Goal: Task Accomplishment & Management: Use online tool/utility

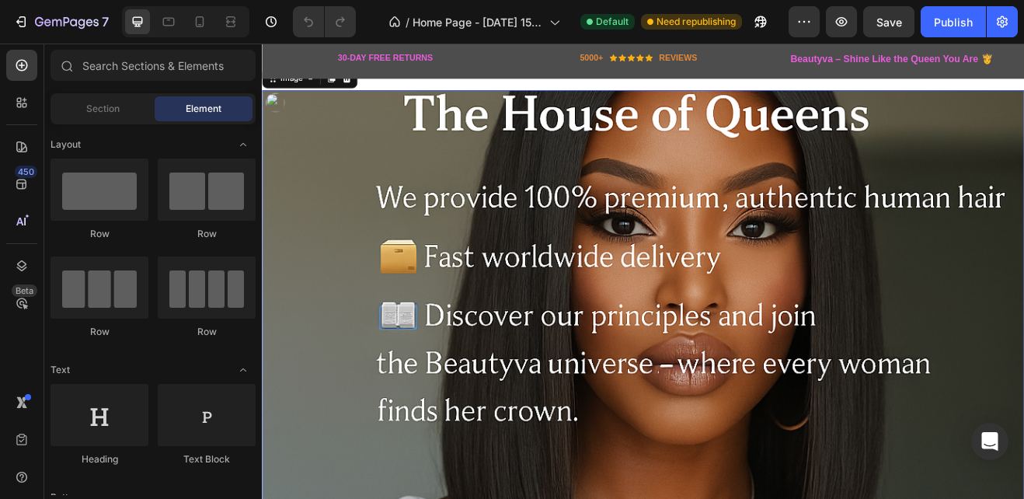
click at [625, 242] on img at bounding box center [728, 410] width 932 height 621
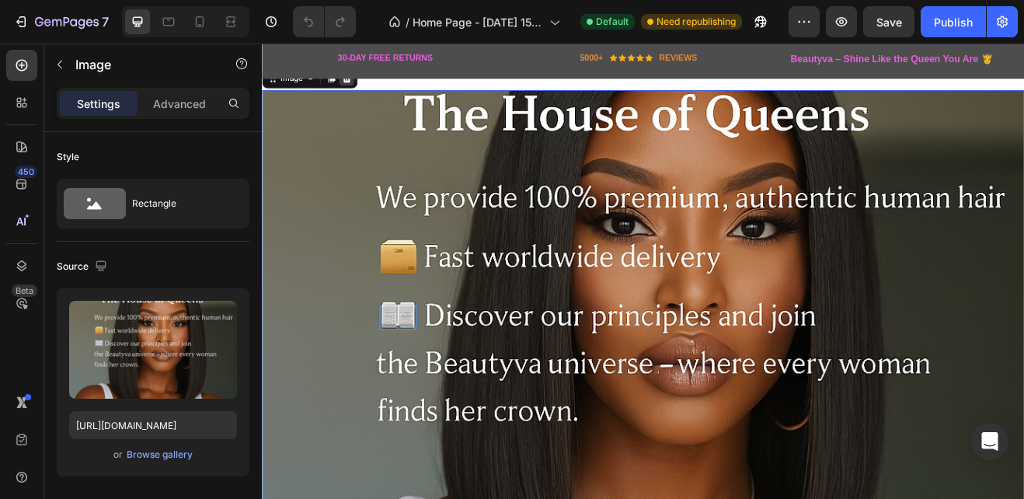
click at [362, 89] on icon at bounding box center [365, 85] width 10 height 11
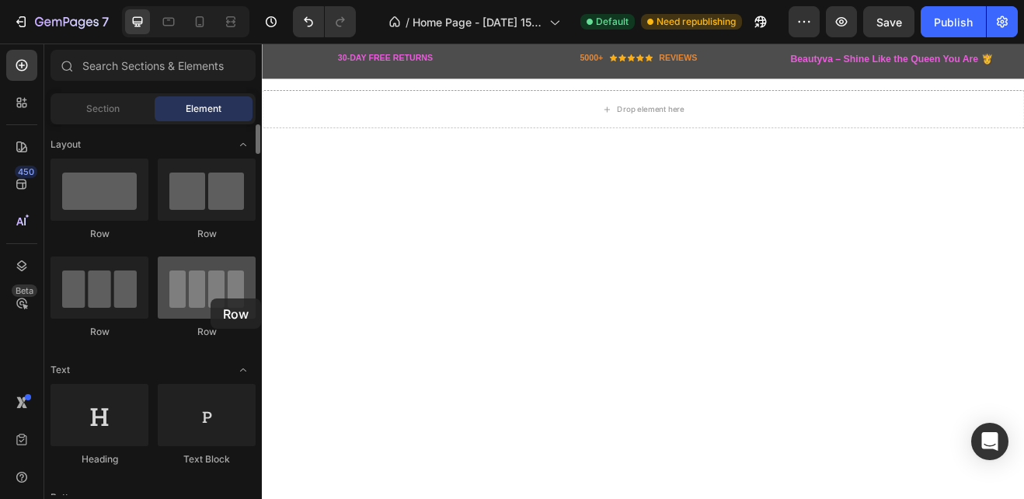
click at [211, 298] on div at bounding box center [207, 287] width 98 height 62
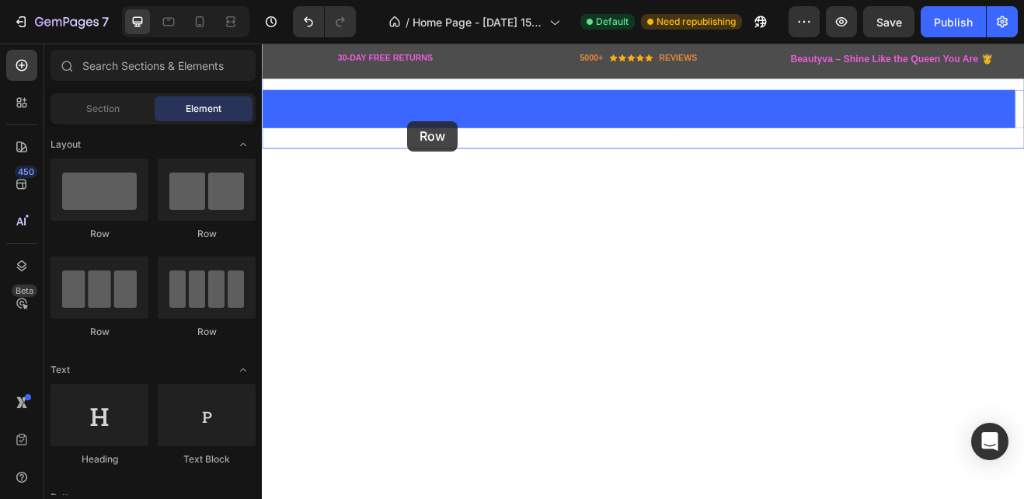
drag, startPoint x: 388, startPoint y: 342, endPoint x: 440, endPoint y: 138, distance: 209.9
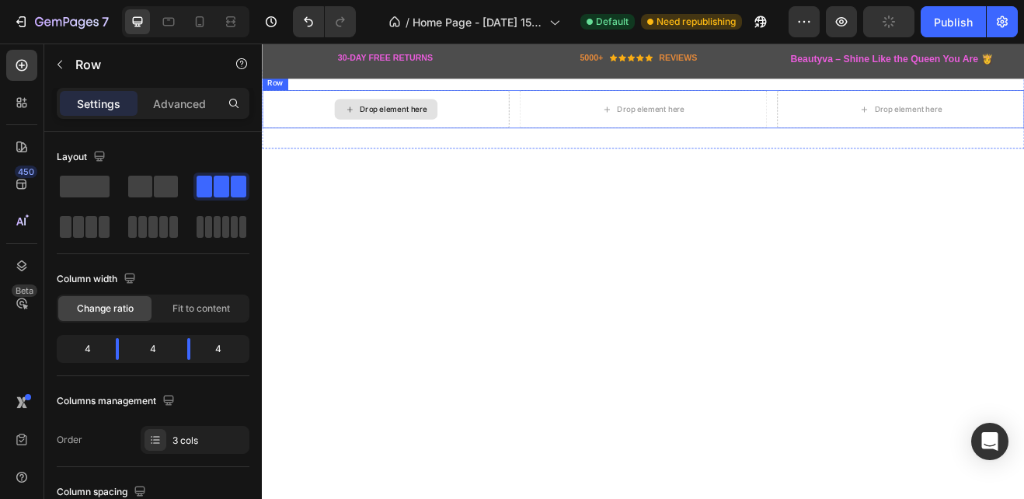
click at [407, 118] on div "Drop element here" at bounding box center [422, 123] width 82 height 12
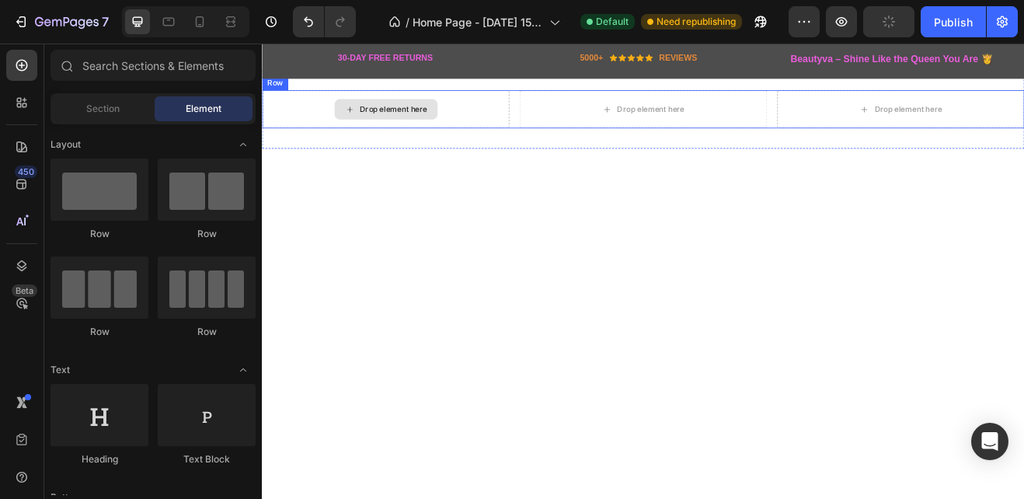
click at [407, 118] on div "Drop element here" at bounding box center [422, 123] width 82 height 12
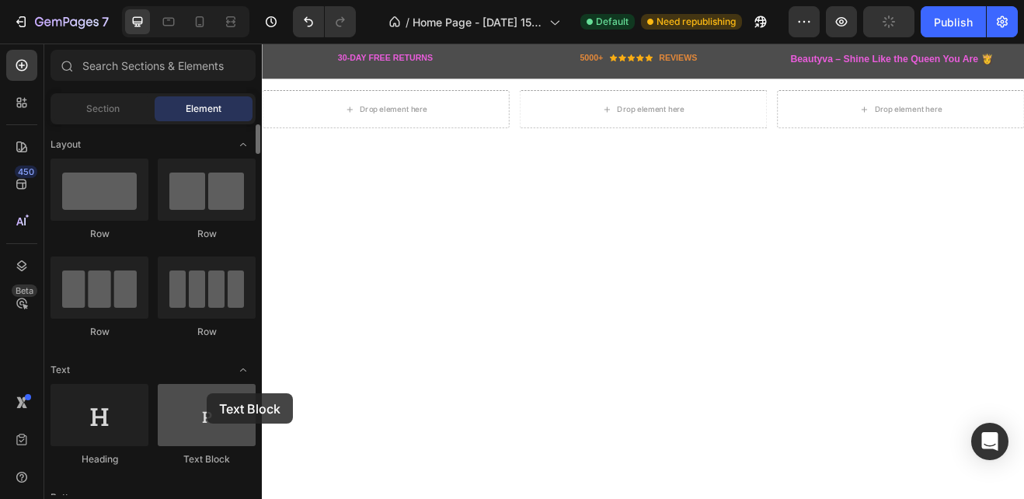
click at [207, 393] on div at bounding box center [207, 415] width 98 height 62
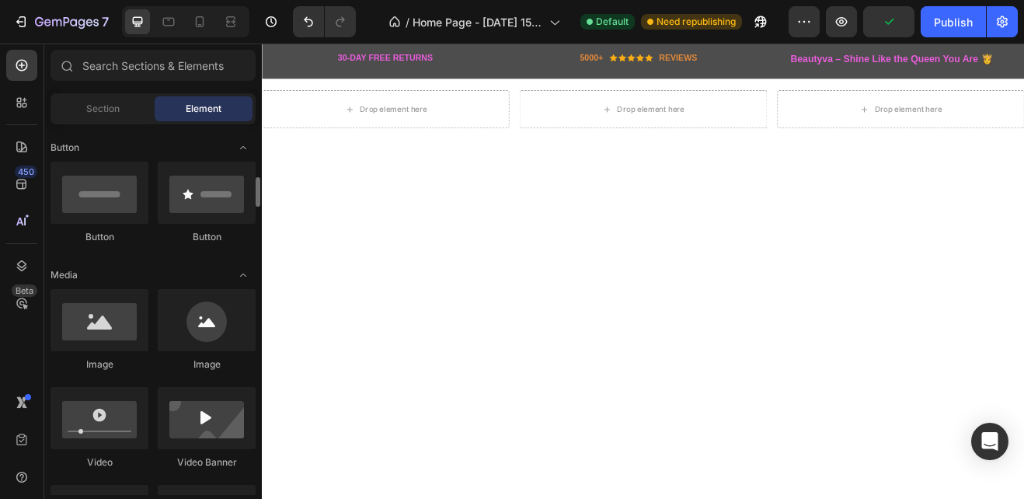
scroll to position [396, 0]
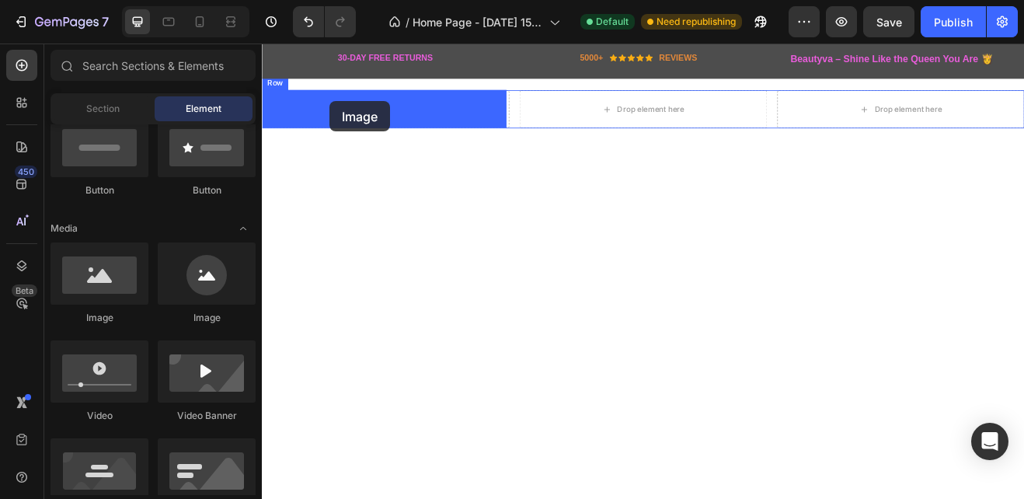
drag, startPoint x: 378, startPoint y: 329, endPoint x: 346, endPoint y: 114, distance: 217.6
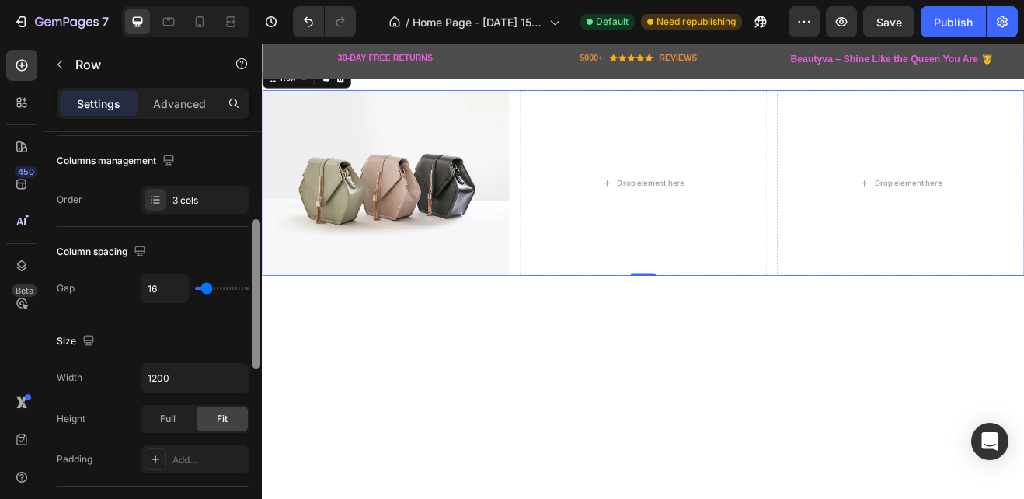
scroll to position [170, 0]
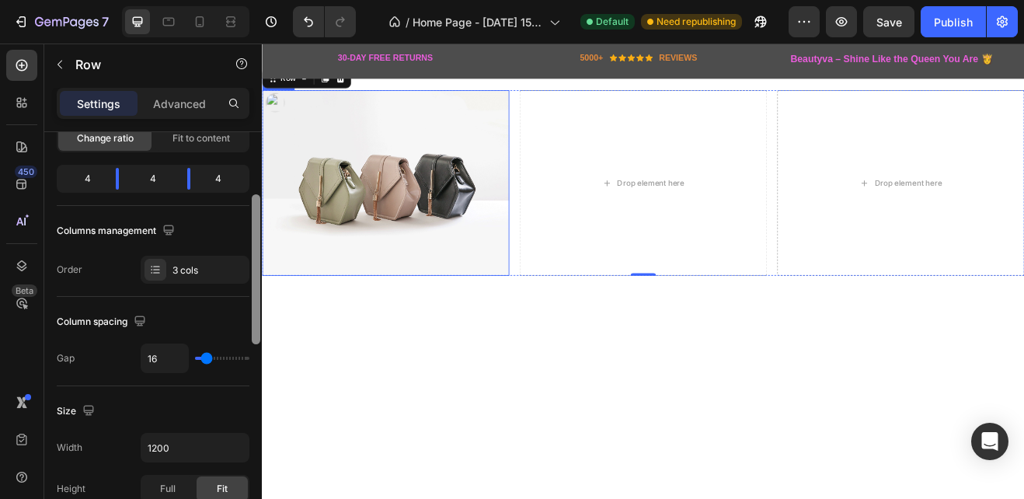
drag, startPoint x: 516, startPoint y: 265, endPoint x: 264, endPoint y: 319, distance: 257.5
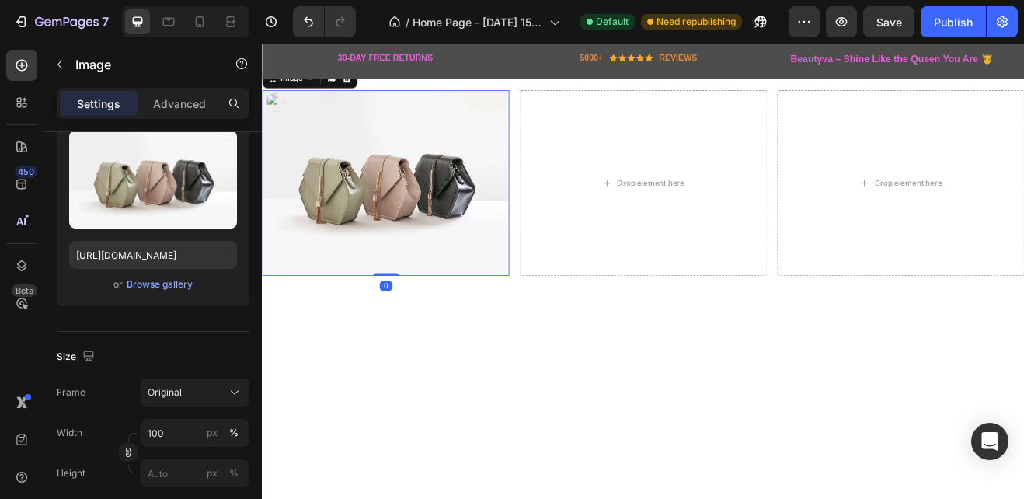
scroll to position [0, 0]
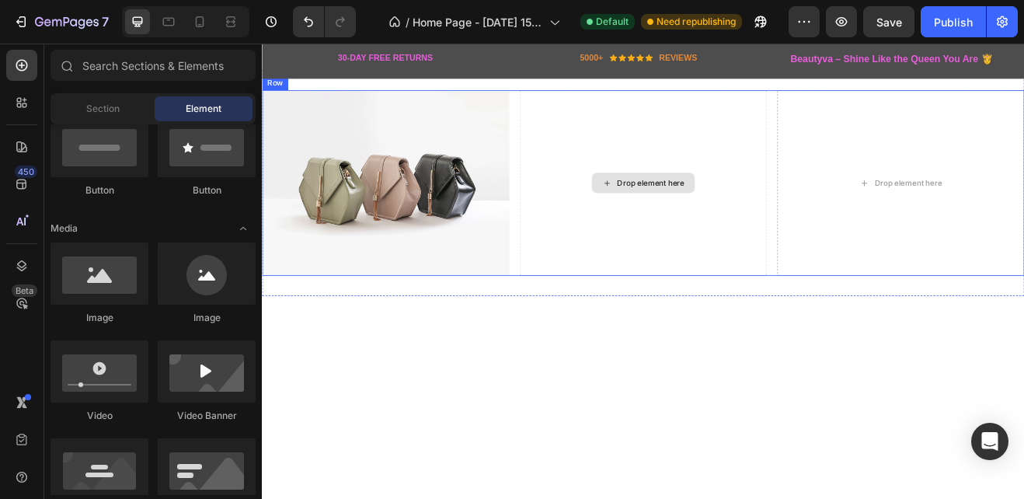
click at [695, 220] on div "Drop element here" at bounding box center [728, 213] width 126 height 25
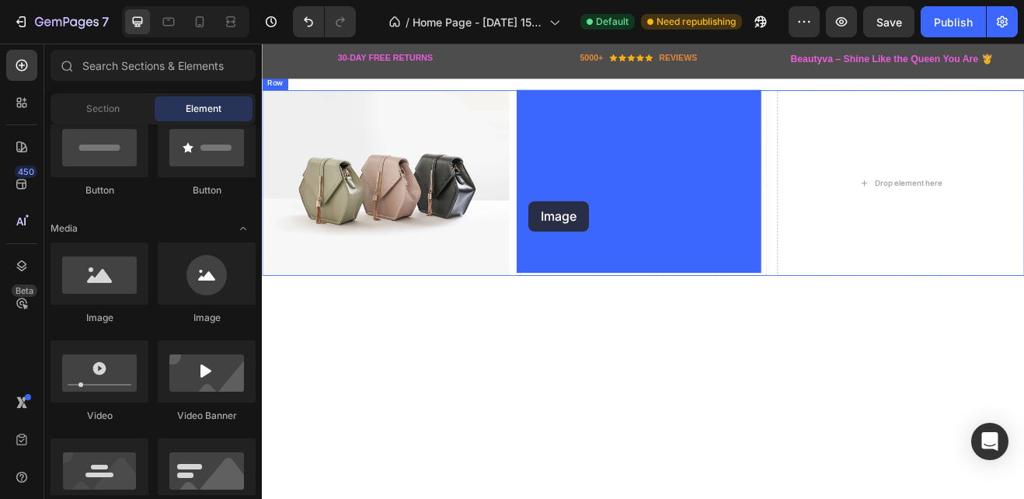
drag, startPoint x: 367, startPoint y: 344, endPoint x: 594, endPoint y: 234, distance: 252.9
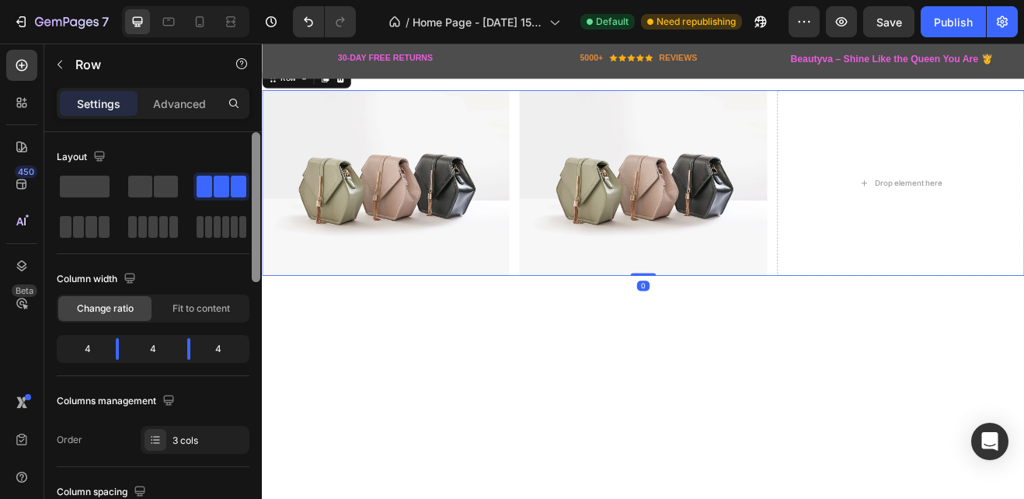
drag, startPoint x: 252, startPoint y: 259, endPoint x: 760, endPoint y: 71, distance: 541.3
click at [252, 259] on div at bounding box center [256, 207] width 9 height 150
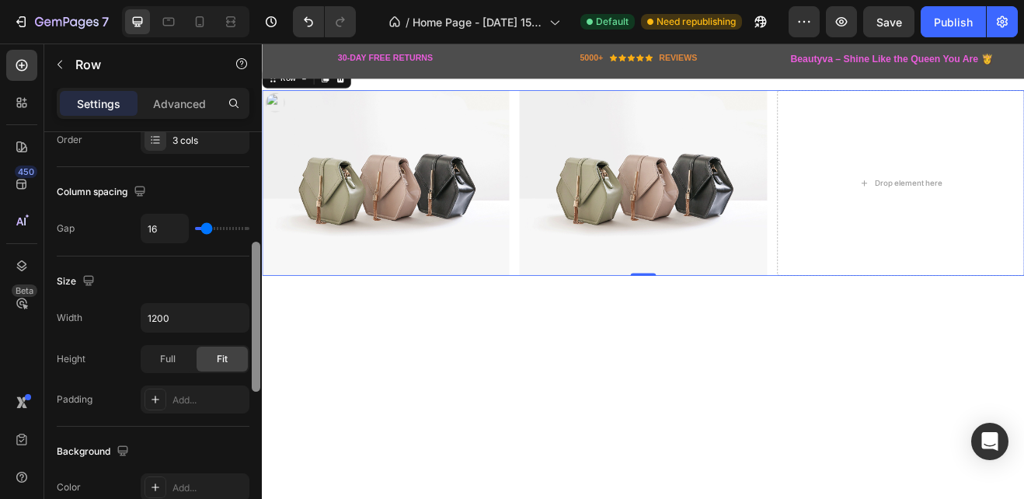
scroll to position [151, 0]
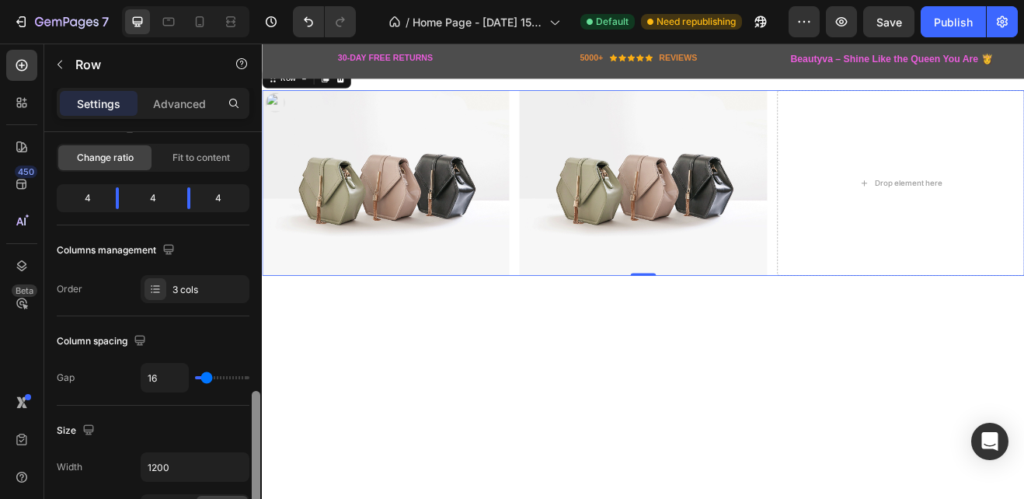
drag, startPoint x: 255, startPoint y: 235, endPoint x: 257, endPoint y: 291, distance: 55.2
click at [257, 391] on div at bounding box center [256, 466] width 9 height 150
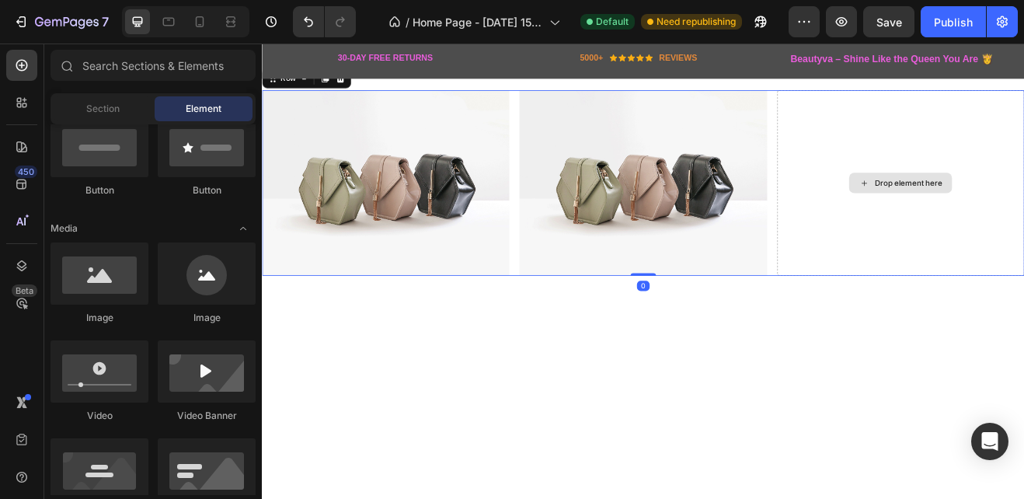
click at [1012, 201] on div "Drop element here" at bounding box center [1043, 213] width 126 height 25
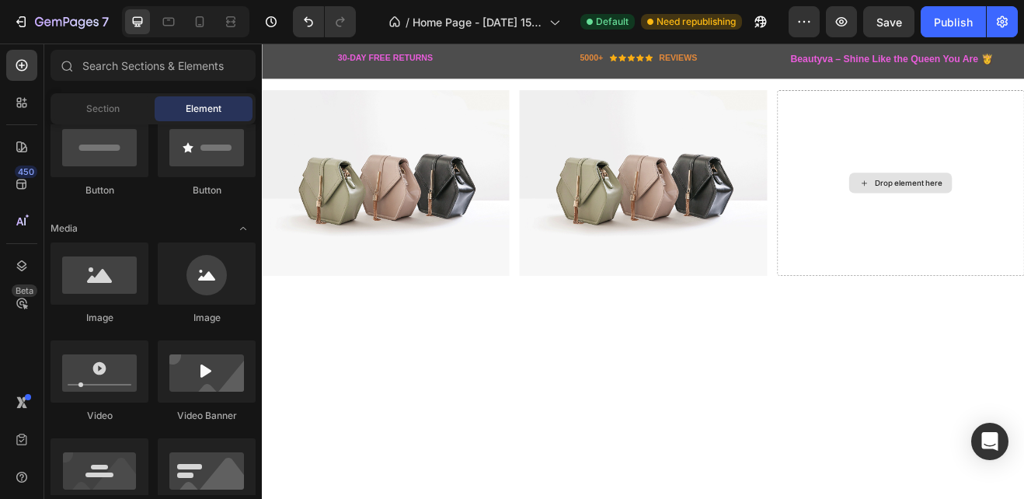
click at [1012, 201] on div "Drop element here" at bounding box center [1043, 213] width 126 height 25
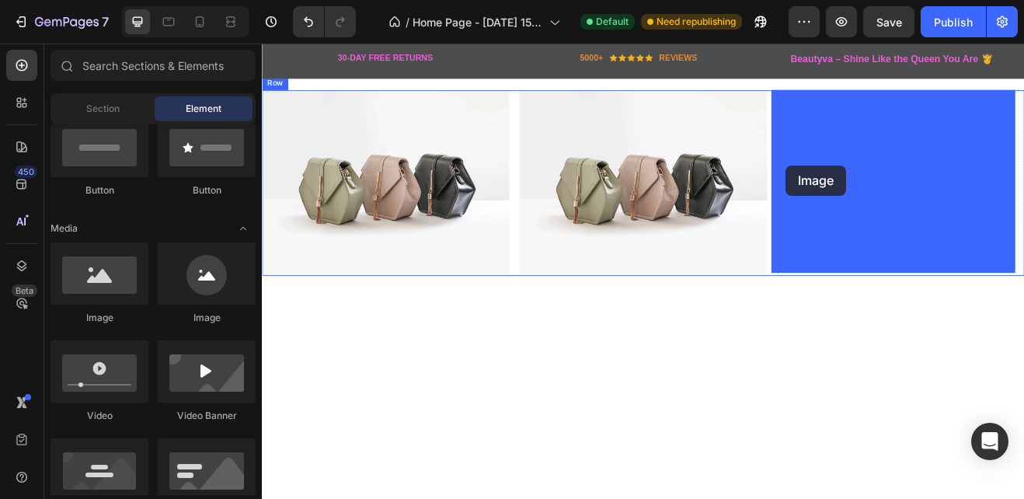
drag, startPoint x: 360, startPoint y: 339, endPoint x: 909, endPoint y: 193, distance: 568.5
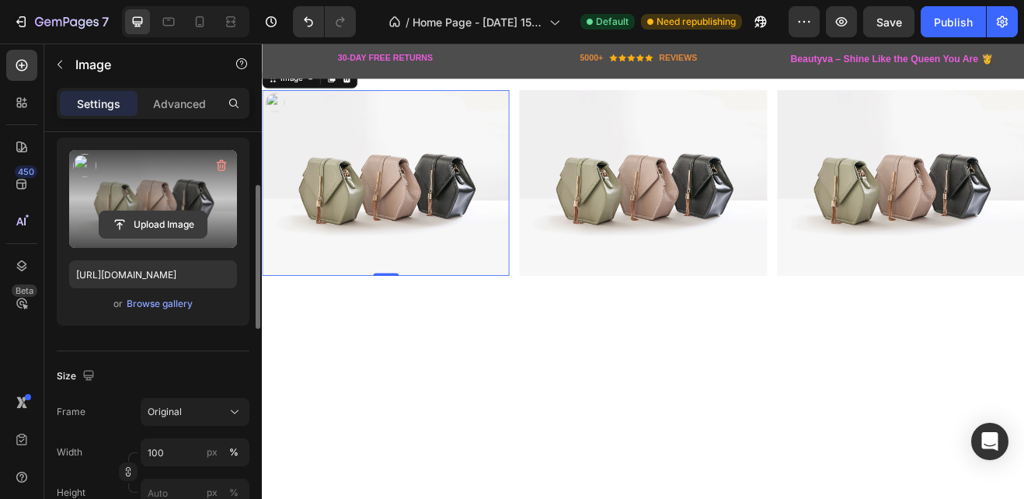
click at [151, 222] on input "file" at bounding box center [152, 224] width 107 height 26
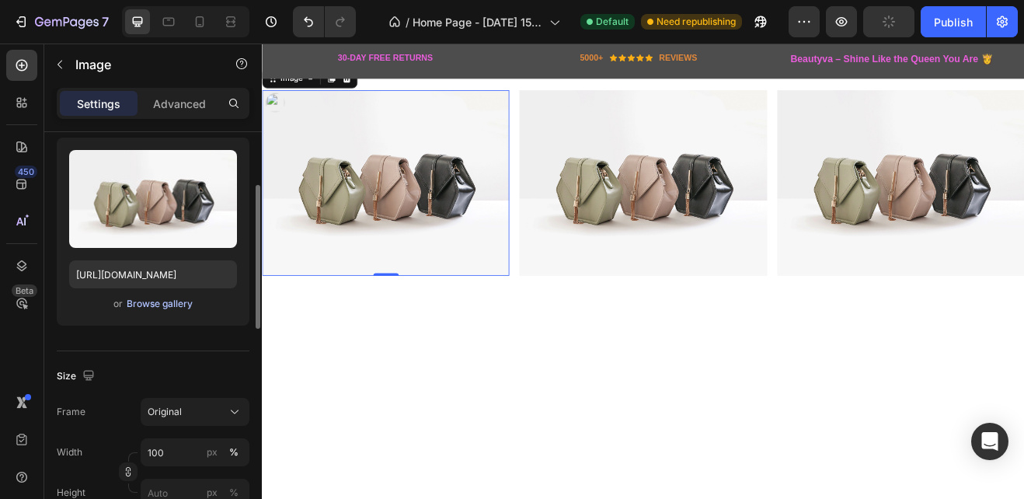
click at [178, 305] on div "Browse gallery" at bounding box center [160, 304] width 66 height 14
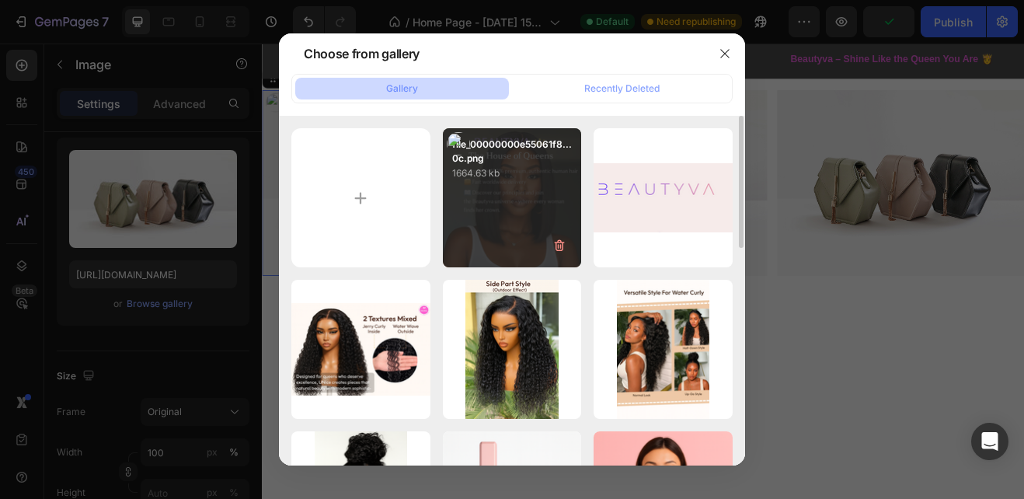
click at [550, 202] on div "file_00000000e55061f8...0c.png 1664.63 kb" at bounding box center [512, 197] width 139 height 139
type input "[URL][DOMAIN_NAME]"
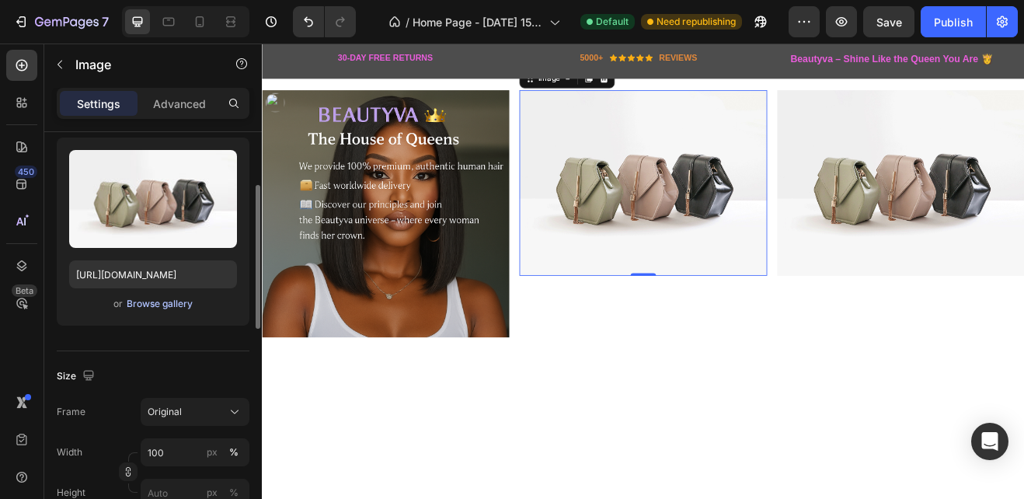
click at [184, 301] on div "Browse gallery" at bounding box center [160, 304] width 66 height 14
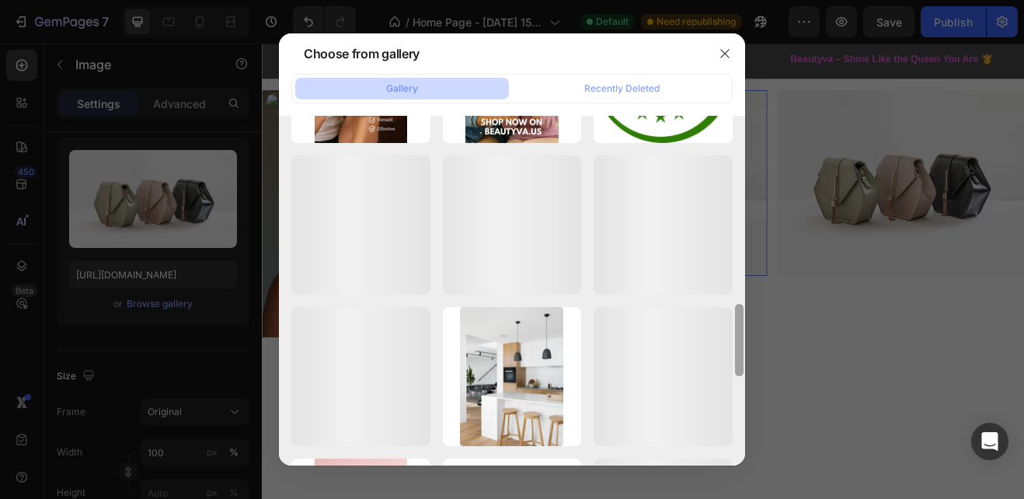
scroll to position [884, 0]
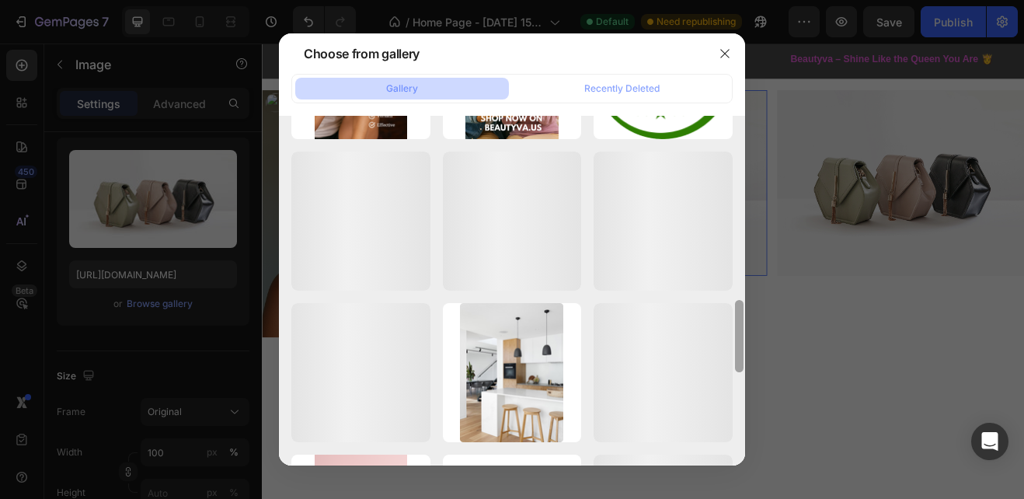
drag, startPoint x: 736, startPoint y: 201, endPoint x: 729, endPoint y: 537, distance: 335.7
click at [729, 0] on html "7 Version history / Home Page - [DATE] 15:45:20 Default Need republishing Previ…" at bounding box center [512, 0] width 1024 height 0
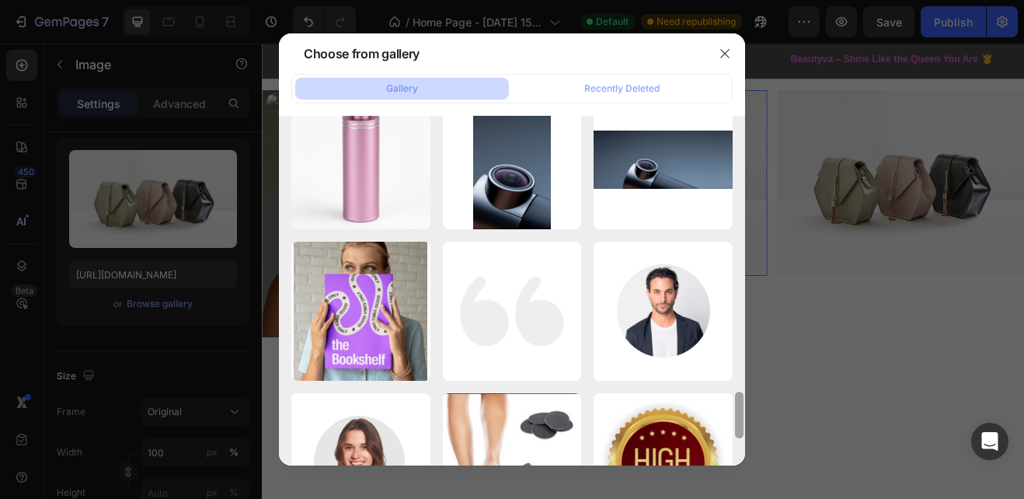
scroll to position [1875, 0]
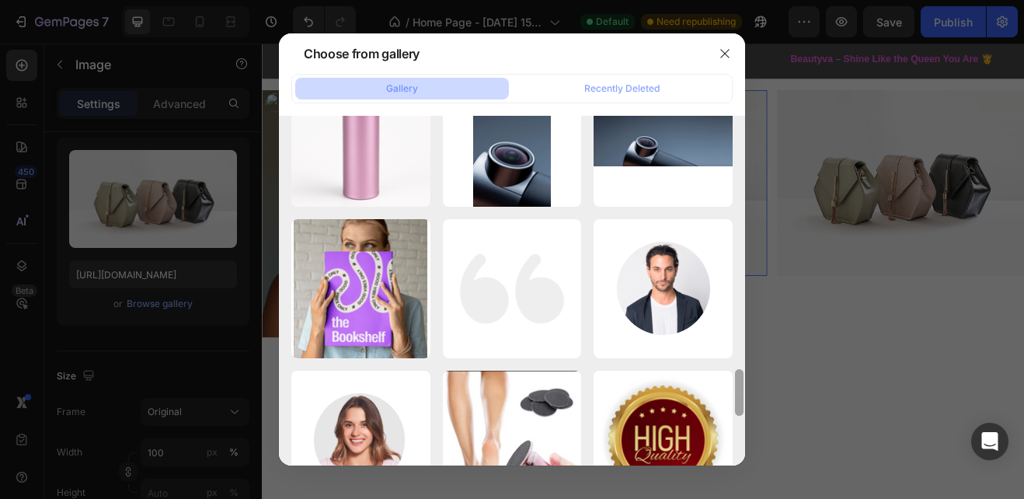
drag, startPoint x: 738, startPoint y: 332, endPoint x: 718, endPoint y: 538, distance: 207.6
click at [718, 0] on html "7 Version history / Home Page - [DATE] 15:45:20 Default Need republishing Previ…" at bounding box center [512, 0] width 1024 height 0
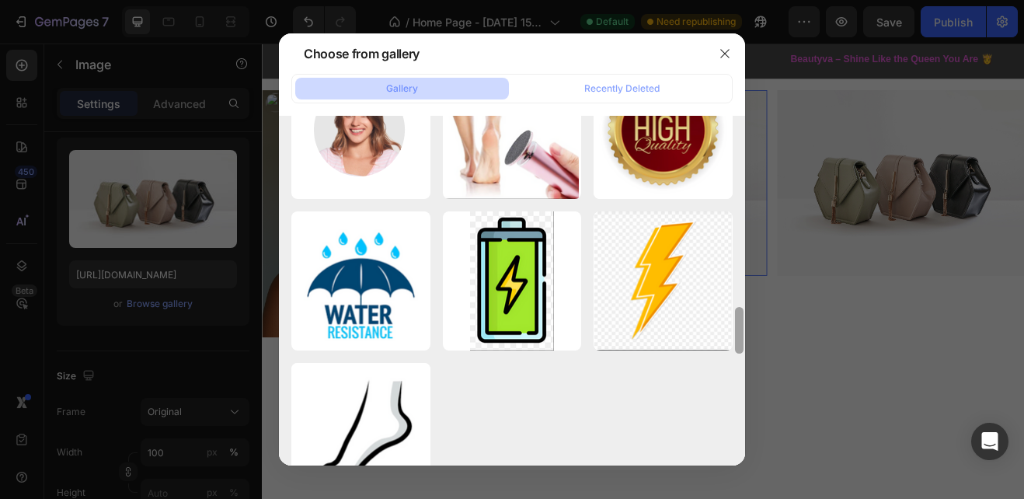
scroll to position [2234, 0]
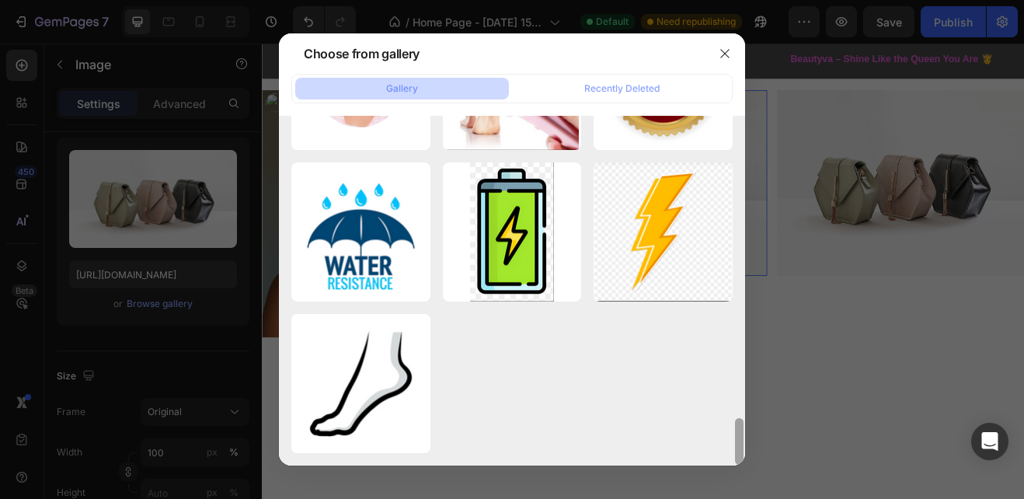
drag, startPoint x: 741, startPoint y: 390, endPoint x: 729, endPoint y: 468, distance: 78.6
click at [729, 468] on div "Choose from gallery Gallery Recently Deleted file_00000000e55061f8...0c.png 166…" at bounding box center [512, 249] width 1024 height 499
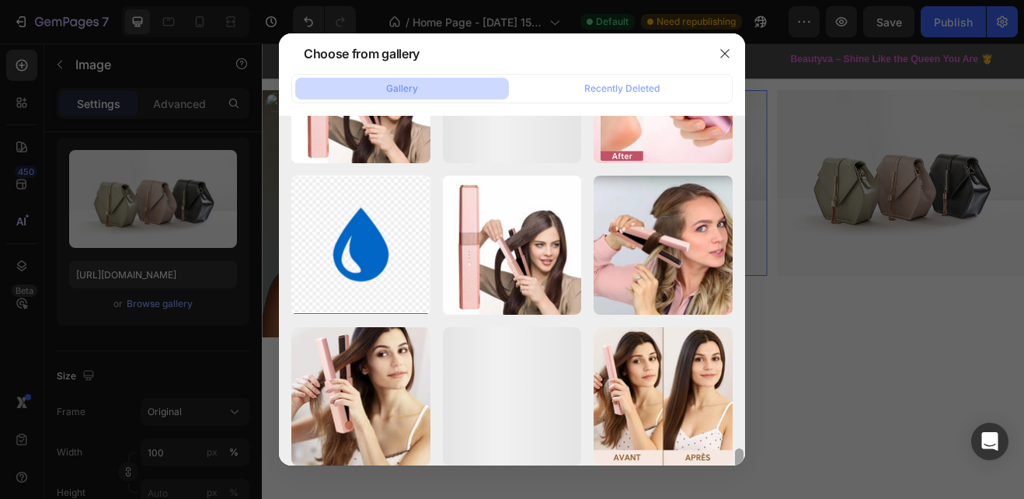
scroll to position [3747, 0]
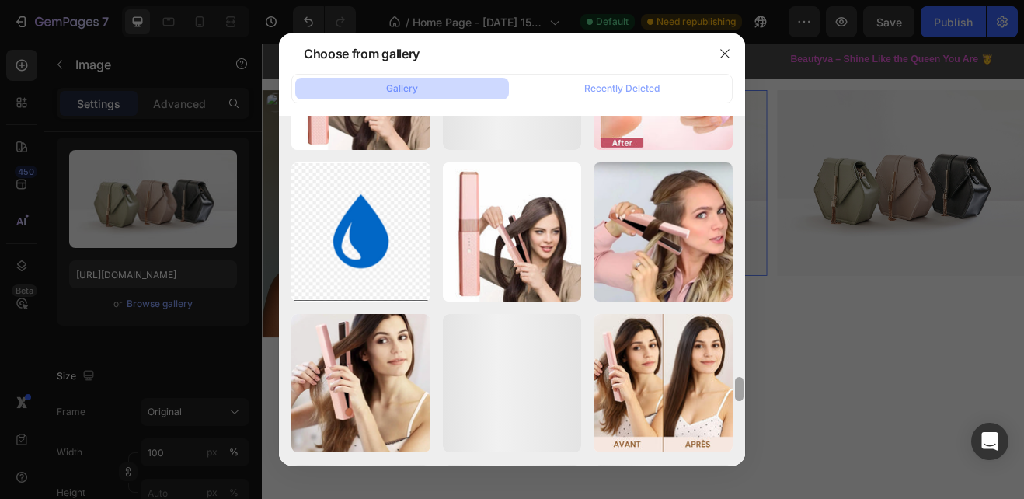
drag, startPoint x: 740, startPoint y: 368, endPoint x: 722, endPoint y: 538, distance: 171.1
click at [722, 0] on html "7 Version history / Home Page - [DATE] 15:45:20 Default Need republishing Previ…" at bounding box center [512, 0] width 1024 height 0
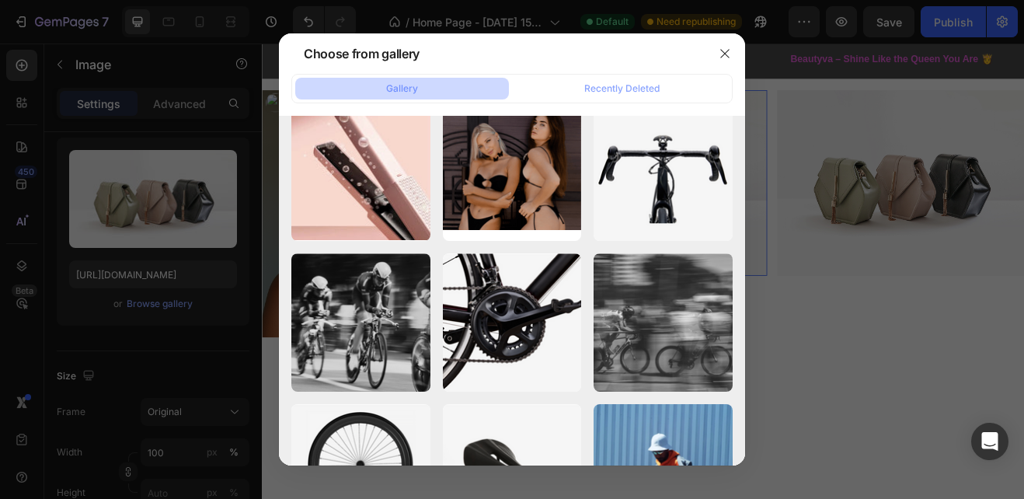
scroll to position [5918, 0]
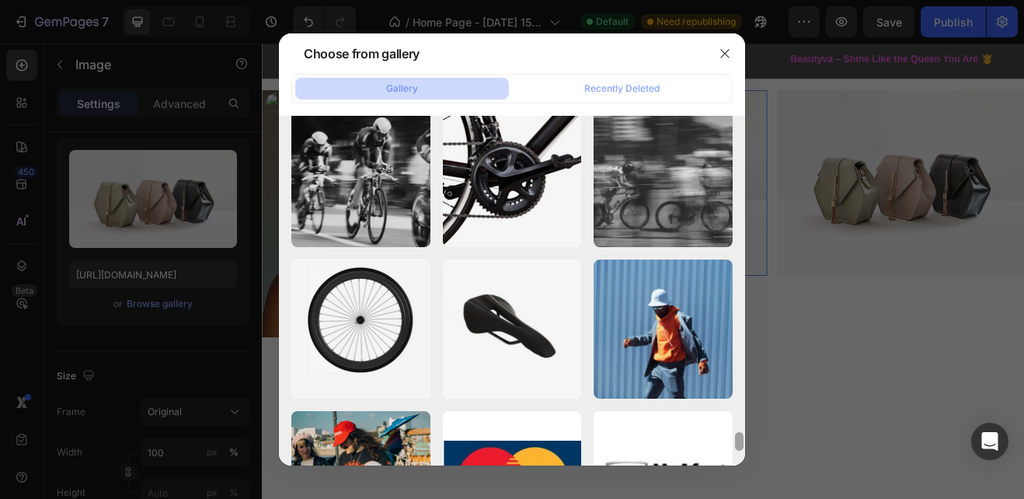
drag, startPoint x: 737, startPoint y: 387, endPoint x: 738, endPoint y: 538, distance: 151.5
click at [738, 0] on html "7 Version history / Home Page - [DATE] 15:45:20 Default Need republishing Previ…" at bounding box center [512, 0] width 1024 height 0
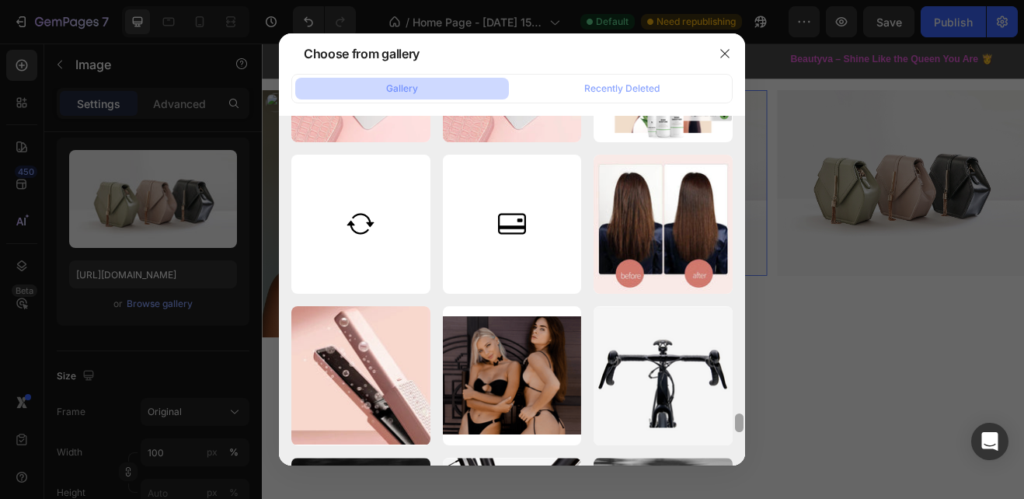
drag, startPoint x: 739, startPoint y: 431, endPoint x: 737, endPoint y: 465, distance: 33.4
click at [737, 465] on div at bounding box center [739, 290] width 12 height 349
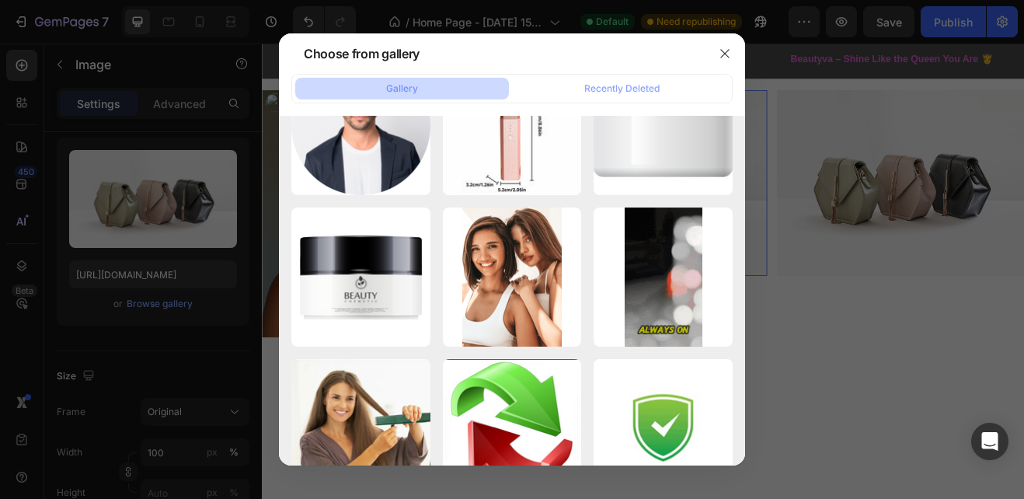
scroll to position [0, 0]
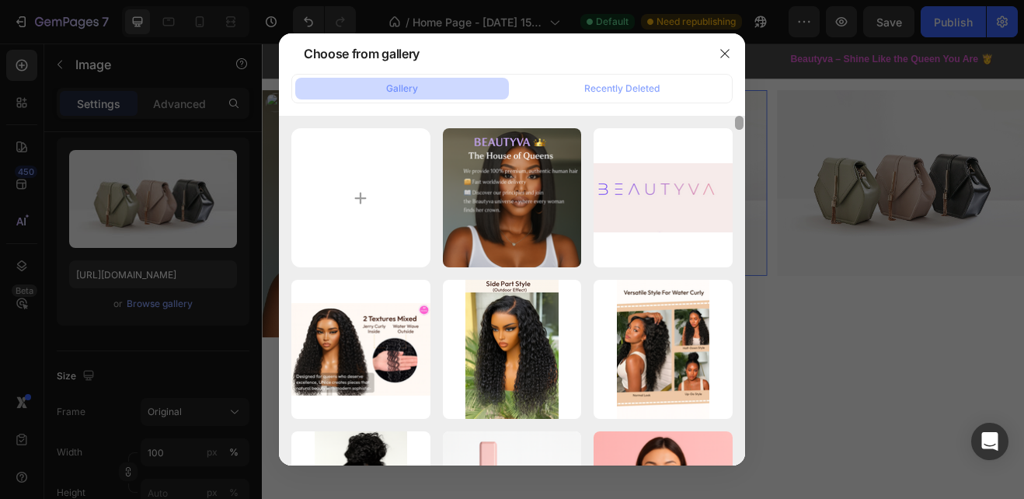
drag, startPoint x: 737, startPoint y: 416, endPoint x: 726, endPoint y: 76, distance: 340.4
click at [726, 76] on div "Gallery Recently Deleted file_00000000e55061f8...0c.png 1664.63 kb Screenshot 2…" at bounding box center [512, 269] width 466 height 391
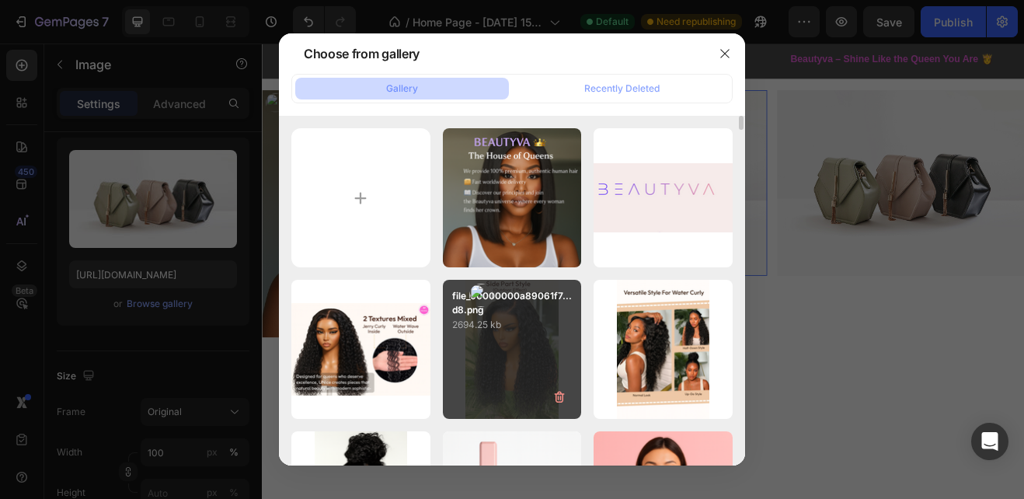
click at [528, 331] on p "2694.25 kb" at bounding box center [512, 325] width 120 height 16
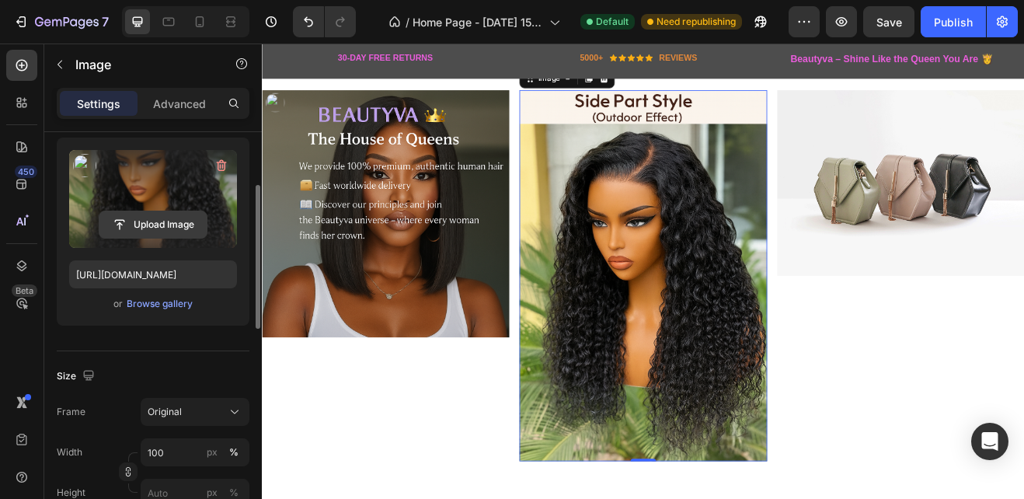
click at [159, 220] on input "file" at bounding box center [152, 224] width 107 height 26
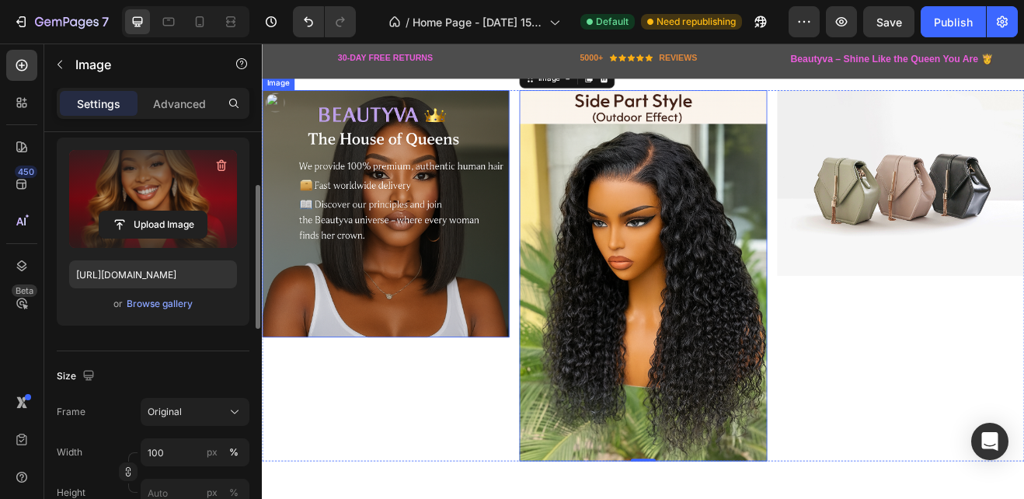
type input "[URL][DOMAIN_NAME]"
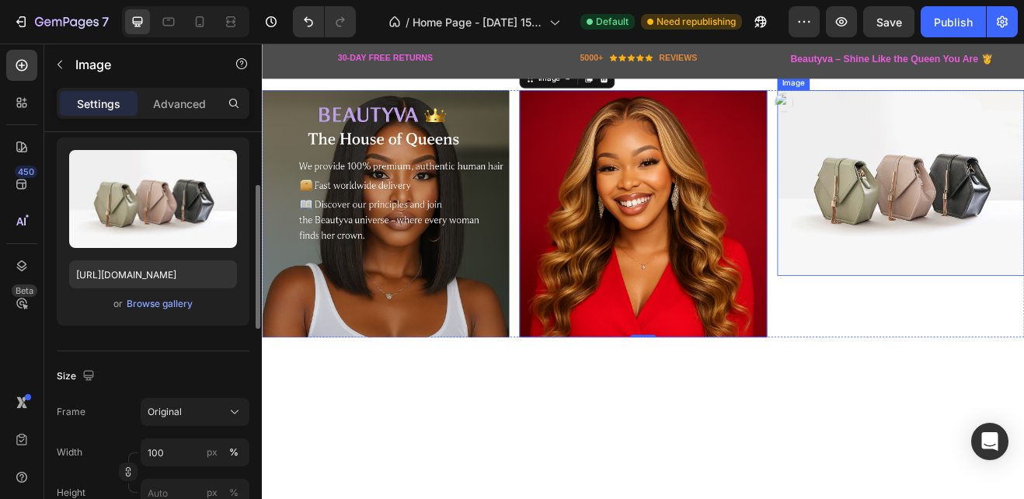
click at [1023, 246] on img at bounding box center [1043, 213] width 302 height 227
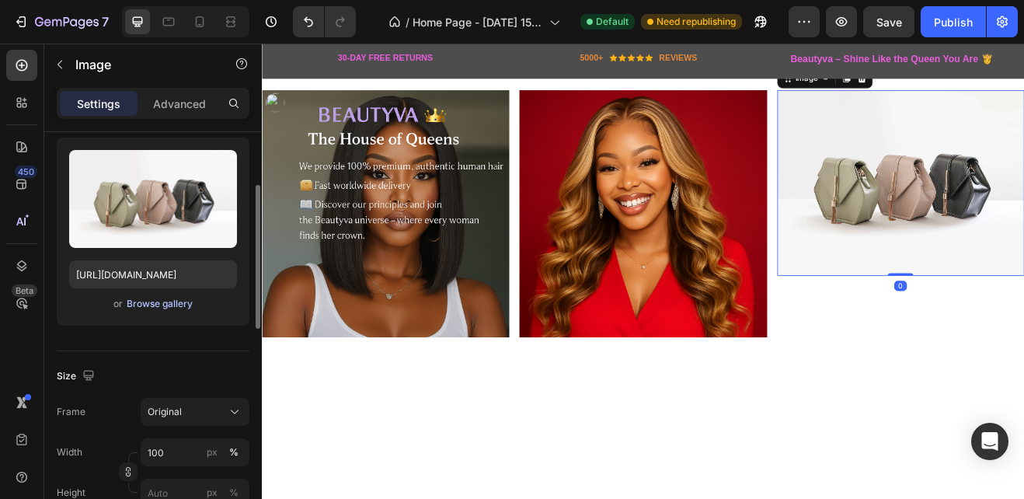
click at [163, 301] on div "Browse gallery" at bounding box center [160, 304] width 66 height 14
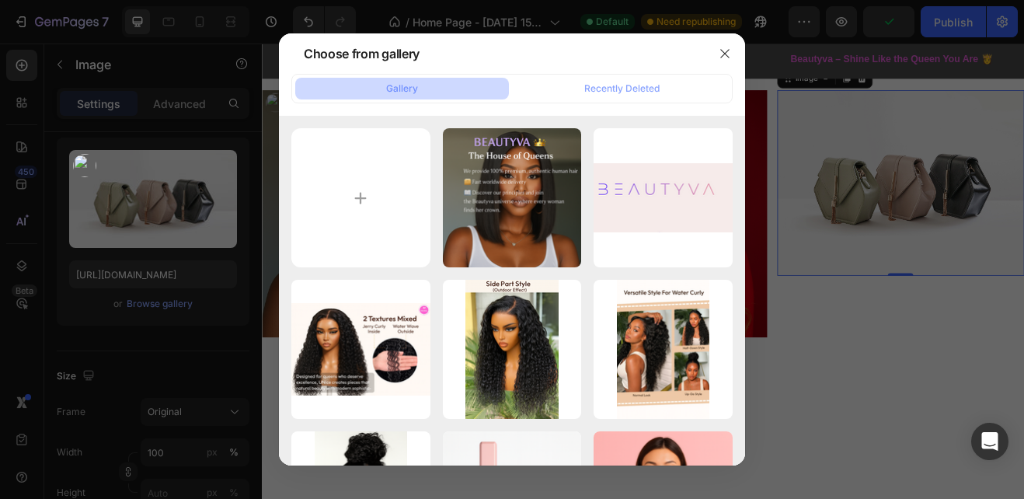
click at [155, 200] on div at bounding box center [512, 249] width 1024 height 499
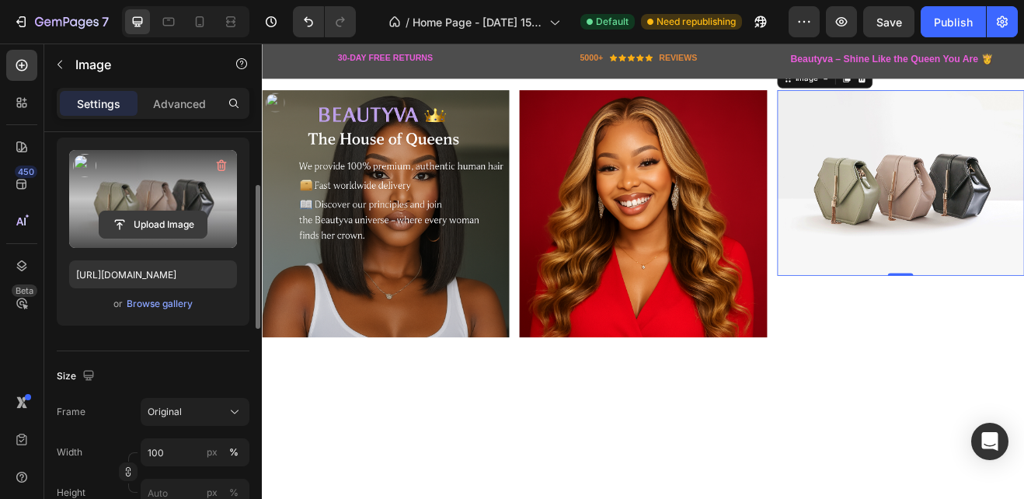
click at [155, 220] on input "file" at bounding box center [152, 224] width 107 height 26
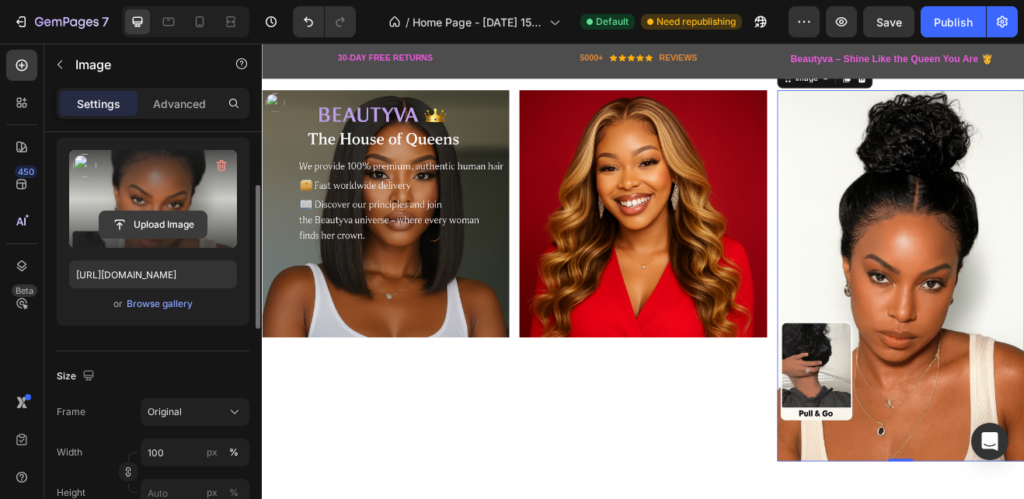
click at [151, 221] on input "file" at bounding box center [152, 224] width 107 height 26
click at [149, 224] on input "file" at bounding box center [152, 224] width 107 height 26
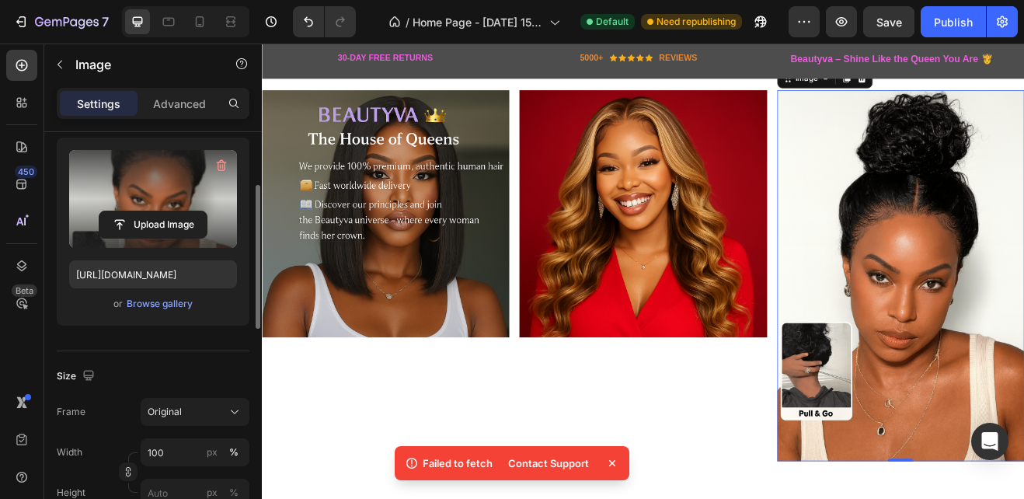
click at [613, 463] on icon at bounding box center [612, 463] width 16 height 16
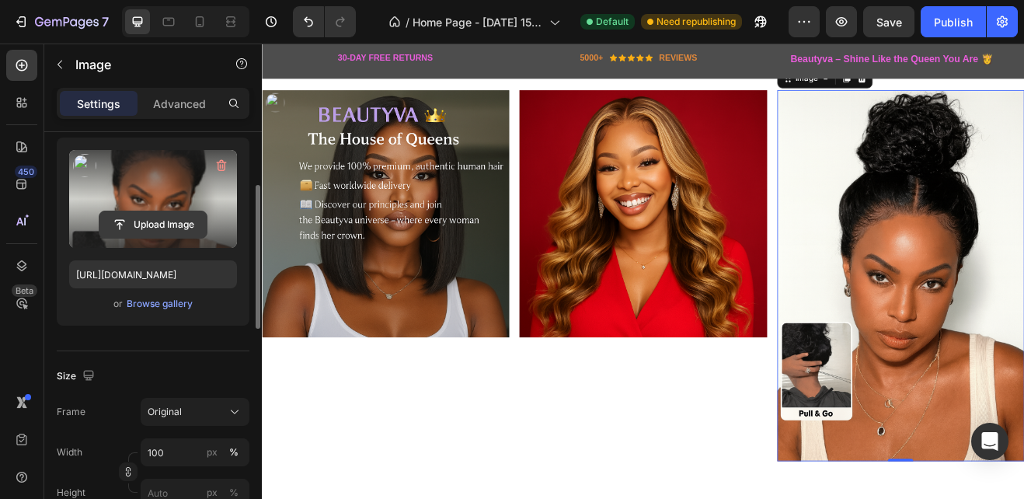
click at [141, 230] on input "file" at bounding box center [152, 224] width 107 height 26
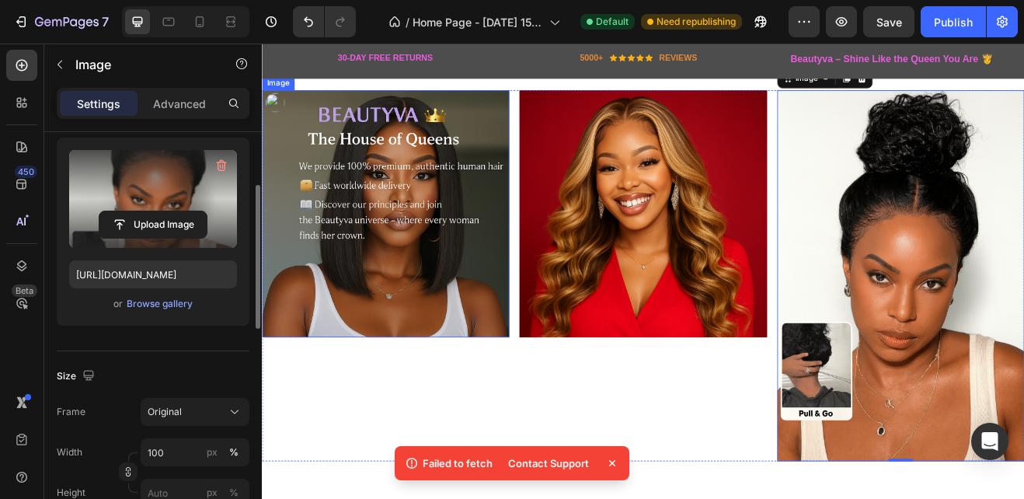
click at [612, 465] on icon at bounding box center [612, 463] width 16 height 16
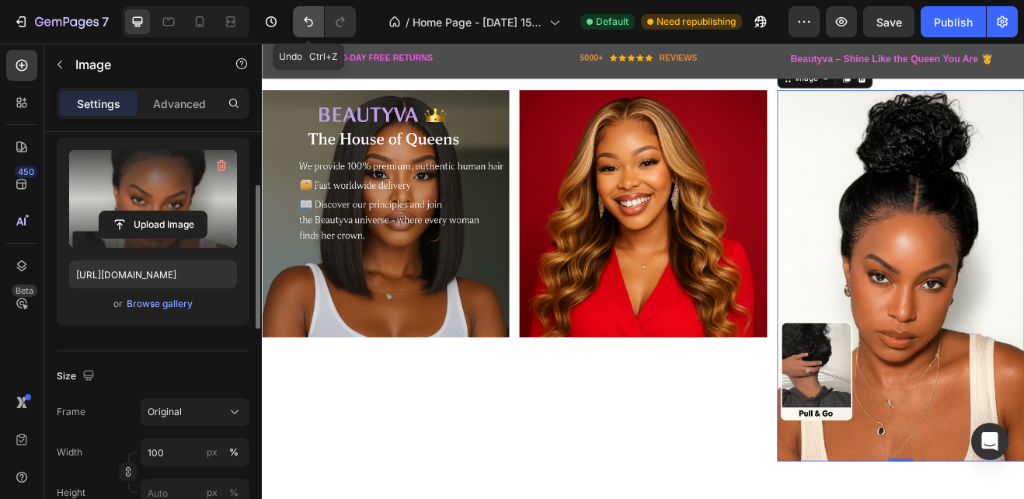
click at [309, 22] on icon "Undo/Redo" at bounding box center [309, 22] width 16 height 16
type input "[URL][DOMAIN_NAME]"
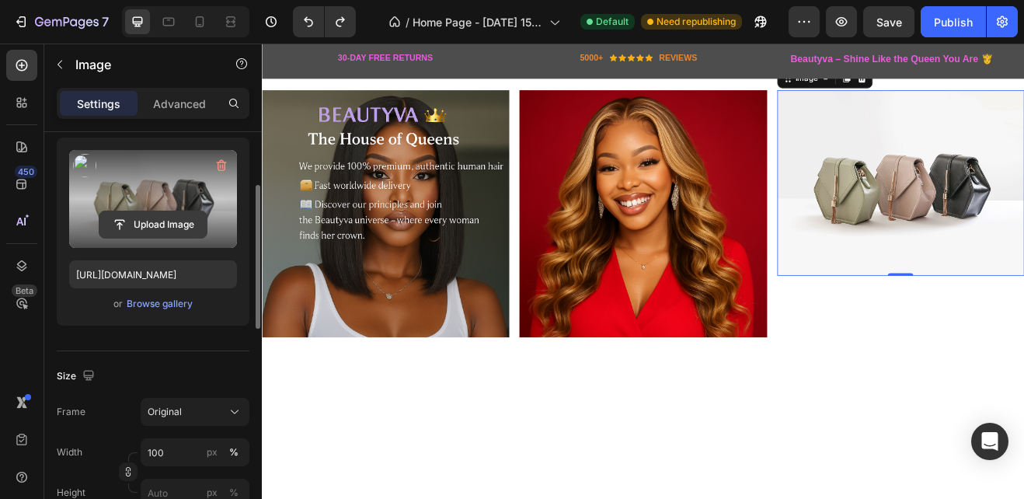
click at [161, 225] on input "file" at bounding box center [152, 224] width 107 height 26
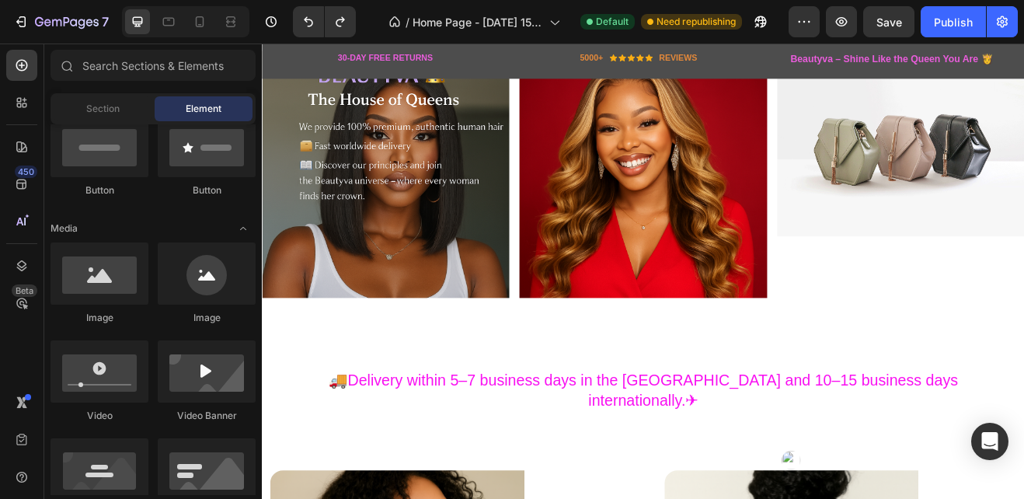
scroll to position [44, 0]
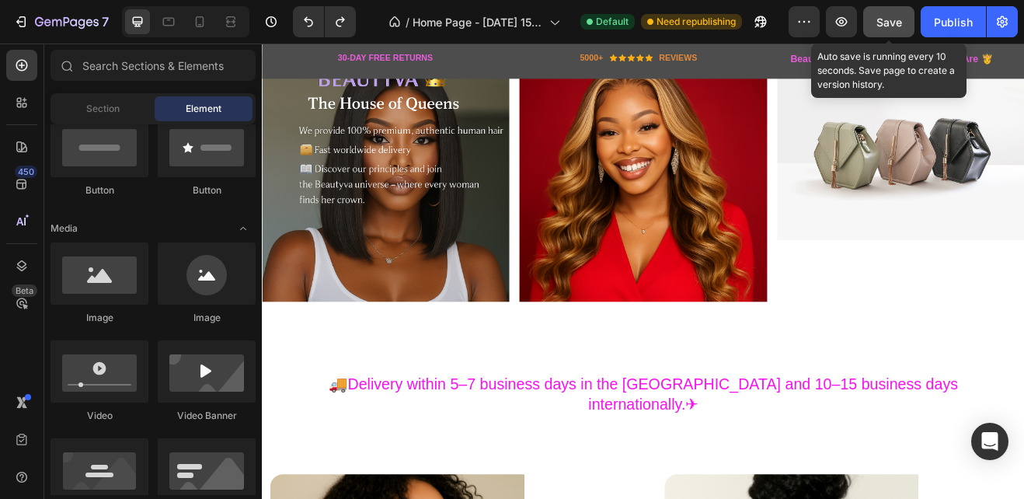
click at [900, 22] on span "Save" at bounding box center [889, 22] width 26 height 13
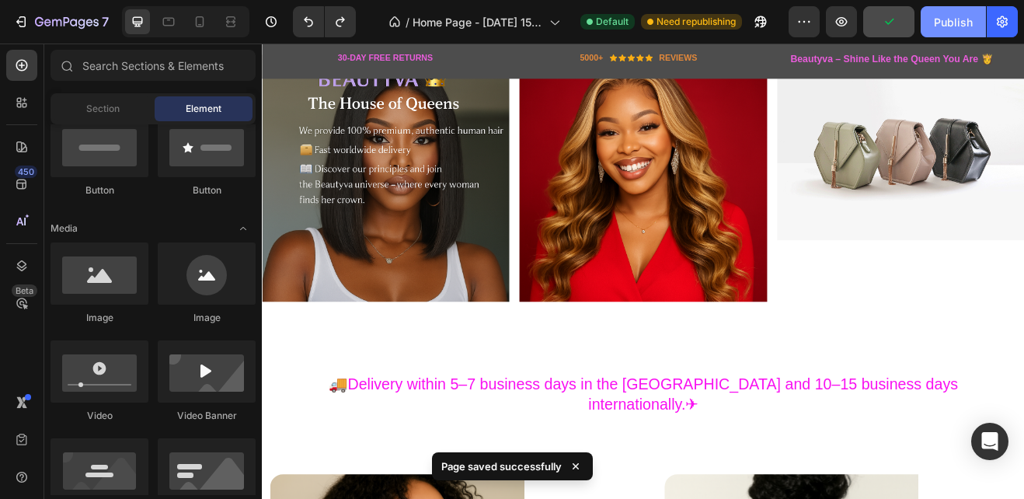
click at [953, 24] on div "Publish" at bounding box center [953, 22] width 39 height 16
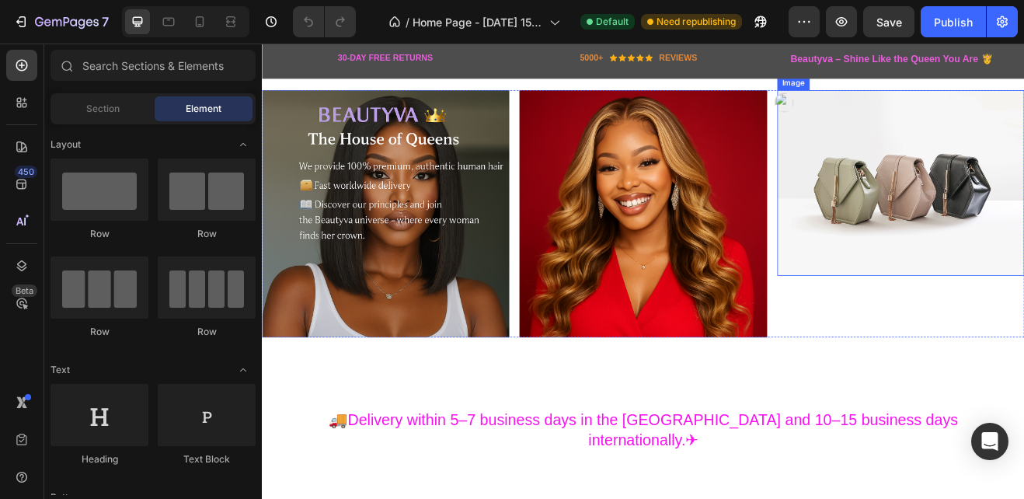
click at [979, 224] on img at bounding box center [1043, 213] width 302 height 227
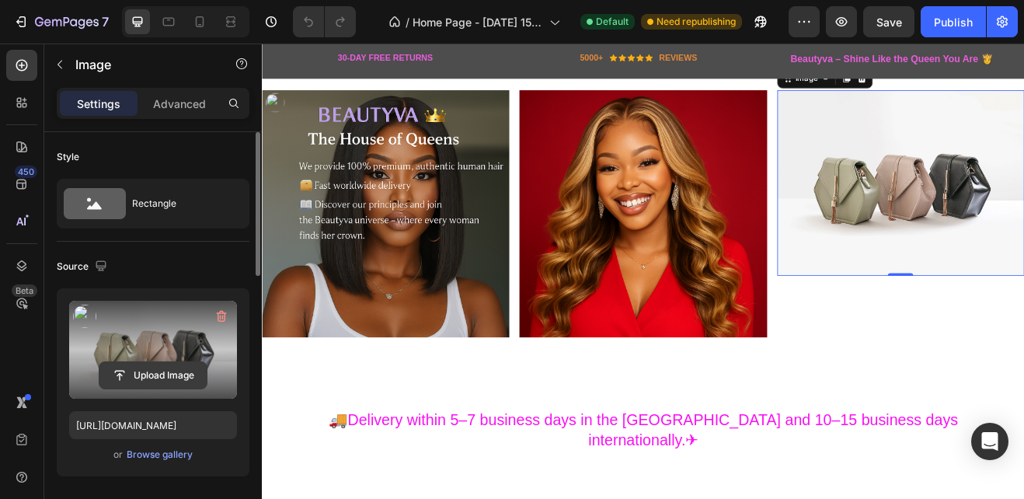
click at [158, 374] on input "file" at bounding box center [152, 375] width 107 height 26
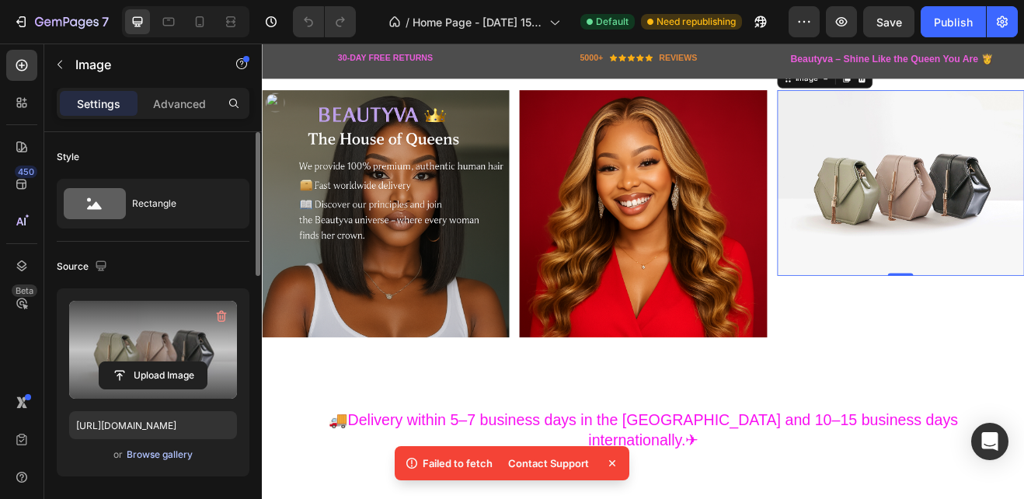
click at [151, 452] on div "Browse gallery" at bounding box center [160, 454] width 66 height 14
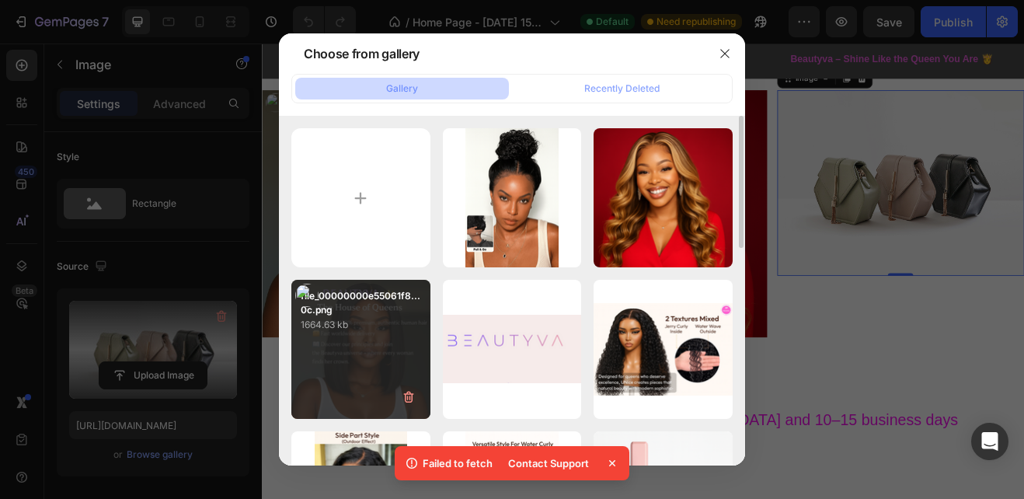
click at [375, 382] on div "file_00000000e55061f8...0c.png 1664.63 kb" at bounding box center [360, 349] width 139 height 139
type input "[URL][DOMAIN_NAME]"
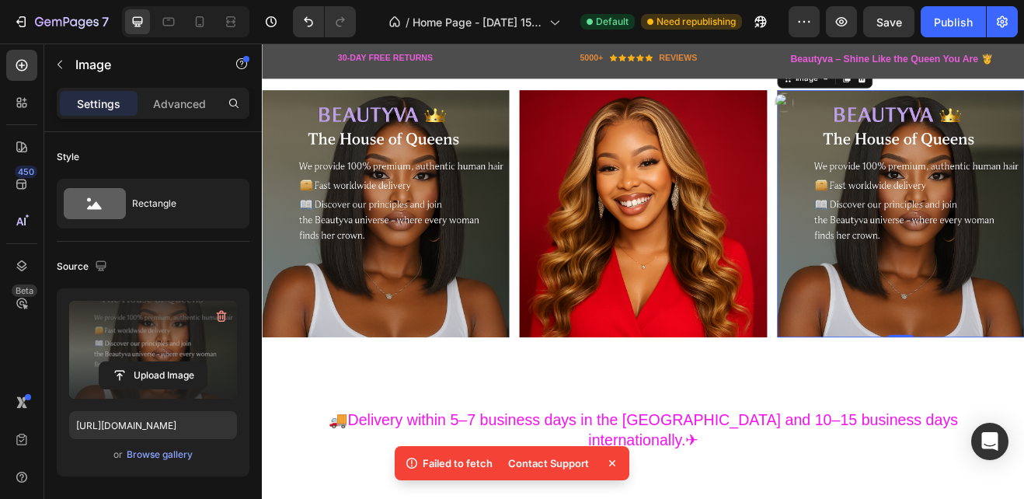
click at [999, 297] on img at bounding box center [1043, 251] width 302 height 302
click at [196, 16] on icon at bounding box center [200, 22] width 16 height 16
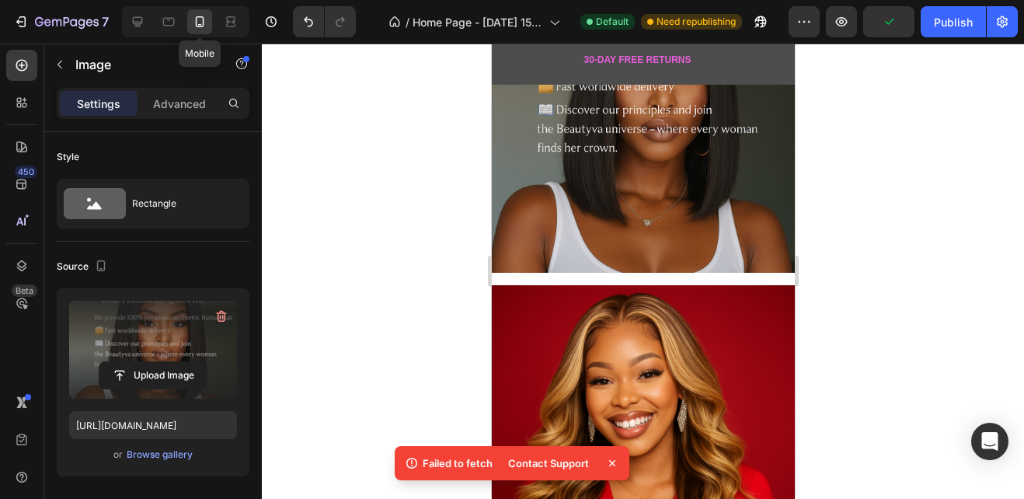
scroll to position [610, 0]
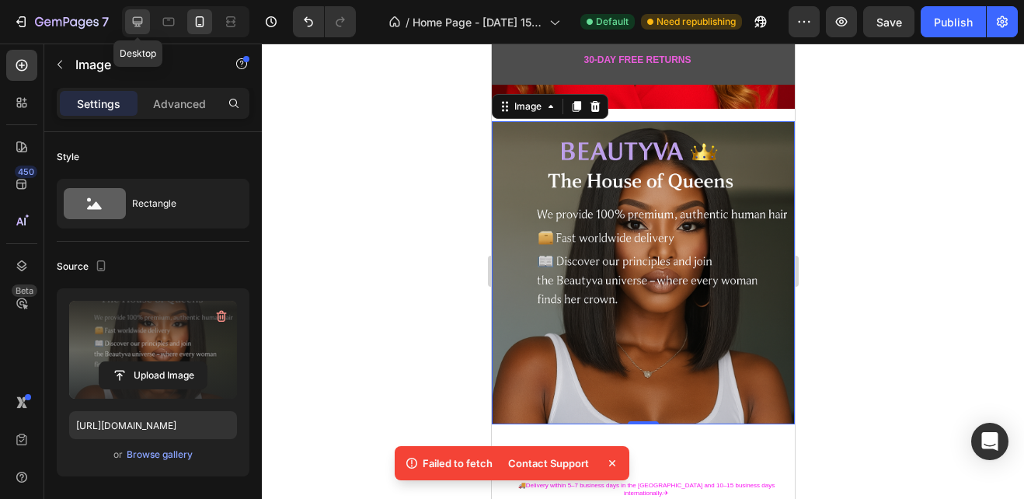
click at [138, 22] on icon at bounding box center [138, 22] width 10 height 10
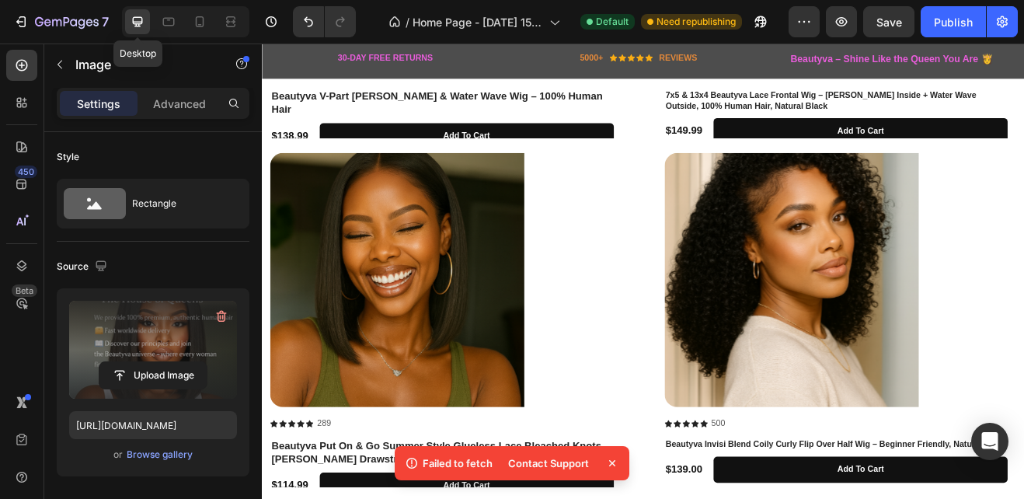
scroll to position [2, 0]
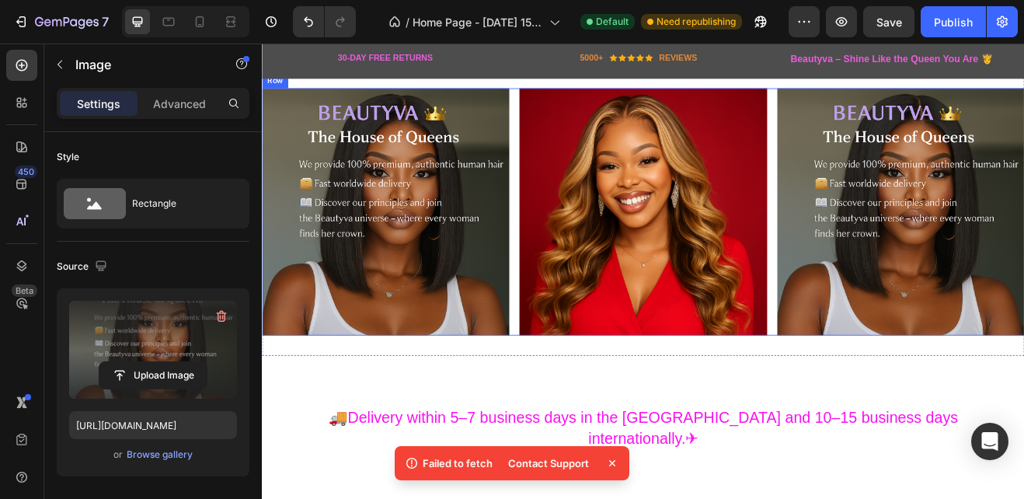
click at [569, 360] on div "Image Image Image Row" at bounding box center [728, 249] width 932 height 302
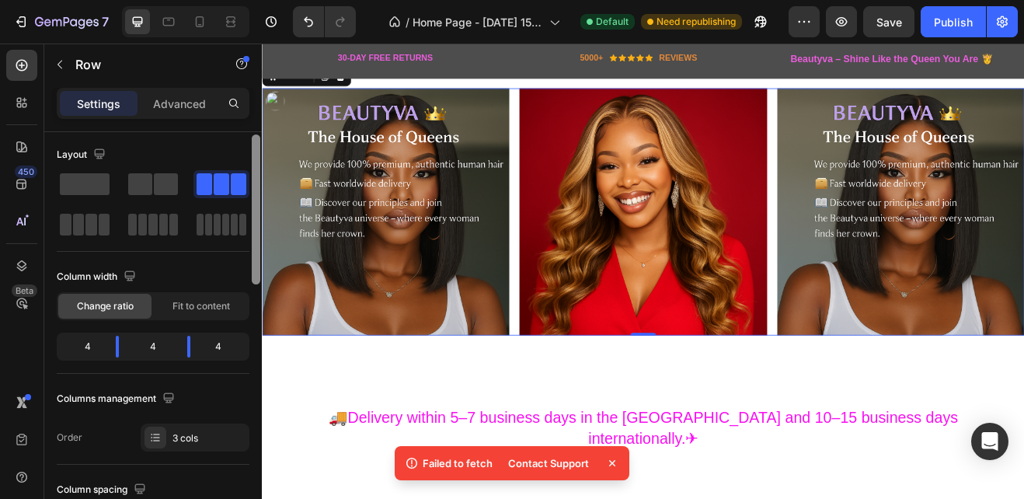
click at [256, 225] on div at bounding box center [256, 209] width 9 height 150
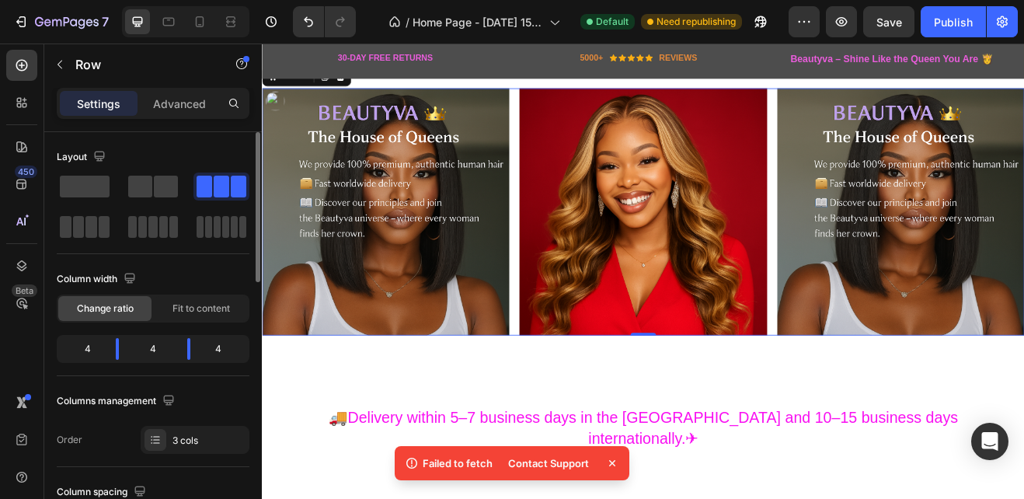
click at [242, 180] on span at bounding box center [239, 187] width 16 height 22
click at [241, 185] on span at bounding box center [239, 187] width 16 height 22
click at [163, 440] on div at bounding box center [155, 440] width 22 height 22
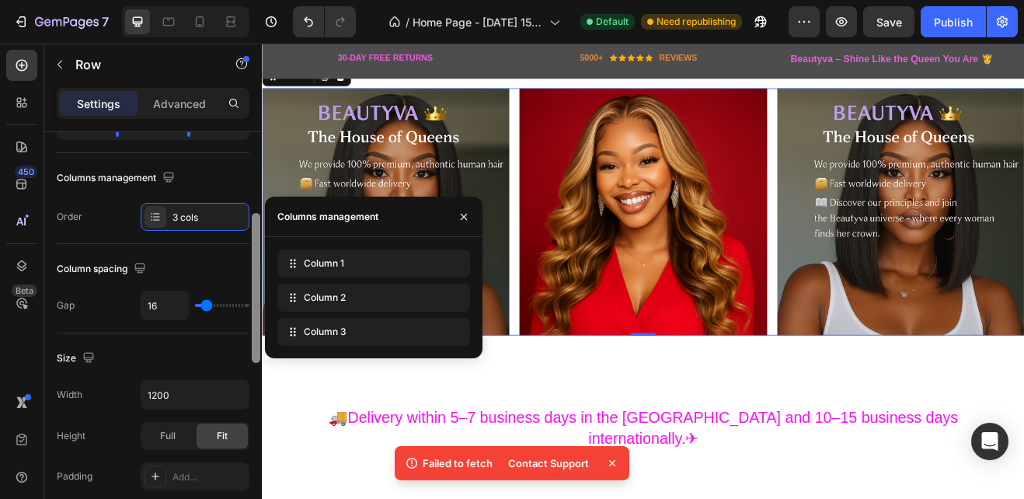
scroll to position [229, 0]
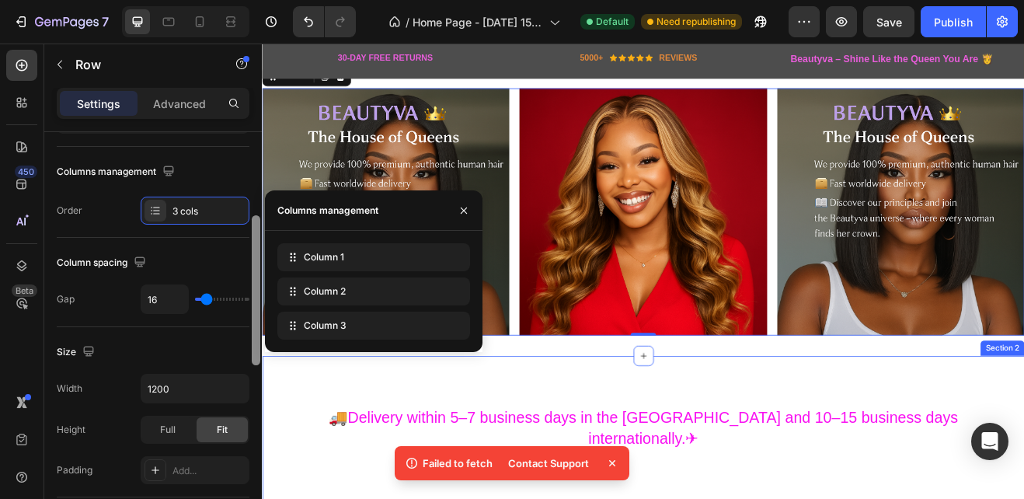
drag, startPoint x: 515, startPoint y: 311, endPoint x: 263, endPoint y: 441, distance: 284.2
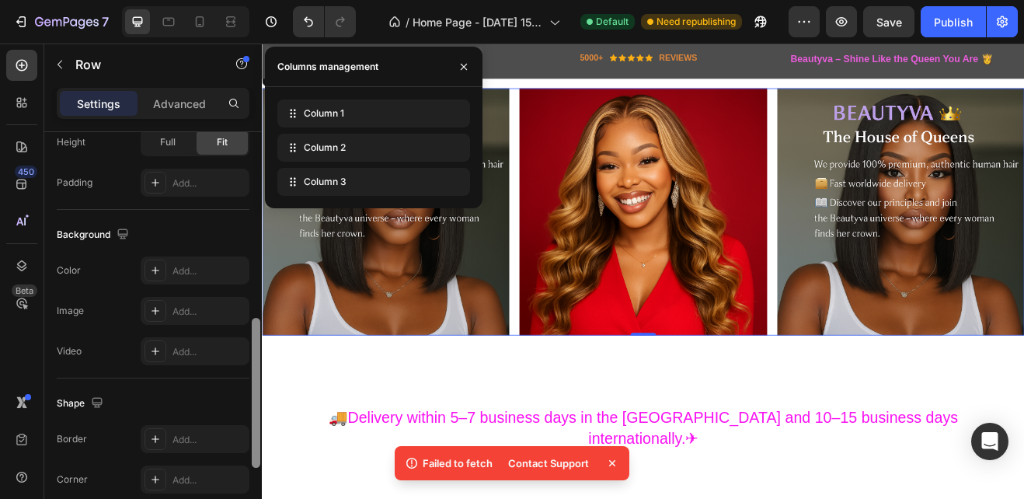
scroll to position [518, 0]
click at [253, 457] on div at bounding box center [256, 396] width 9 height 150
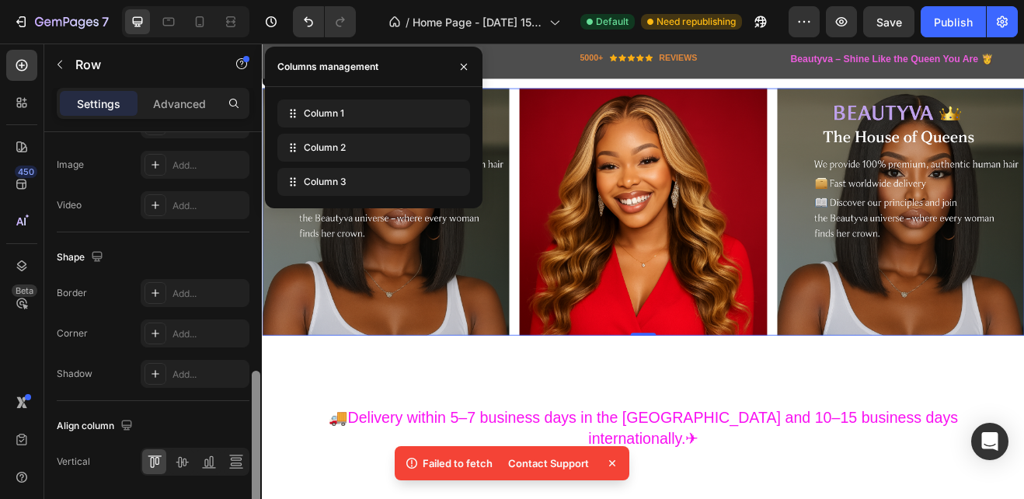
scroll to position [667, 0]
drag, startPoint x: 253, startPoint y: 446, endPoint x: 254, endPoint y: 500, distance: 54.4
click at [254, 0] on html "7 Version history / Home Page - [DATE] 15:45:20 Default Need republishing Previ…" at bounding box center [512, 0] width 1024 height 0
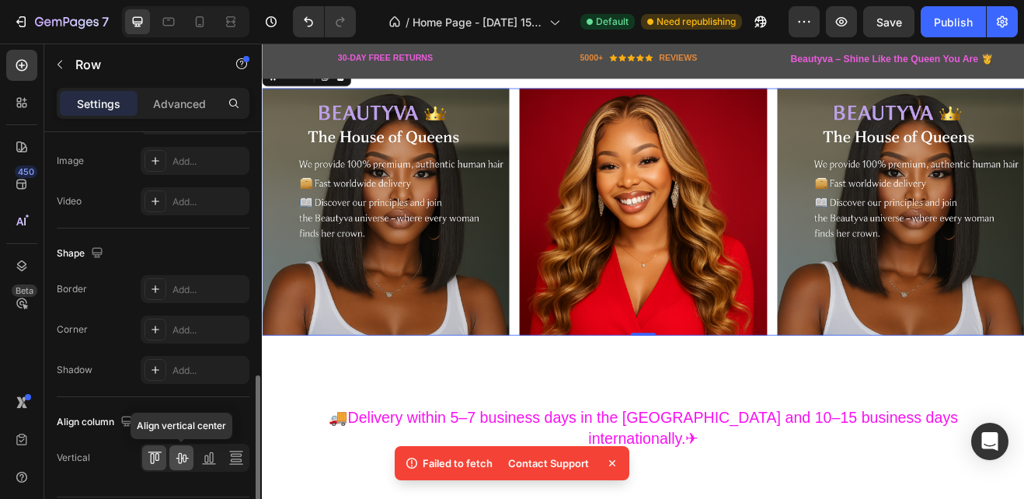
click at [179, 459] on icon at bounding box center [182, 458] width 12 height 11
click at [212, 458] on icon at bounding box center [211, 457] width 4 height 11
click at [237, 460] on icon at bounding box center [236, 458] width 16 height 16
click at [152, 454] on icon at bounding box center [152, 458] width 4 height 11
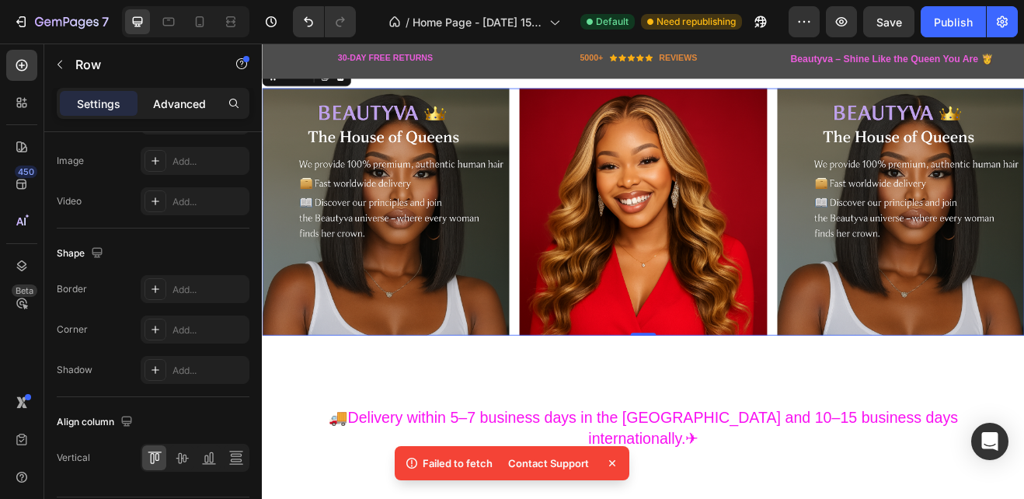
click at [188, 112] on div "Advanced" at bounding box center [180, 103] width 78 height 25
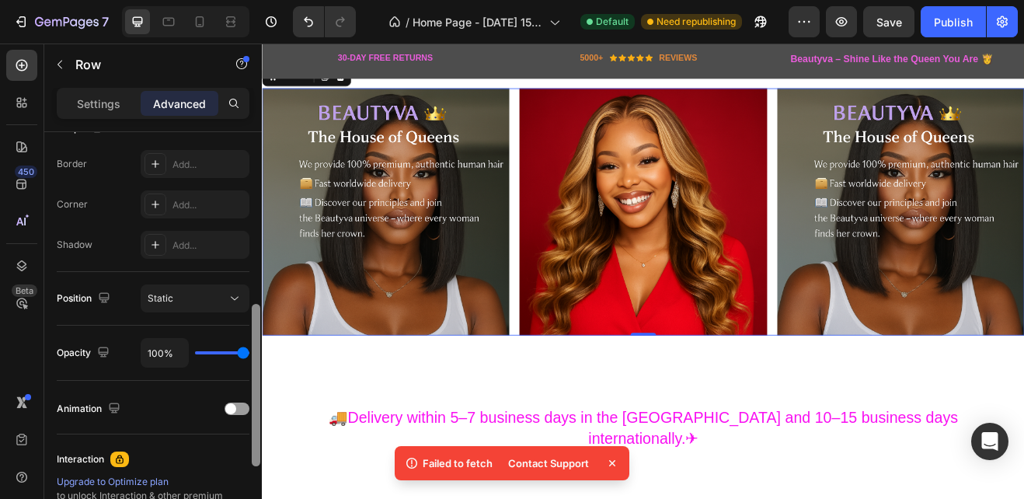
scroll to position [420, 0]
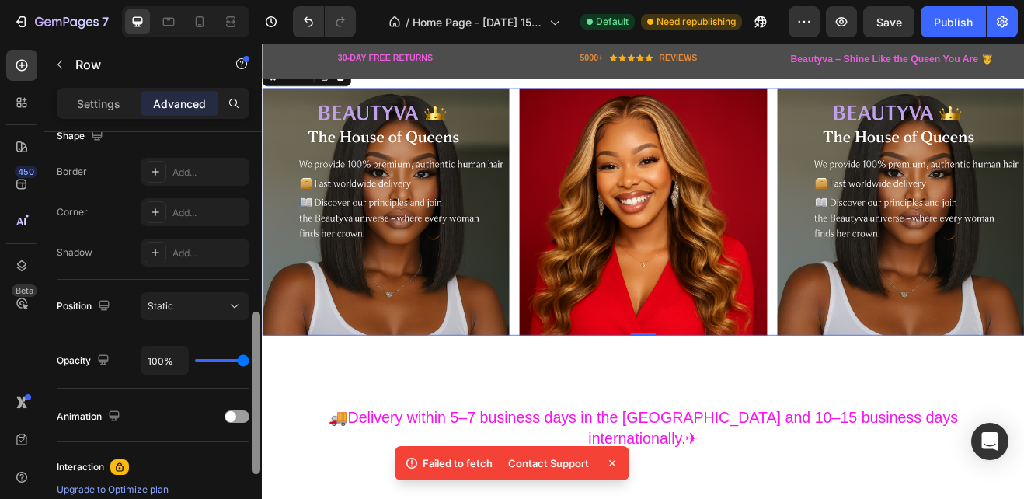
drag, startPoint x: 257, startPoint y: 418, endPoint x: 252, endPoint y: 336, distance: 81.8
click at [252, 336] on div at bounding box center [256, 393] width 9 height 162
click at [237, 302] on icon at bounding box center [235, 306] width 16 height 16
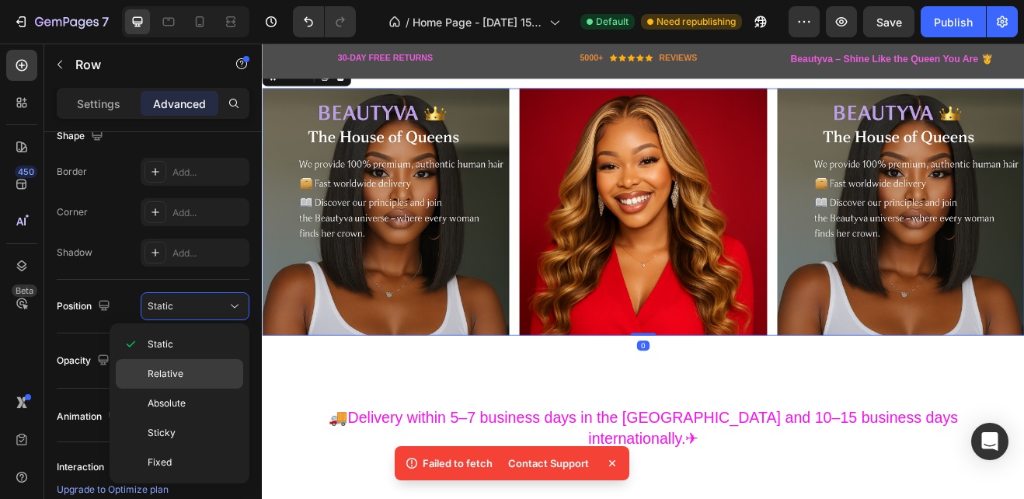
click at [178, 370] on span "Relative" at bounding box center [166, 374] width 36 height 14
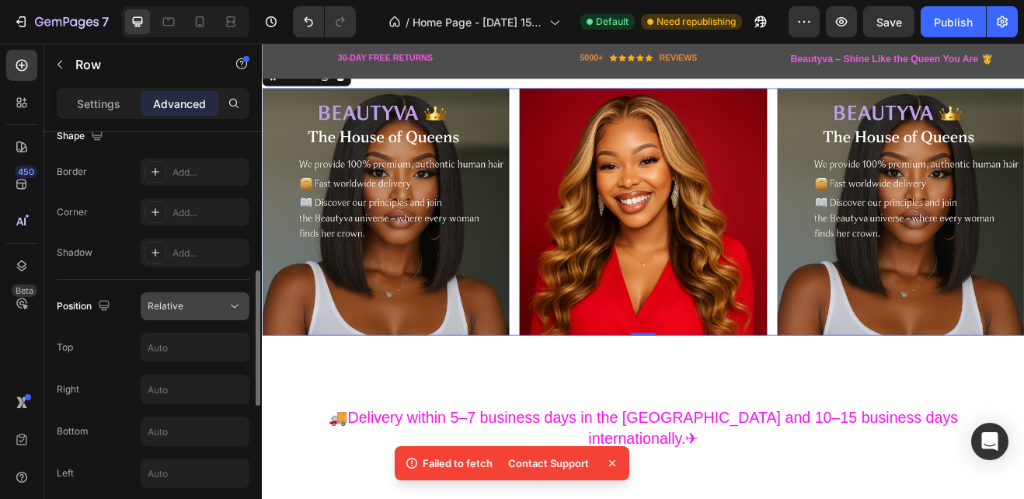
click at [228, 308] on icon at bounding box center [235, 306] width 16 height 16
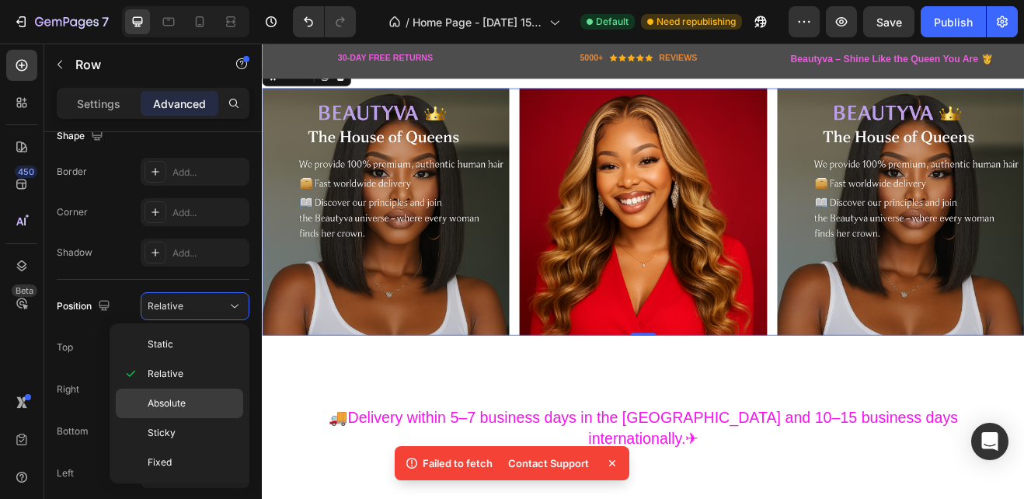
click at [175, 402] on span "Absolute" at bounding box center [167, 403] width 38 height 14
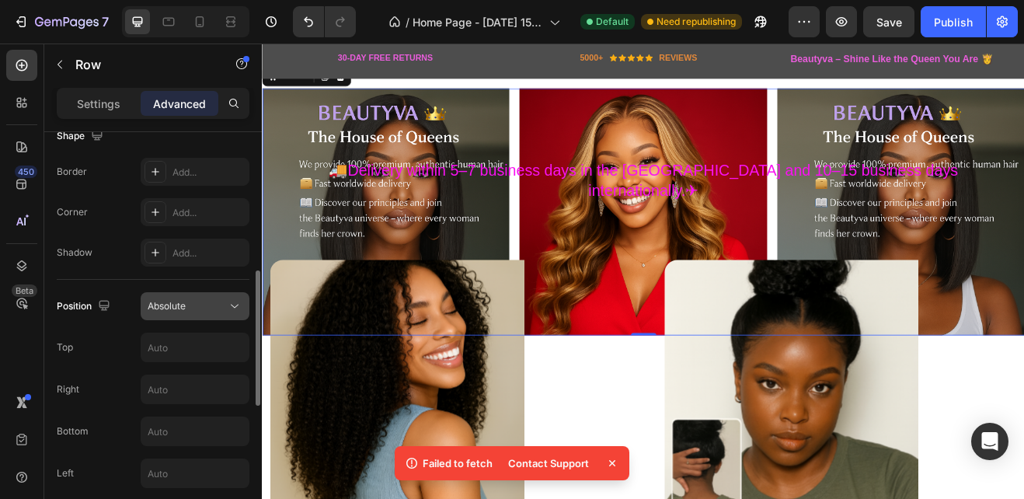
click at [234, 301] on icon at bounding box center [235, 306] width 16 height 16
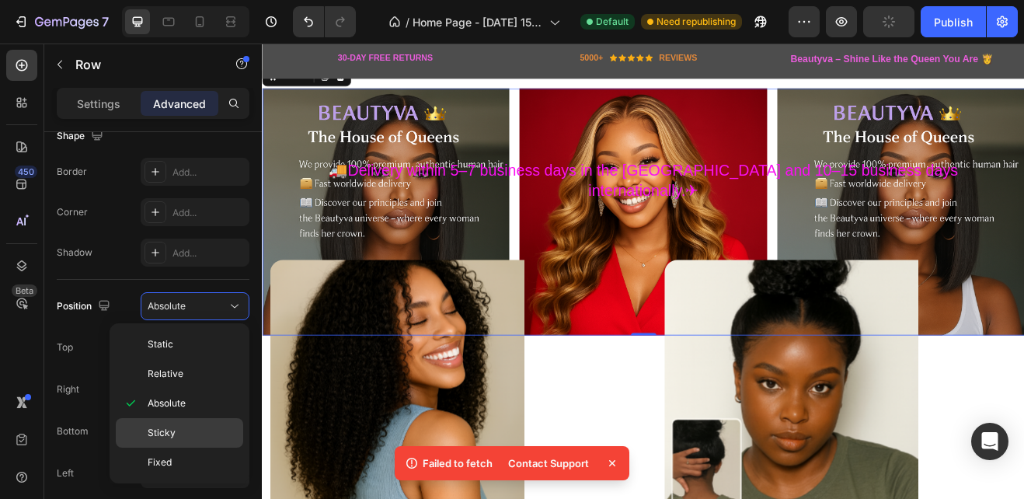
click at [168, 430] on span "Sticky" at bounding box center [162, 433] width 28 height 14
type input "0"
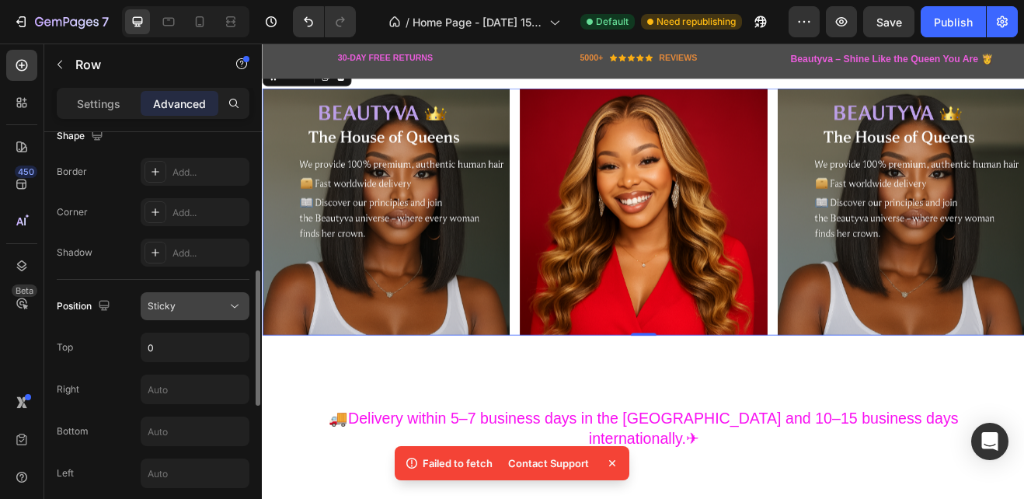
click at [233, 302] on icon at bounding box center [235, 306] width 16 height 16
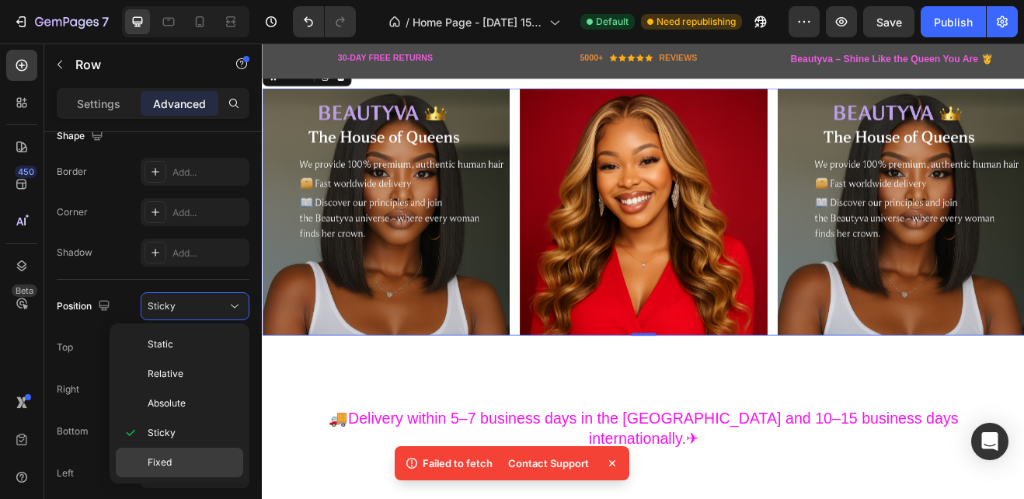
click at [162, 457] on span "Fixed" at bounding box center [160, 462] width 24 height 14
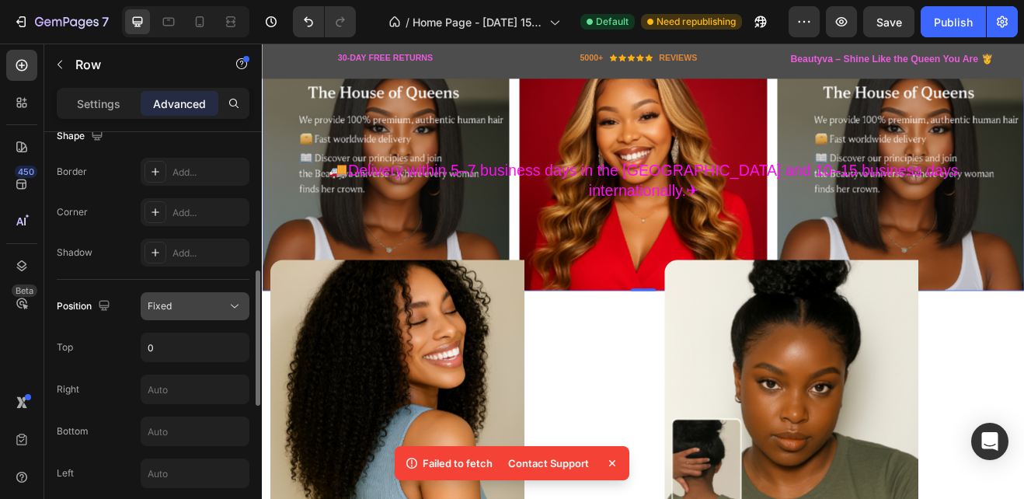
click at [235, 306] on icon at bounding box center [235, 306] width 16 height 16
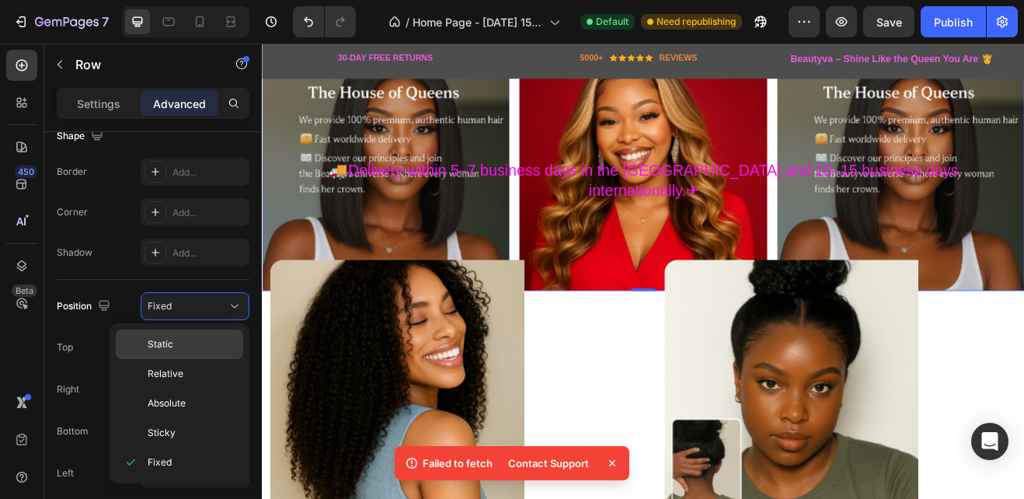
click at [170, 339] on span "Static" at bounding box center [161, 344] width 26 height 14
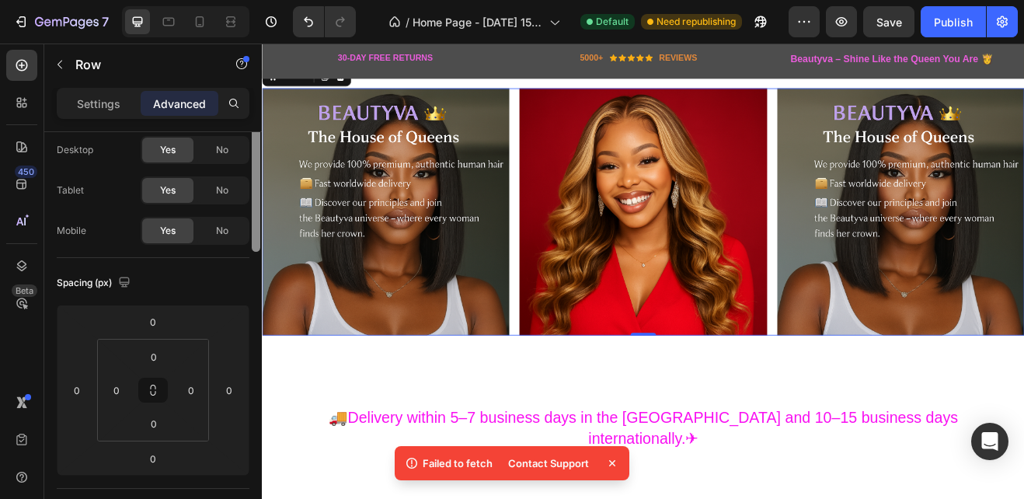
scroll to position [0, 0]
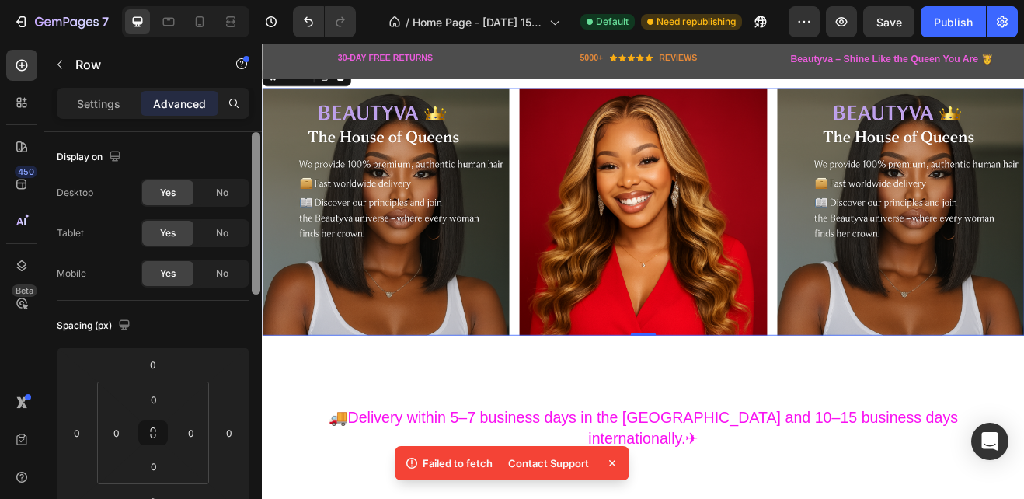
drag, startPoint x: 258, startPoint y: 326, endPoint x: 248, endPoint y: 126, distance: 199.9
click at [248, 126] on div "Settings Advanced Display on Desktop Yes No Tablet Yes No Mobile Yes No Spacing…" at bounding box center [153, 315] width 218 height 455
click at [219, 186] on span "No" at bounding box center [222, 193] width 12 height 14
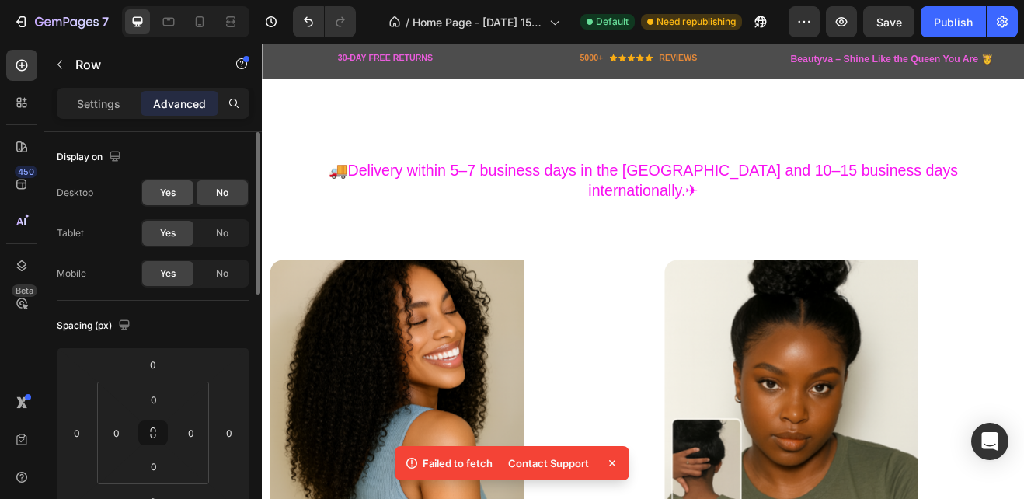
click at [175, 191] on span "Yes" at bounding box center [168, 193] width 16 height 14
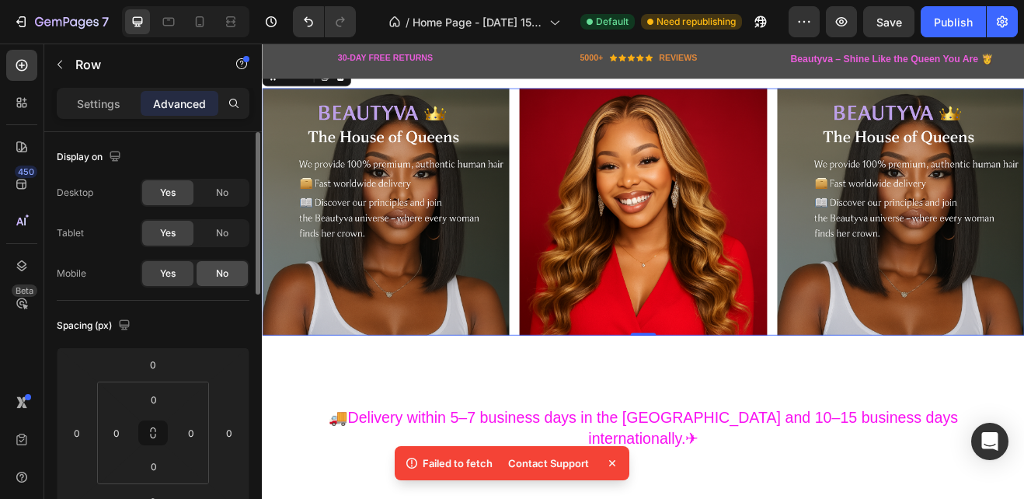
click at [230, 270] on div "No" at bounding box center [222, 273] width 51 height 25
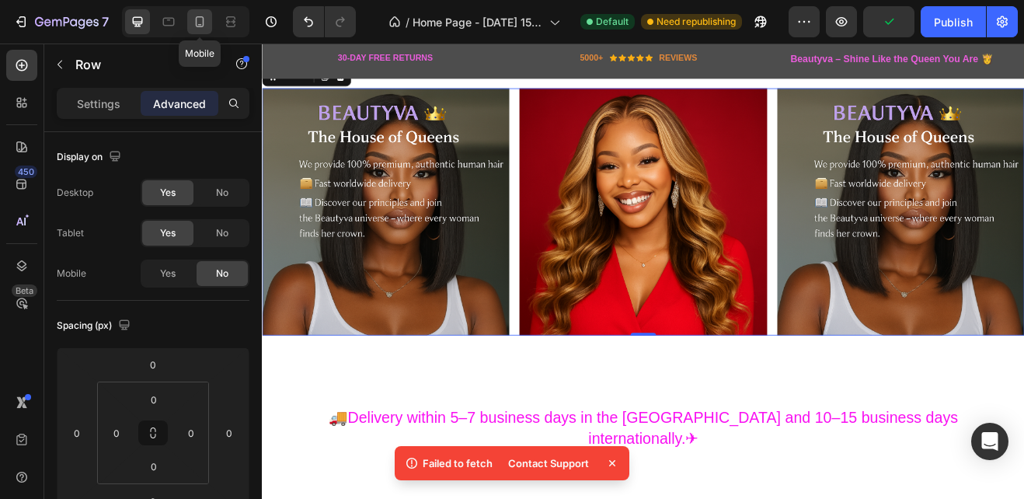
click at [201, 18] on icon at bounding box center [200, 22] width 16 height 16
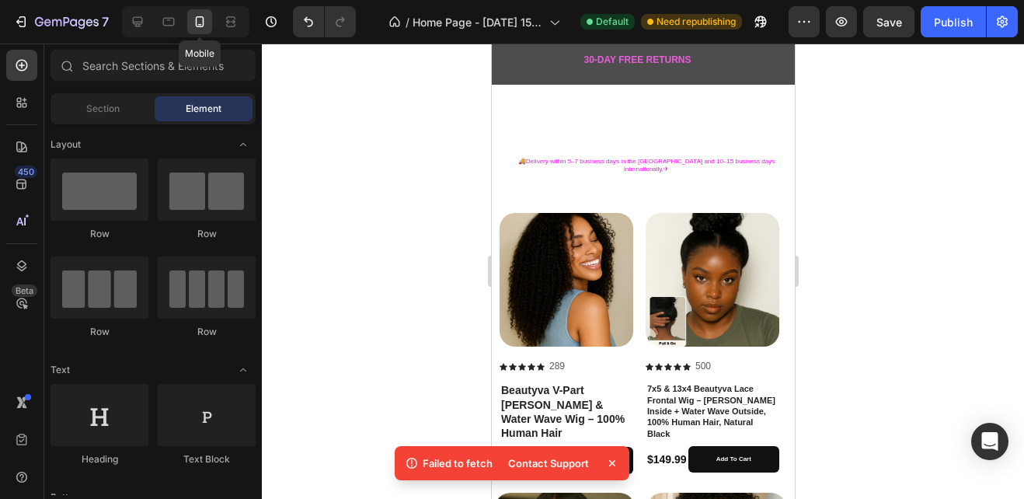
click at [197, 23] on icon at bounding box center [200, 22] width 16 height 16
click at [564, 215] on div "Product Images" at bounding box center [539, 222] width 75 height 14
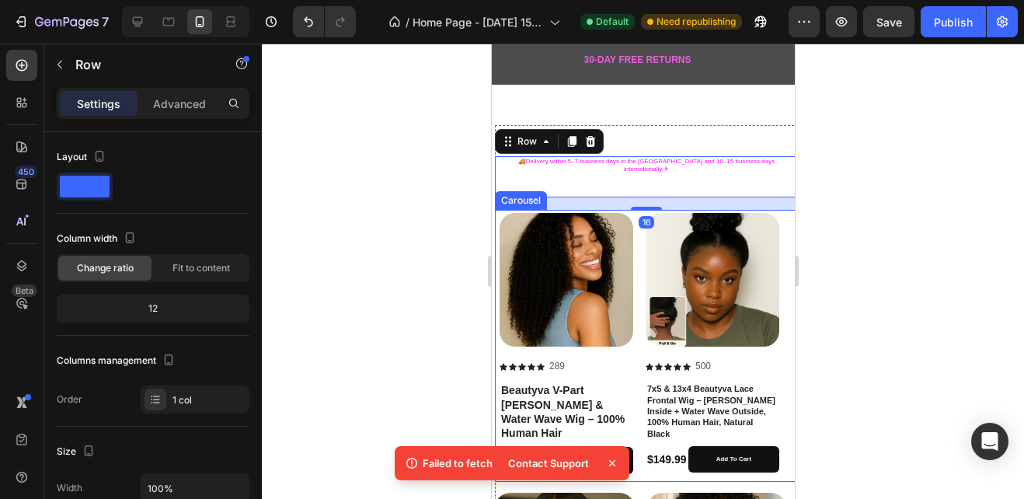
click at [636, 265] on div "Product Images Icon Icon Icon Icon Icon Icon List 289 Text Block Row Beautyva V…" at bounding box center [644, 346] width 291 height 266
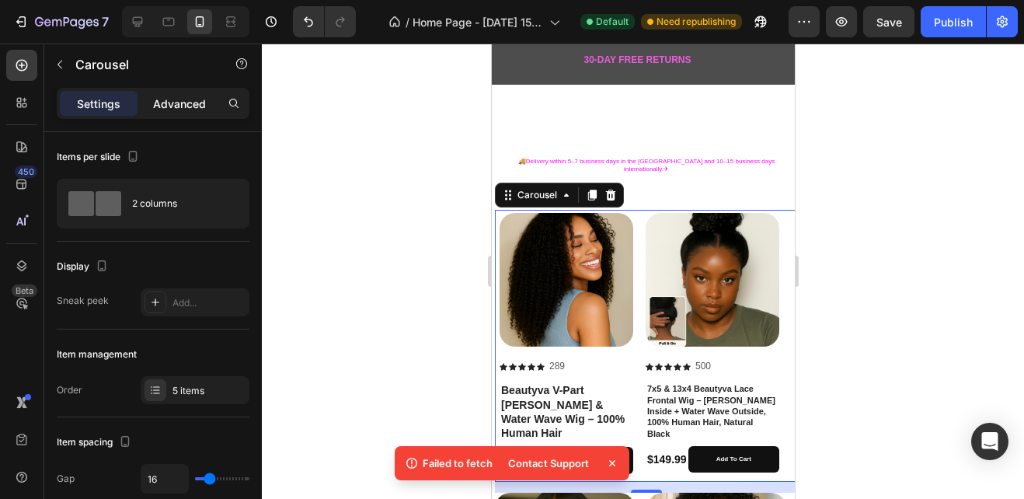
click at [187, 98] on p "Advanced" at bounding box center [179, 104] width 53 height 16
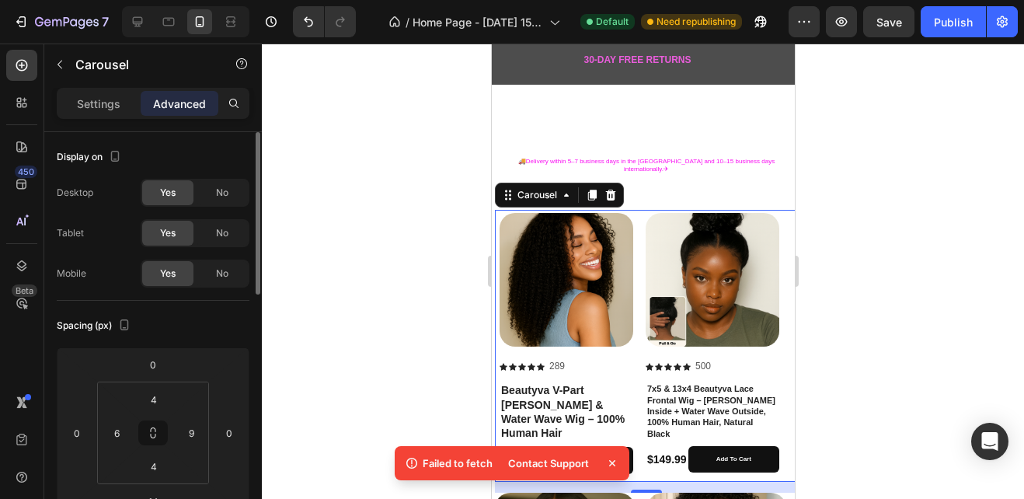
click at [176, 273] on span "Yes" at bounding box center [168, 273] width 16 height 14
click at [221, 273] on span "No" at bounding box center [222, 273] width 12 height 14
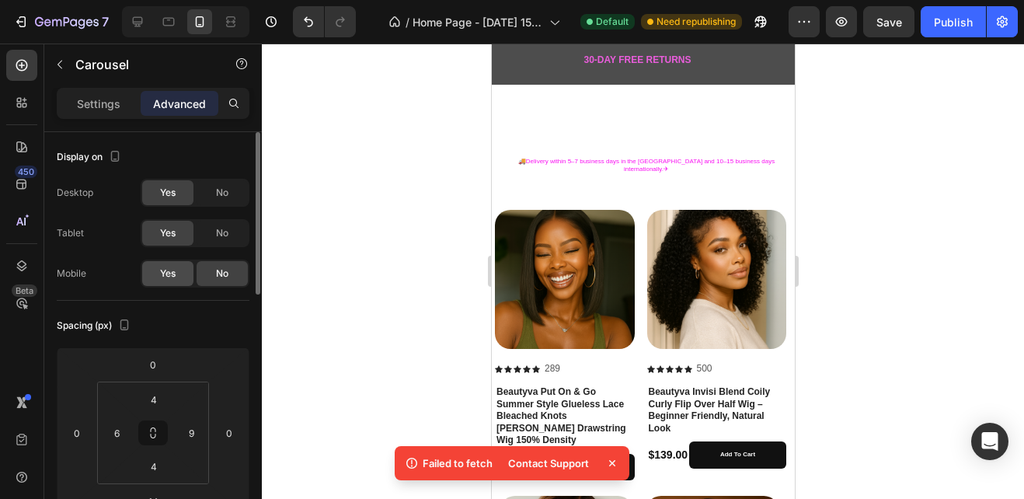
click at [184, 272] on div "Yes" at bounding box center [167, 273] width 51 height 25
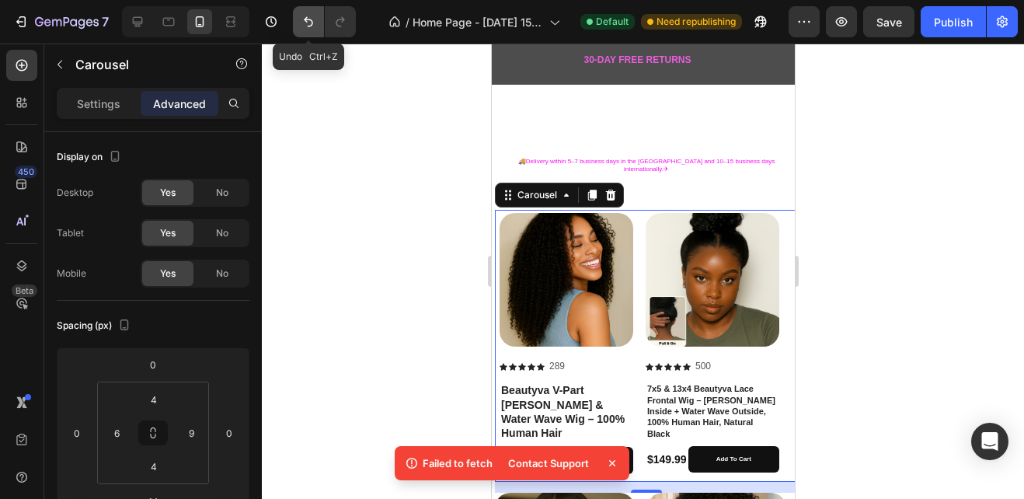
click at [302, 26] on icon "Undo/Redo" at bounding box center [309, 22] width 16 height 16
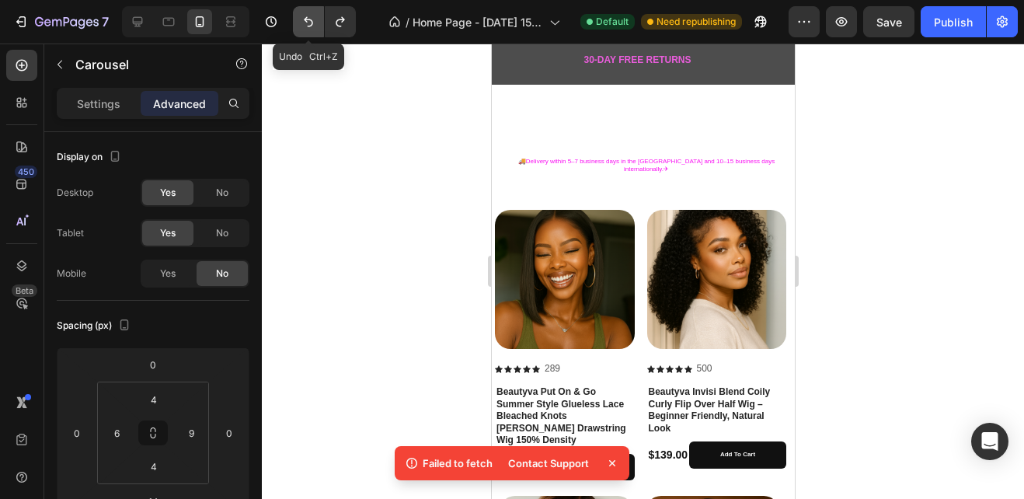
click at [302, 26] on icon "Undo/Redo" at bounding box center [309, 22] width 16 height 16
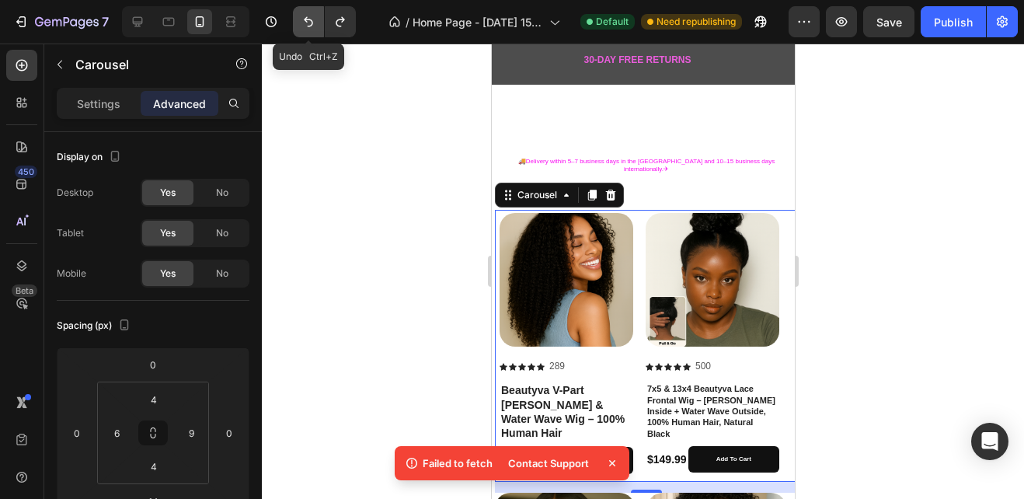
click at [302, 26] on icon "Undo/Redo" at bounding box center [309, 22] width 16 height 16
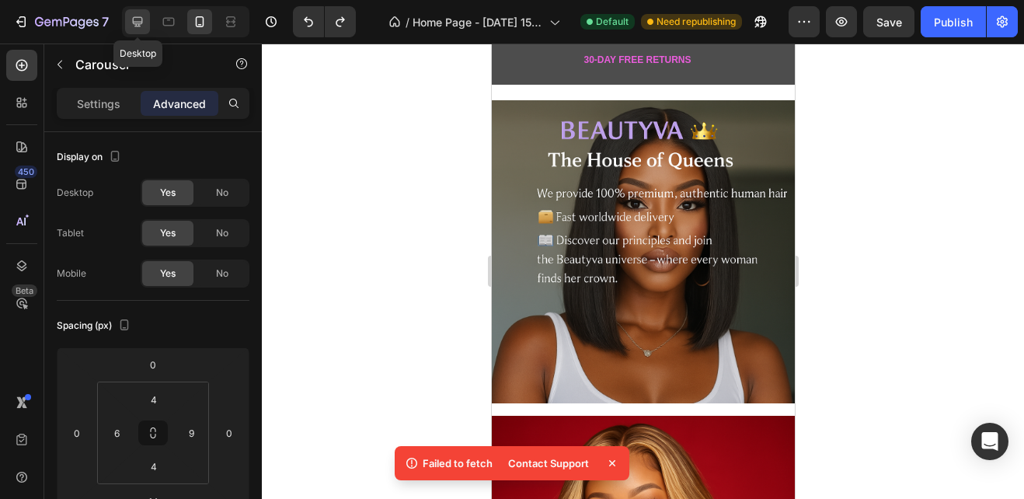
click at [134, 21] on icon at bounding box center [138, 22] width 16 height 16
type input "0"
type input "12"
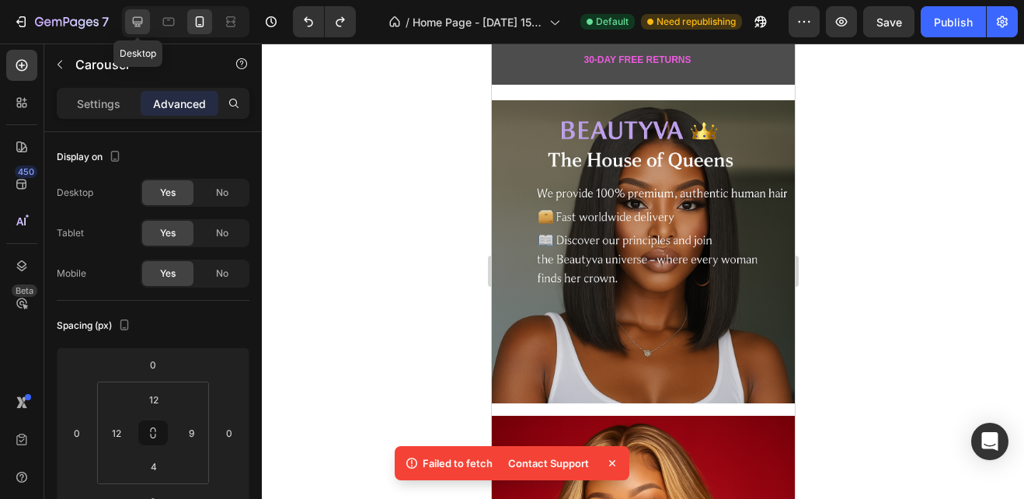
type input "12"
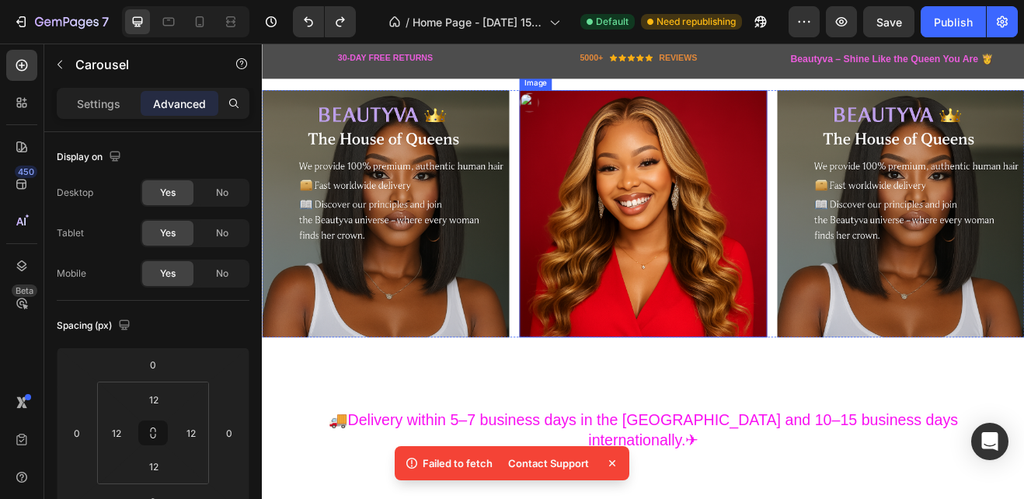
scroll to position [348, 0]
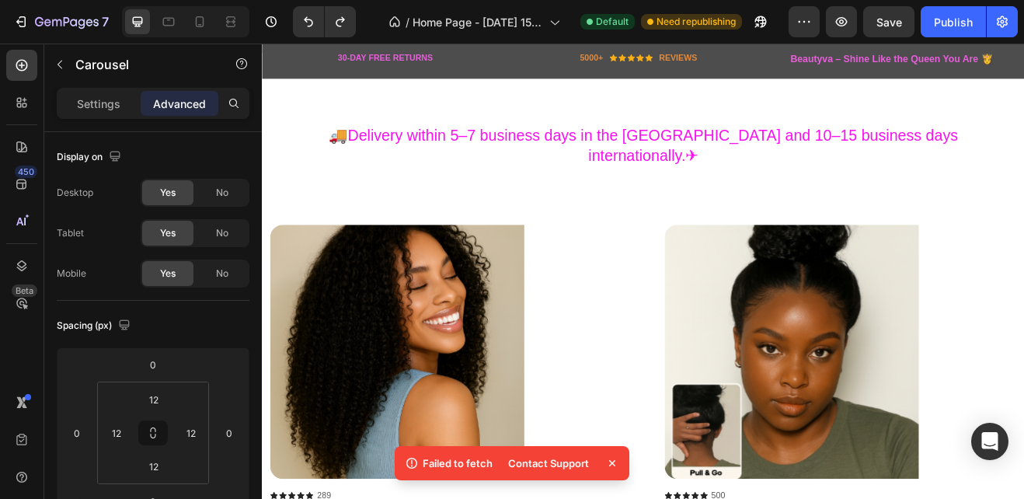
click at [605, 321] on div at bounding box center [481, 420] width 420 height 311
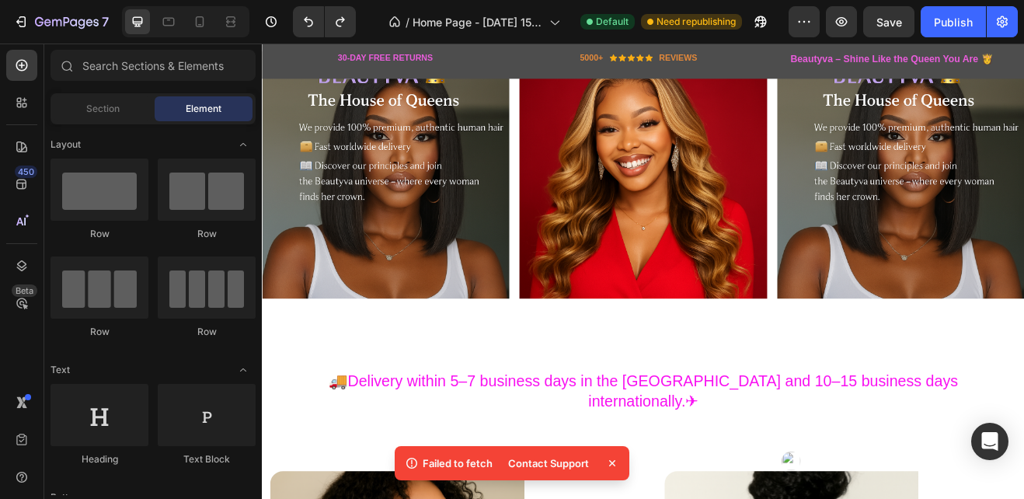
scroll to position [0, 0]
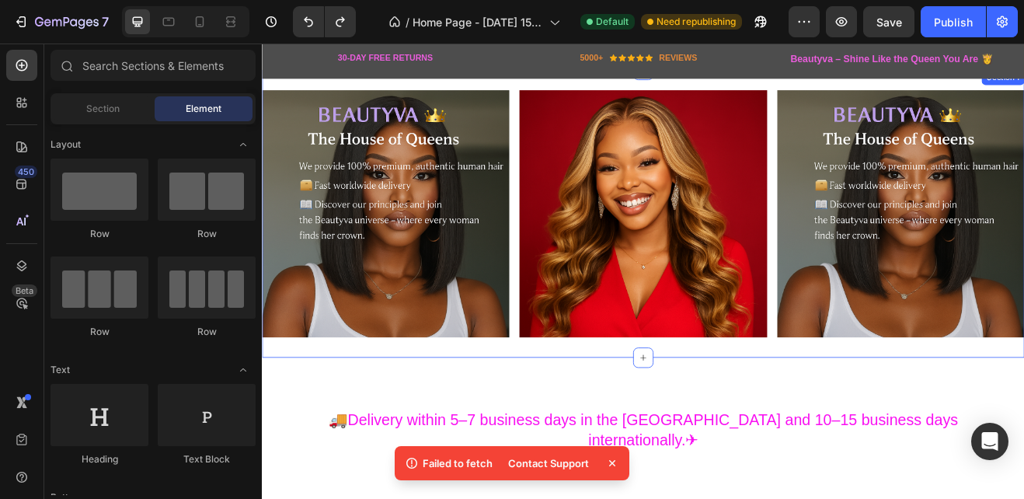
click at [562, 408] on div "Image Image Image Row Section 1" at bounding box center [728, 251] width 932 height 352
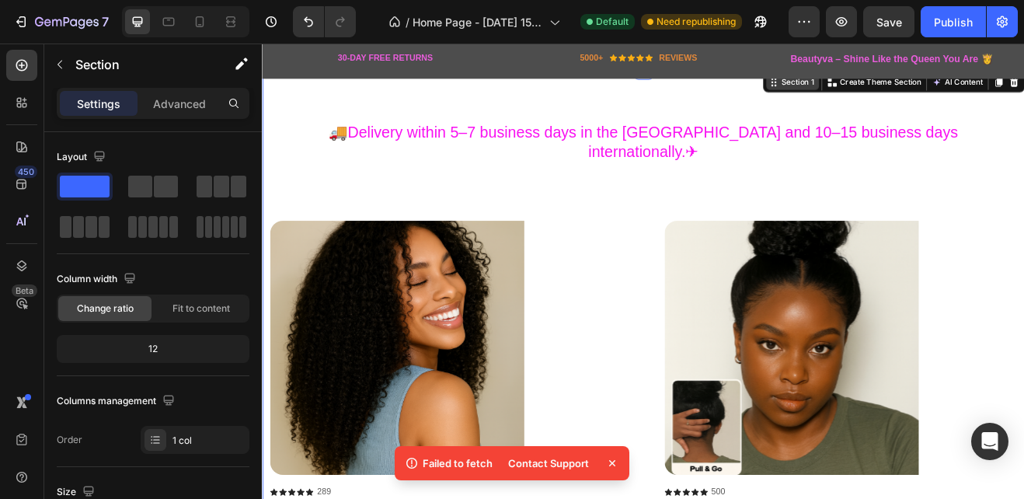
click at [878, 97] on div "Section 1" at bounding box center [910, 91] width 64 height 19
click at [308, 17] on icon "Undo/Redo" at bounding box center [309, 22] width 16 height 16
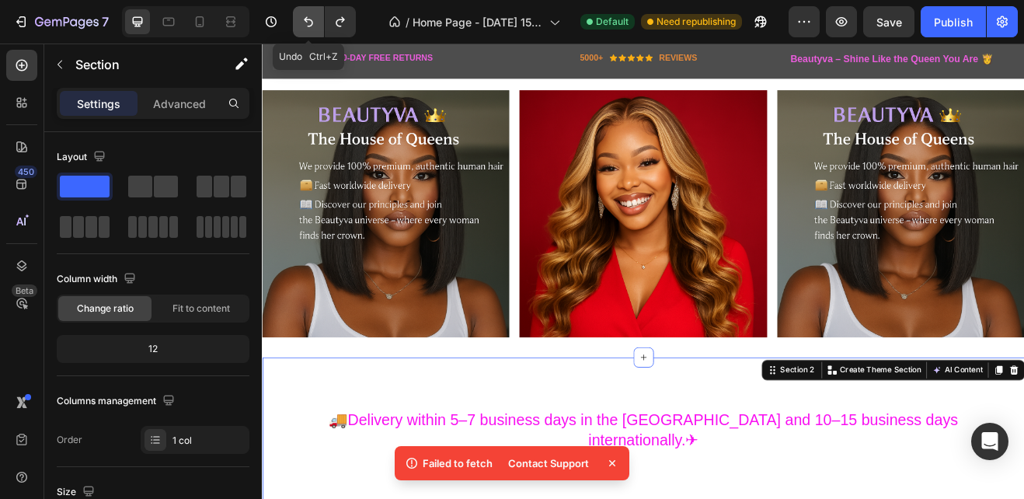
click at [308, 17] on icon "Undo/Redo" at bounding box center [309, 22] width 16 height 16
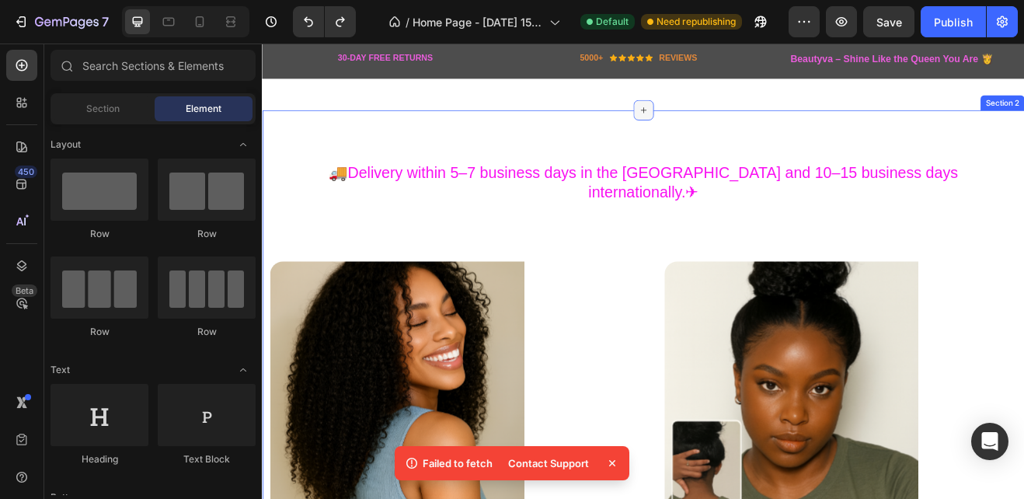
click at [722, 123] on icon at bounding box center [728, 125] width 12 height 12
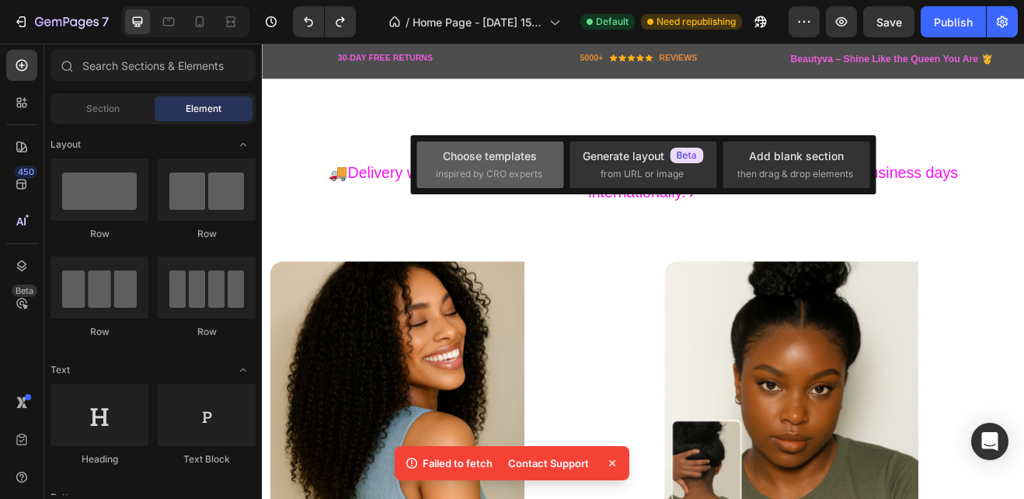
click at [511, 154] on div "Choose templates" at bounding box center [490, 156] width 94 height 16
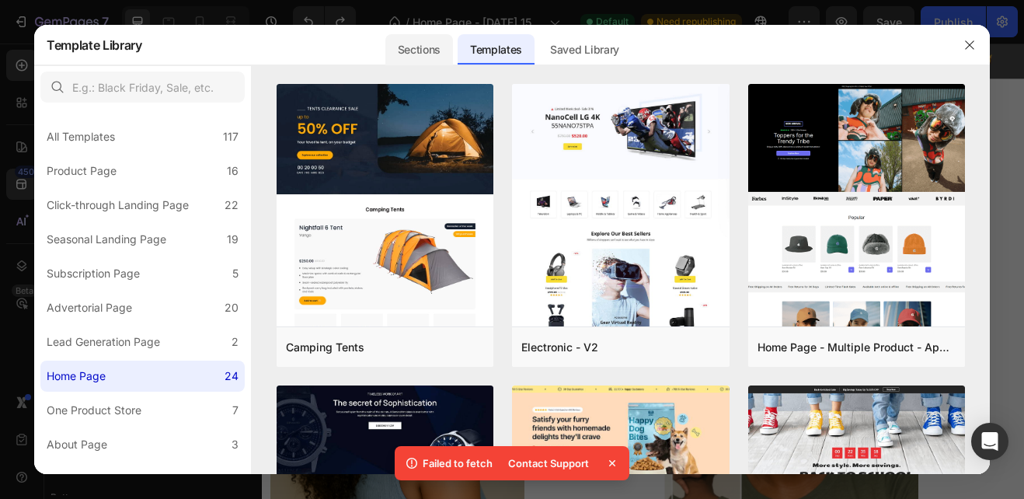
click at [432, 47] on div "Sections" at bounding box center [419, 49] width 68 height 31
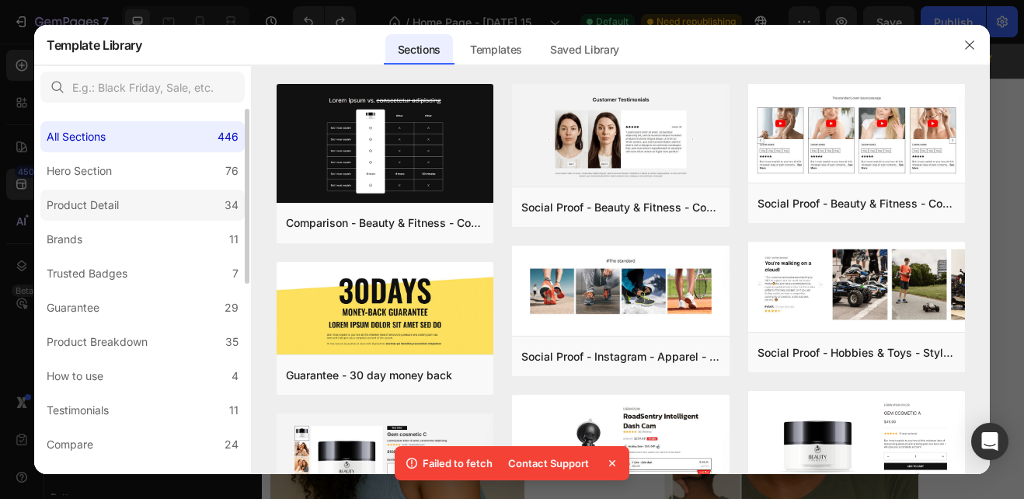
click at [93, 201] on div "Product Detail" at bounding box center [83, 205] width 72 height 19
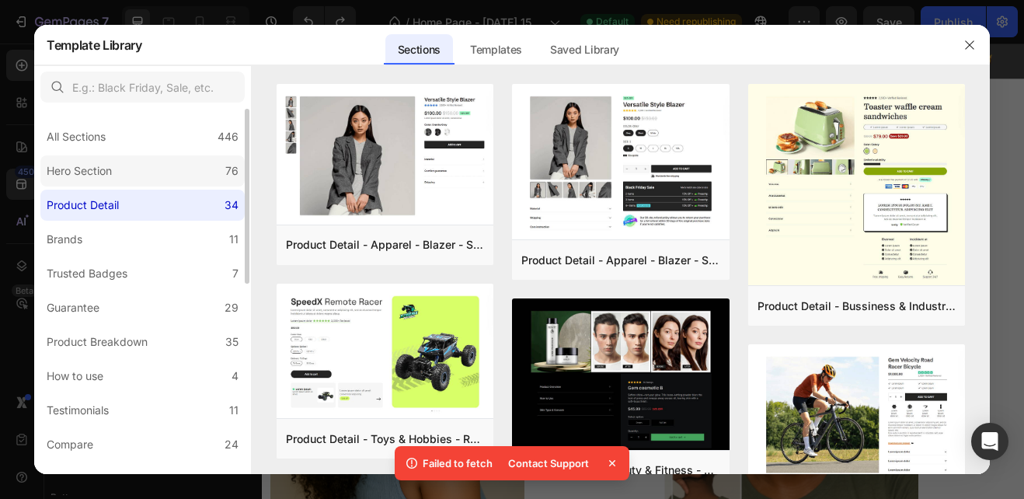
click at [90, 163] on div "Hero Section" at bounding box center [79, 171] width 65 height 19
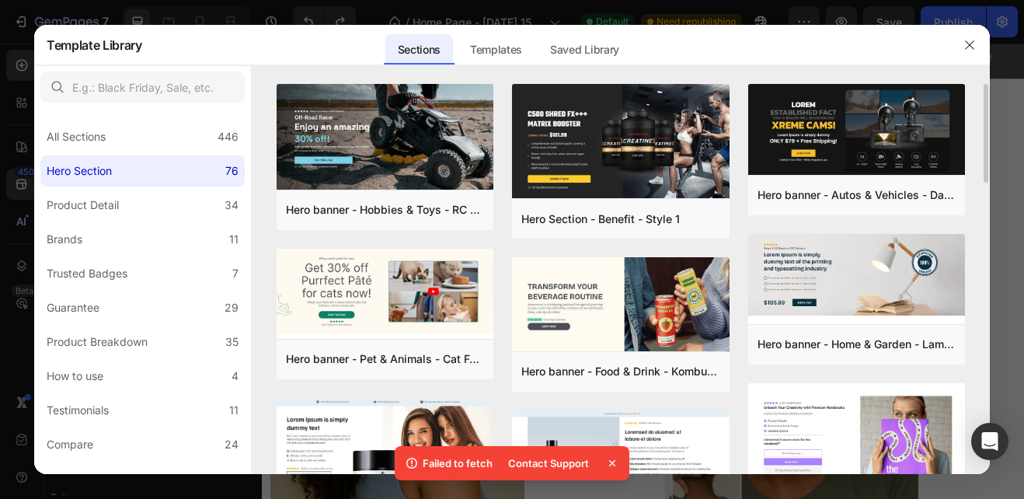
drag, startPoint x: 986, startPoint y: 140, endPoint x: 984, endPoint y: 176, distance: 35.8
click at [984, 176] on div "Hero banner - Hobbies & Toys - RC Car - Style 40 Add to page Preview Hero banne…" at bounding box center [621, 279] width 738 height 390
click at [973, 44] on icon "button" at bounding box center [969, 45] width 12 height 12
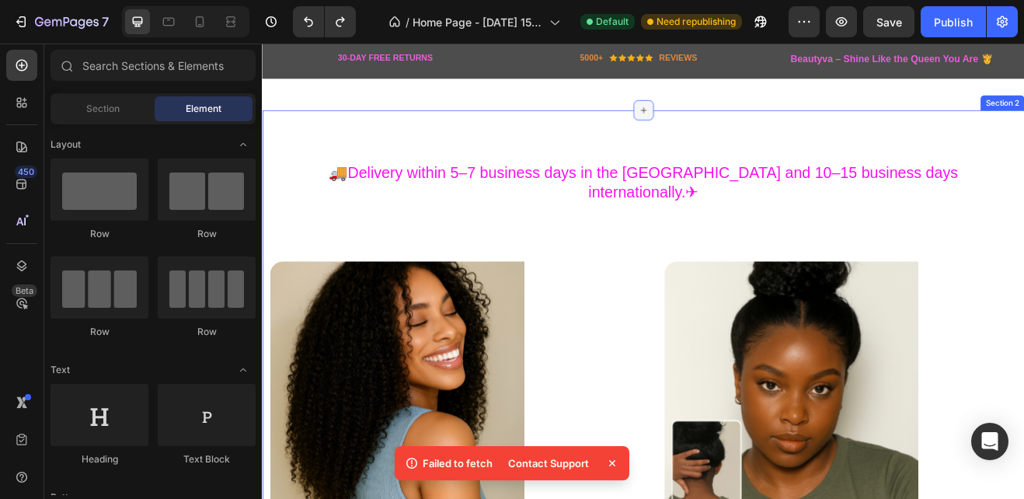
click at [722, 121] on icon at bounding box center [728, 125] width 12 height 12
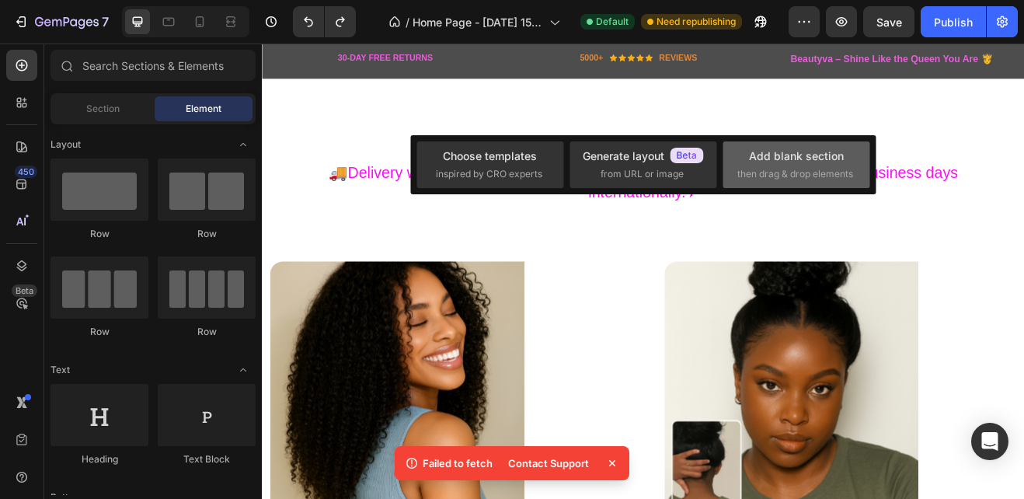
click at [778, 163] on div "Add blank section" at bounding box center [796, 156] width 95 height 16
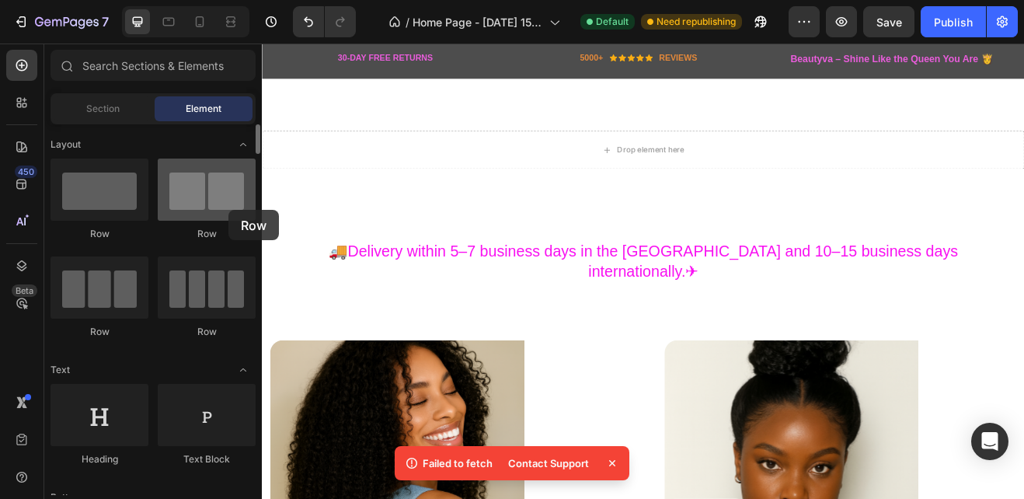
click at [228, 210] on div at bounding box center [207, 189] width 98 height 62
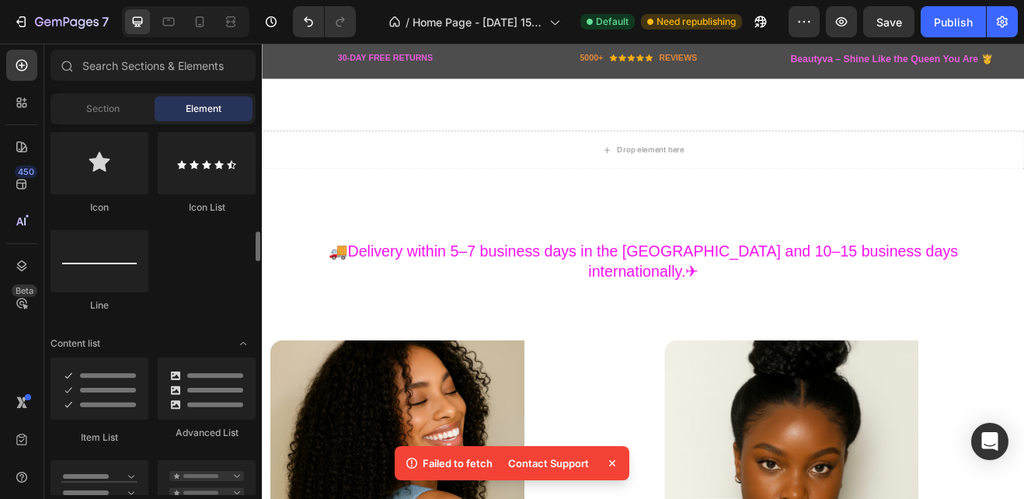
scroll to position [1142, 0]
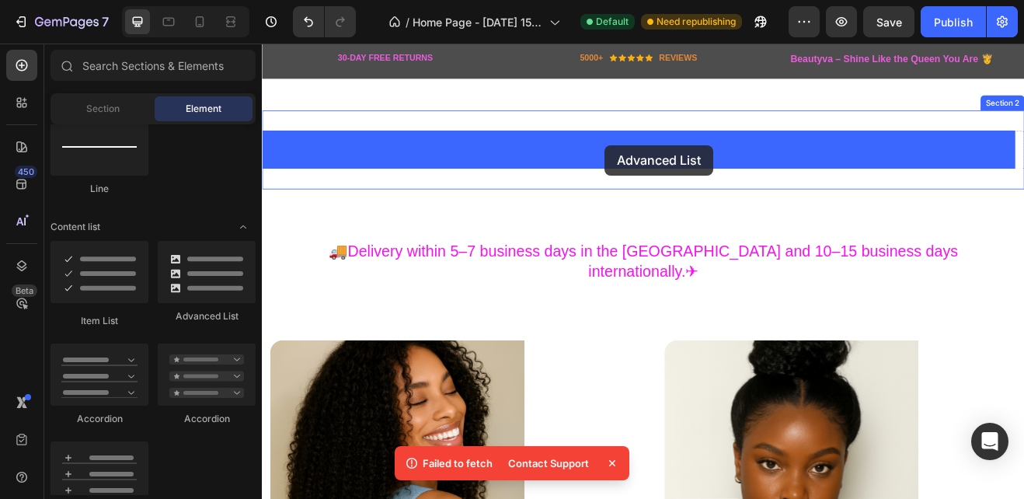
drag, startPoint x: 470, startPoint y: 312, endPoint x: 681, endPoint y: 168, distance: 255.3
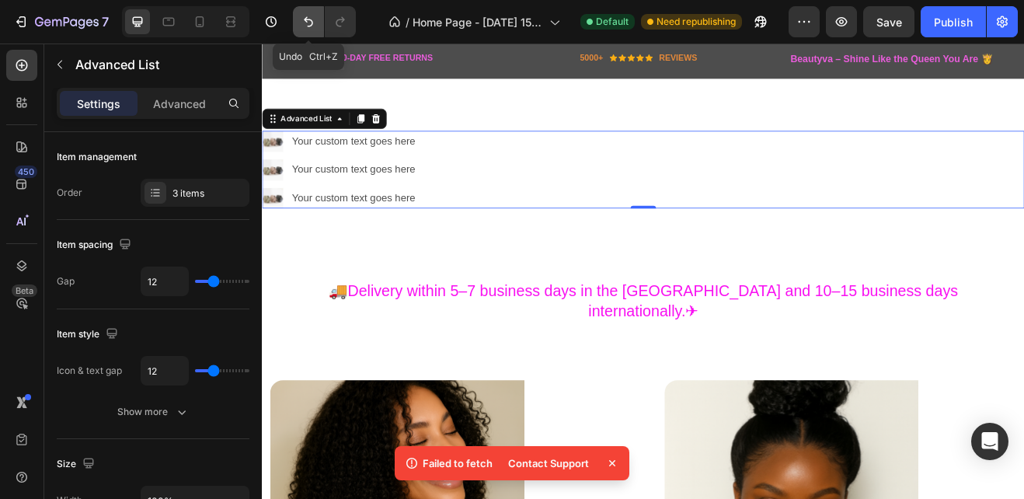
click at [308, 24] on icon "Undo/Redo" at bounding box center [309, 22] width 16 height 16
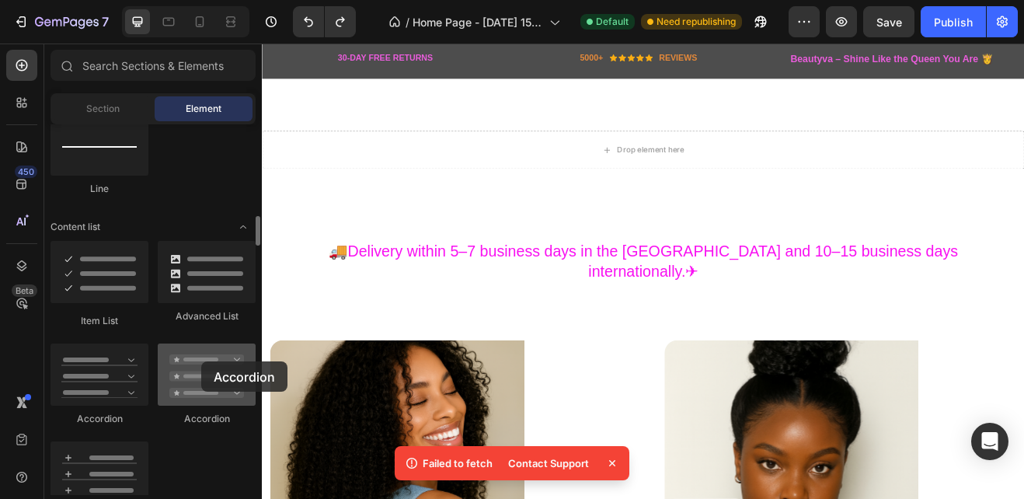
click at [201, 361] on div at bounding box center [207, 374] width 98 height 62
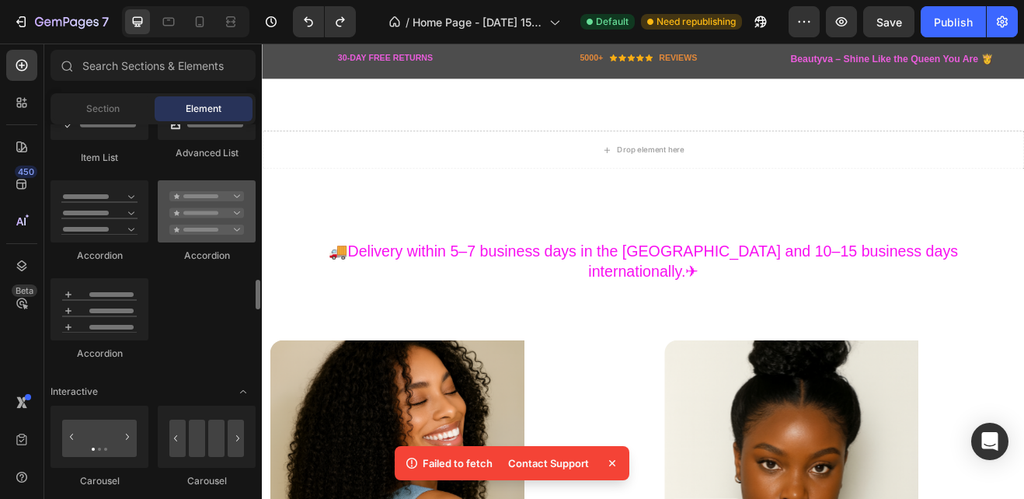
scroll to position [1352, 0]
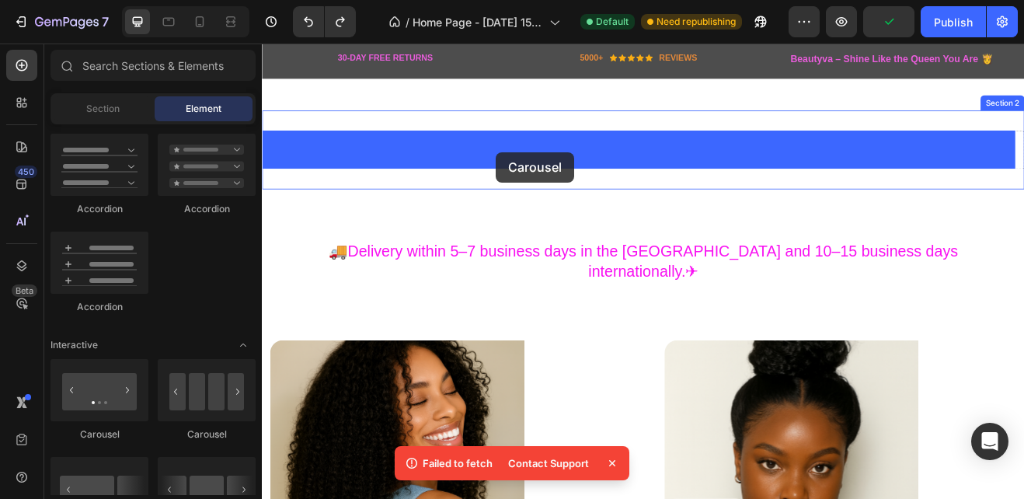
drag, startPoint x: 458, startPoint y: 444, endPoint x: 548, endPoint y: 176, distance: 282.0
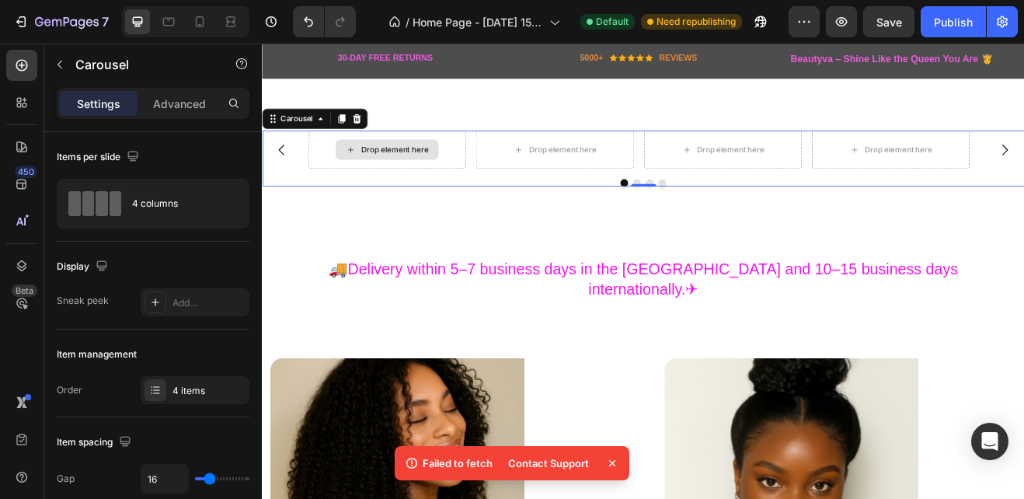
click at [373, 168] on icon at bounding box center [370, 173] width 12 height 13
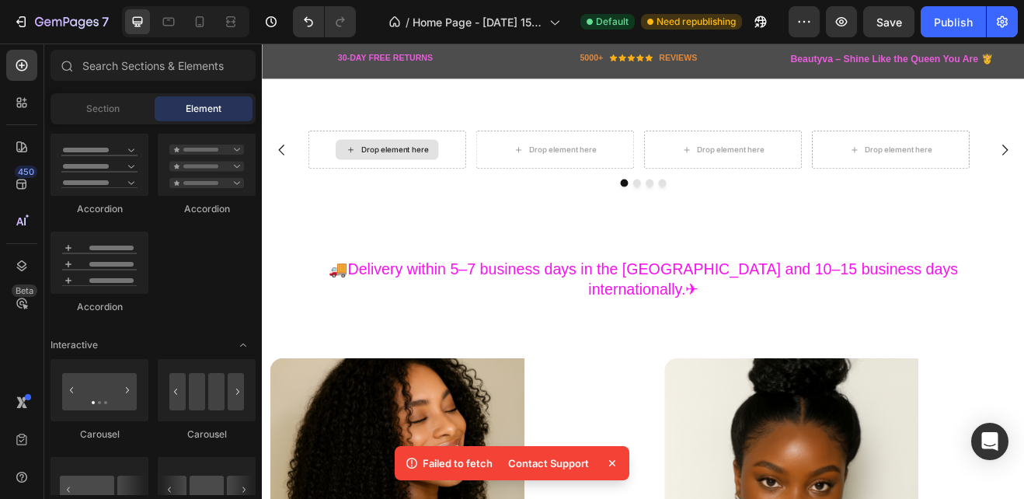
click at [373, 168] on icon at bounding box center [370, 173] width 12 height 13
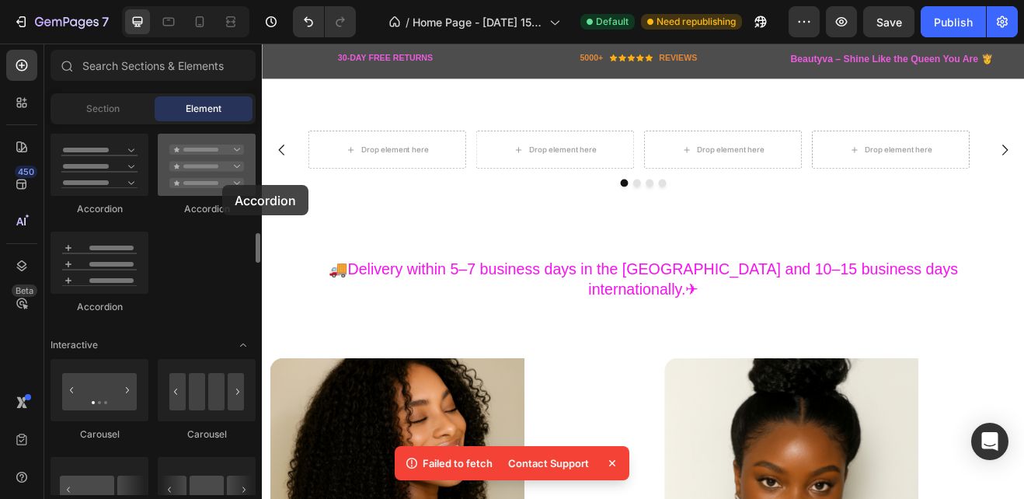
click at [222, 185] on div at bounding box center [207, 165] width 98 height 62
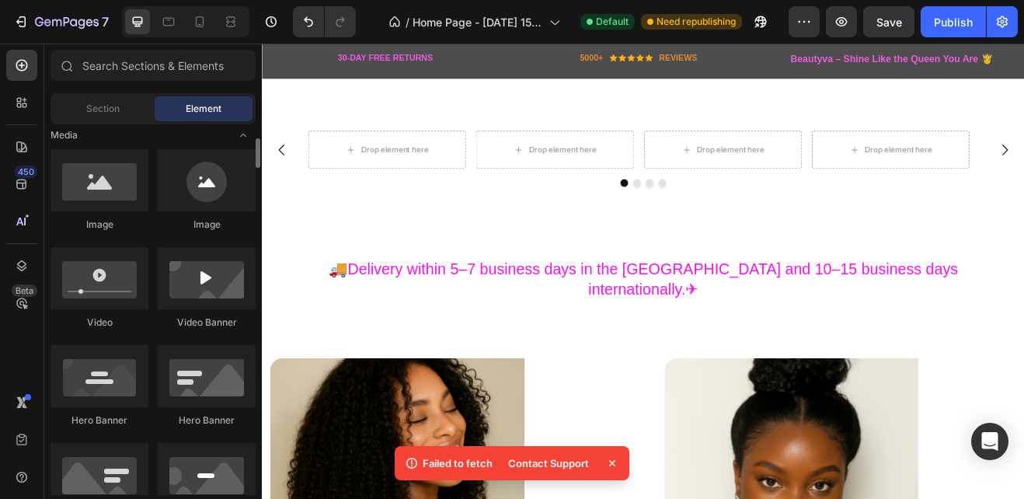
scroll to position [466, 0]
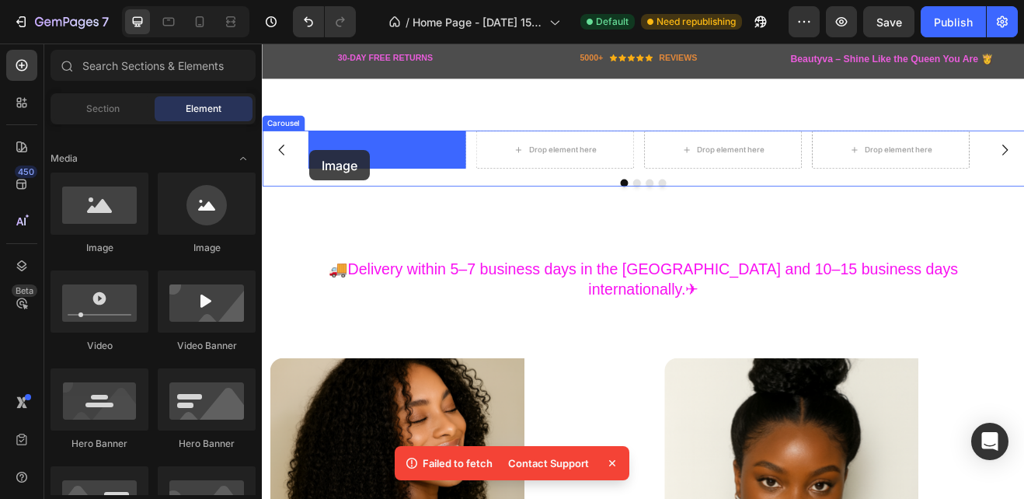
drag, startPoint x: 377, startPoint y: 268, endPoint x: 320, endPoint y: 174, distance: 109.8
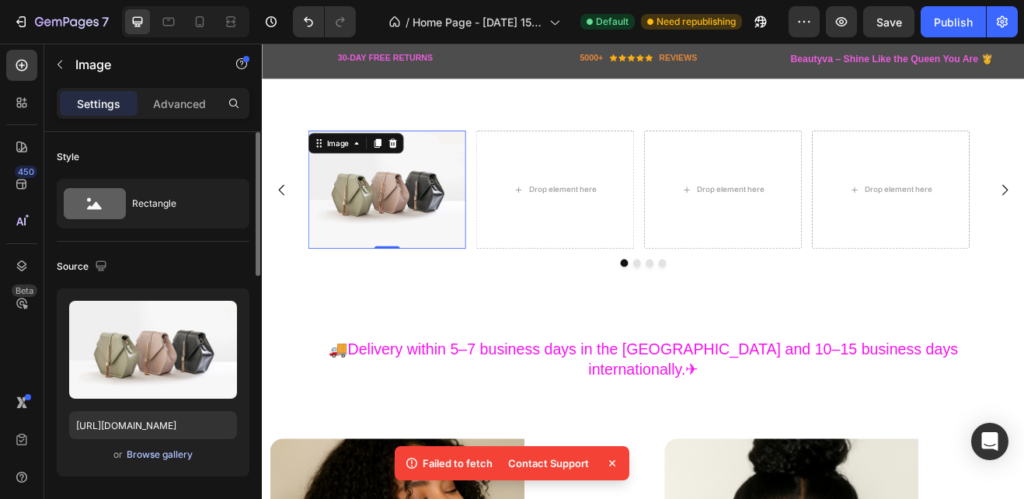
click at [158, 454] on div "Browse gallery" at bounding box center [160, 454] width 66 height 14
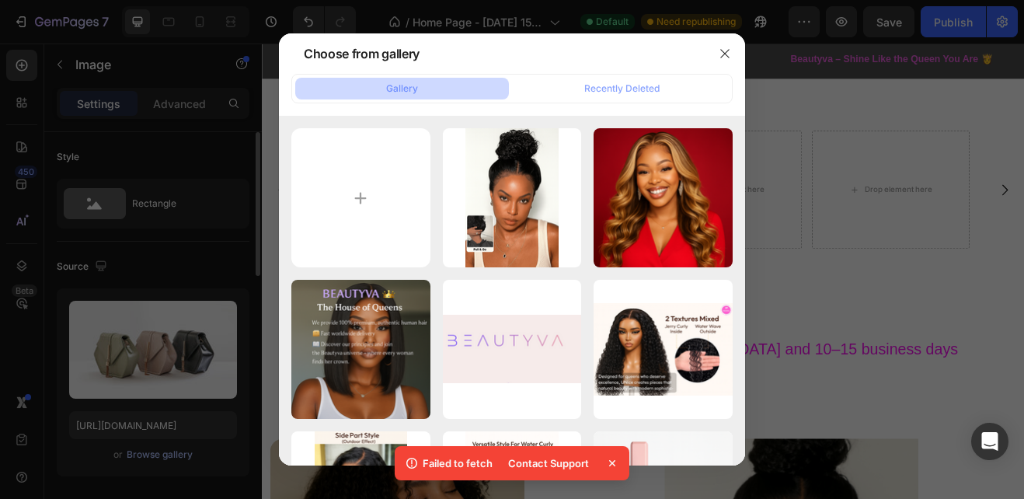
click at [158, 454] on div at bounding box center [512, 249] width 1024 height 499
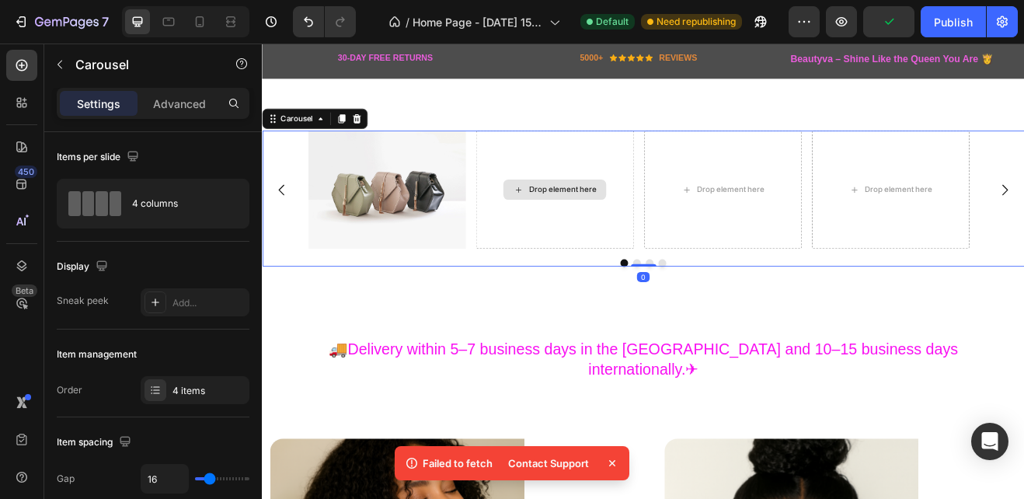
click at [583, 225] on div "Drop element here" at bounding box center [619, 222] width 126 height 25
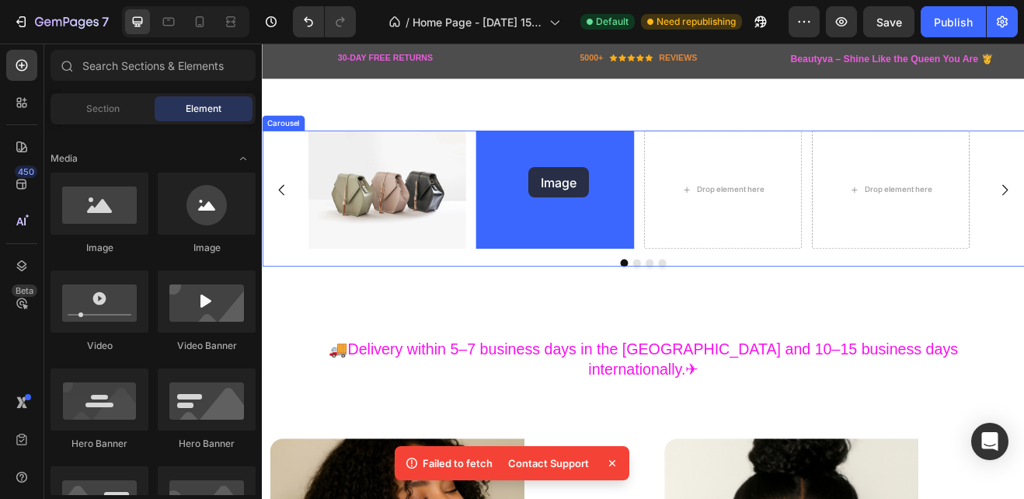
drag, startPoint x: 379, startPoint y: 263, endPoint x: 587, endPoint y: 195, distance: 218.9
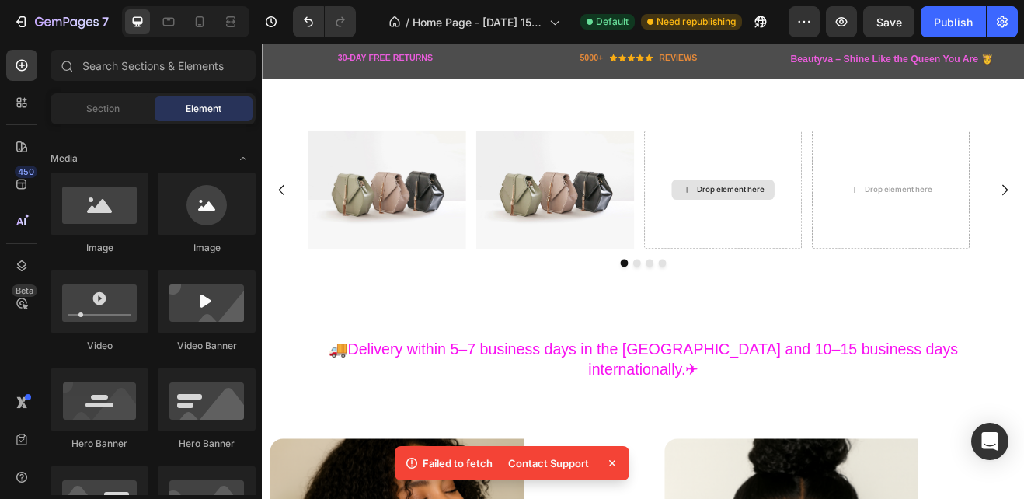
click at [796, 232] on div "Drop element here" at bounding box center [825, 222] width 126 height 25
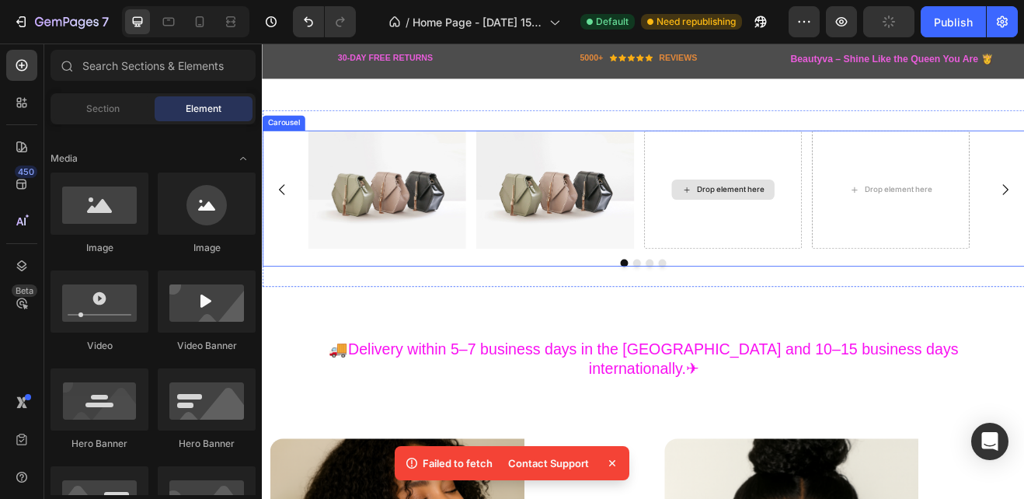
click at [794, 218] on div "Drop element here" at bounding box center [834, 222] width 82 height 12
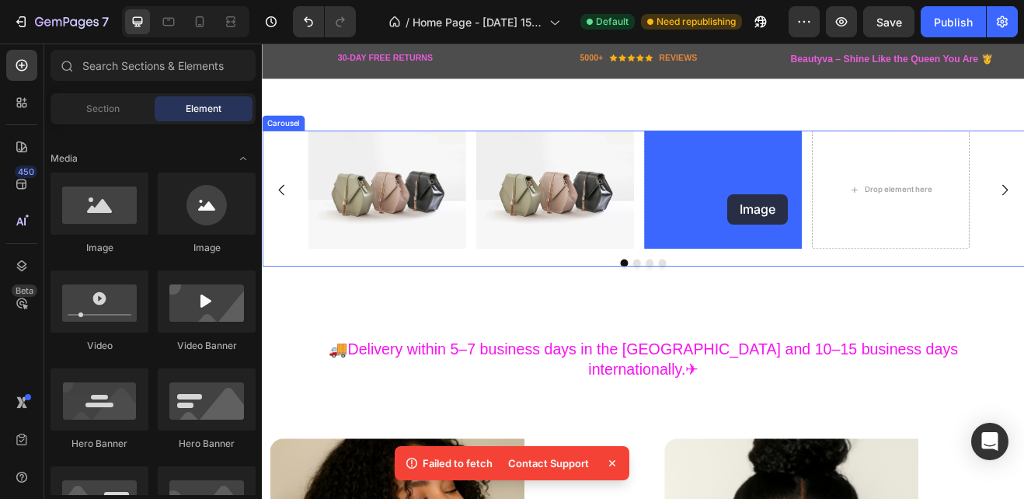
drag, startPoint x: 385, startPoint y: 252, endPoint x: 831, endPoint y: 228, distance: 447.3
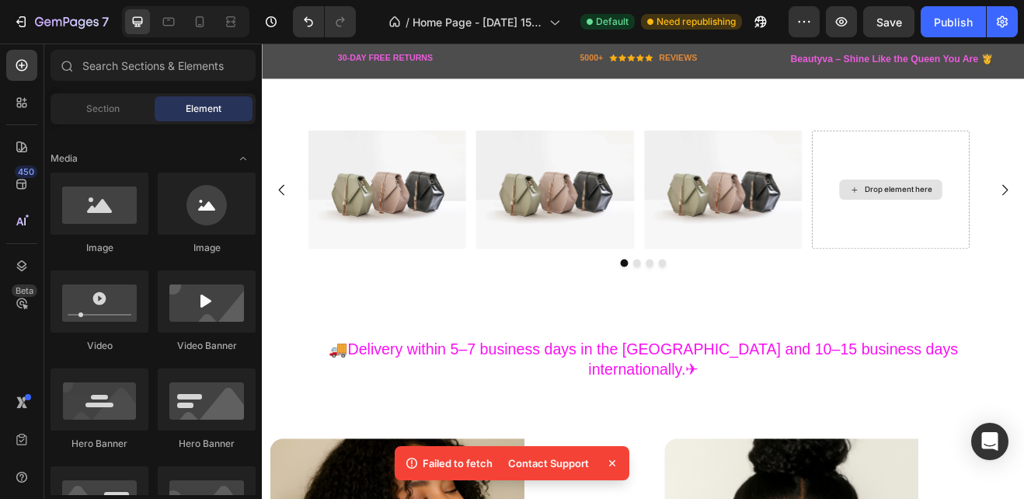
click at [1015, 218] on div "Drop element here" at bounding box center [1039, 222] width 82 height 12
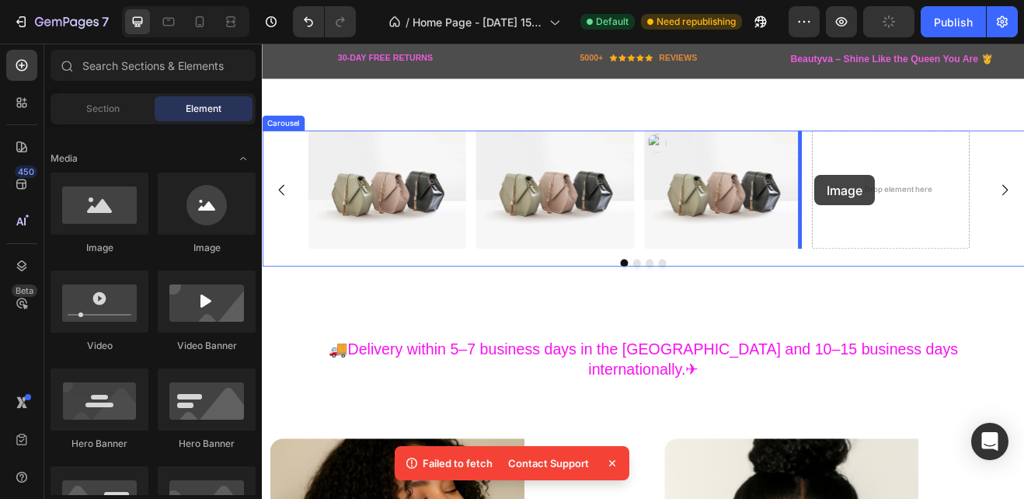
drag, startPoint x: 388, startPoint y: 270, endPoint x: 938, endPoint y: 204, distance: 554.0
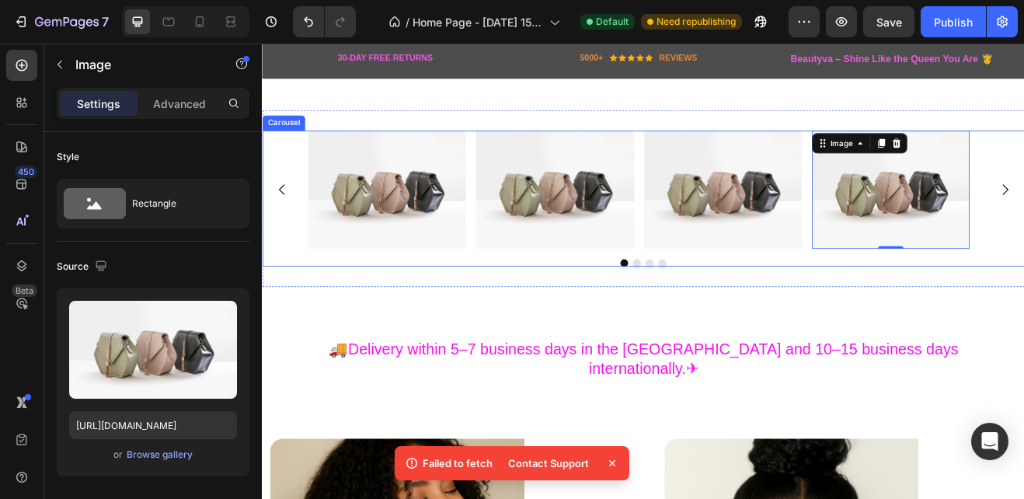
click at [518, 300] on div "Image Image Image Image 0 [GEOGRAPHIC_DATA]" at bounding box center [728, 233] width 932 height 166
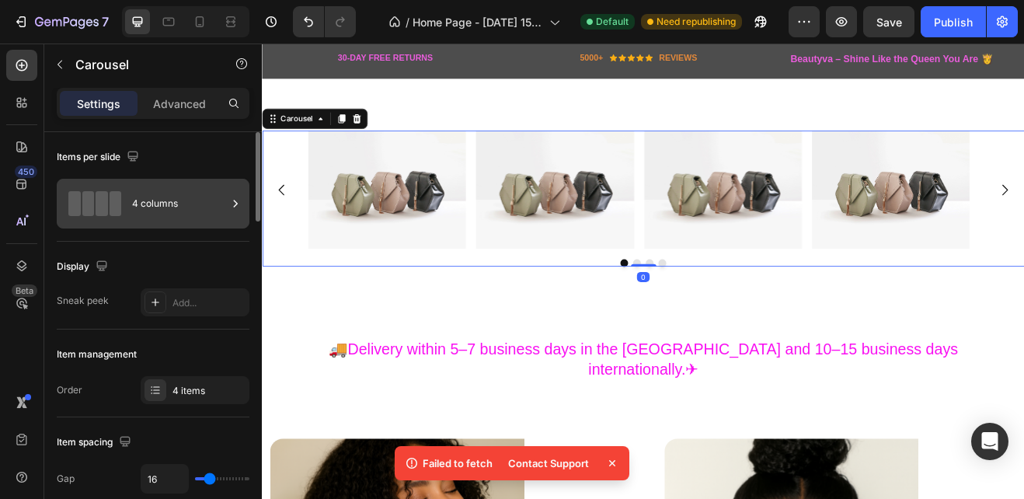
click at [235, 203] on icon at bounding box center [236, 204] width 16 height 16
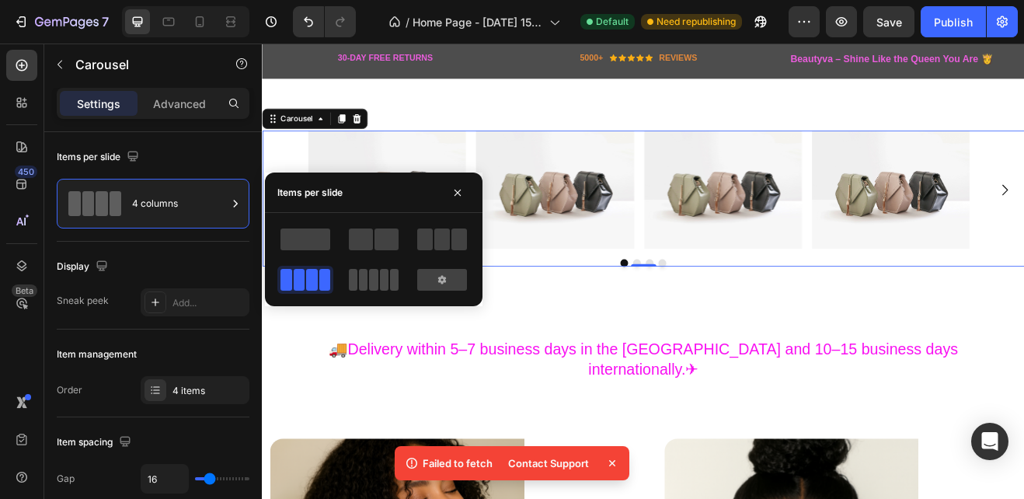
click at [390, 277] on span at bounding box center [394, 280] width 9 height 22
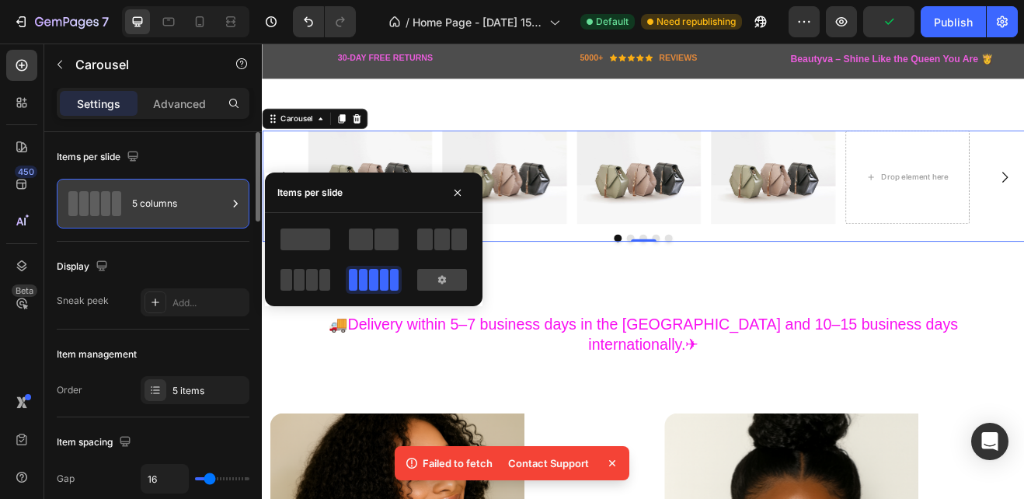
click at [231, 200] on icon at bounding box center [236, 204] width 16 height 16
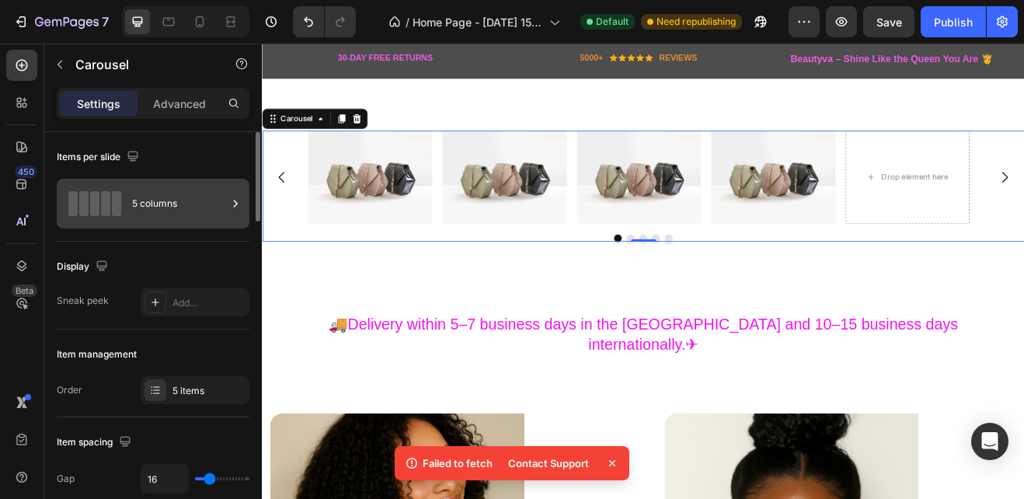
click at [235, 204] on icon at bounding box center [236, 204] width 16 height 16
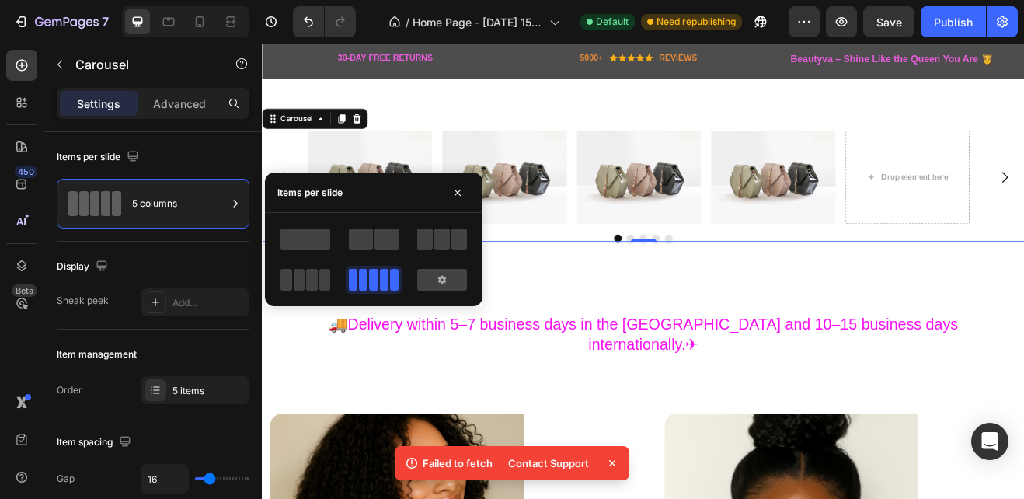
click at [395, 273] on span at bounding box center [394, 280] width 9 height 22
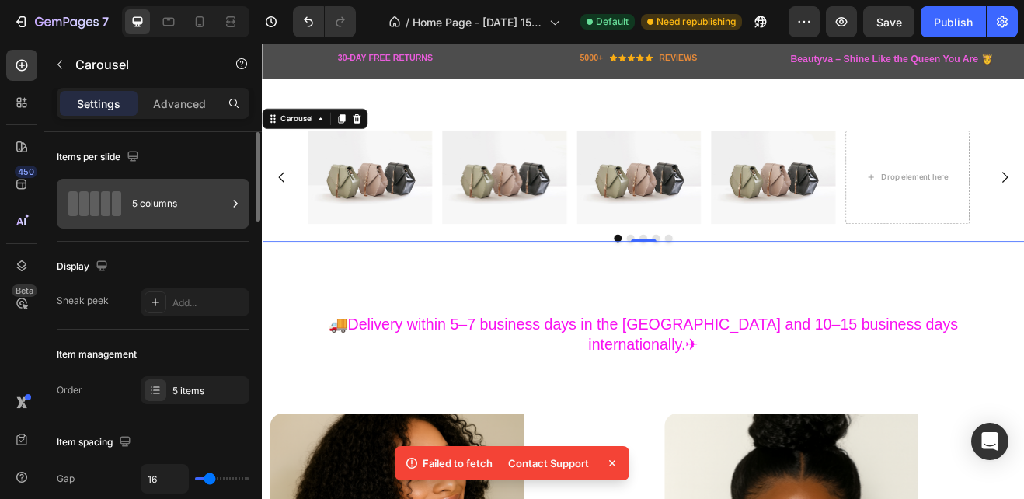
click at [161, 199] on div "5 columns" at bounding box center [179, 204] width 95 height 36
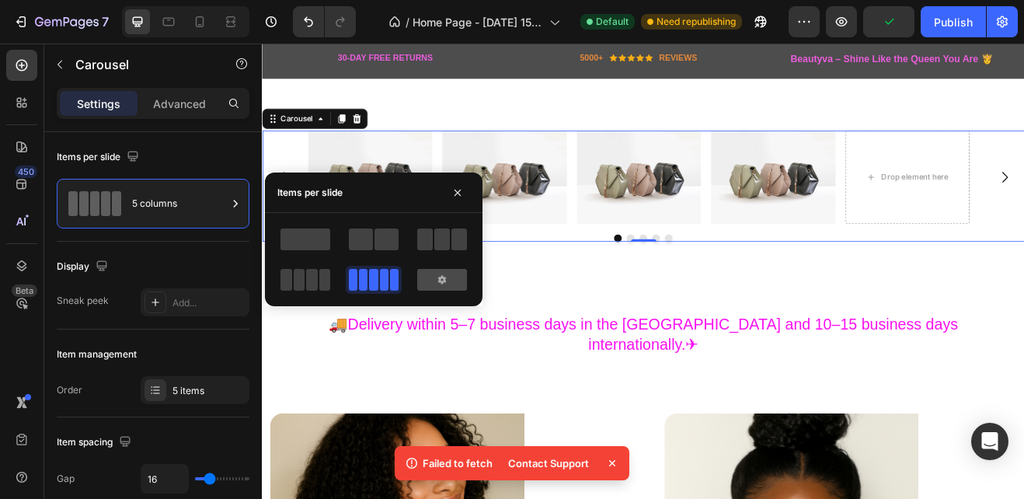
click at [437, 282] on icon at bounding box center [442, 279] width 12 height 12
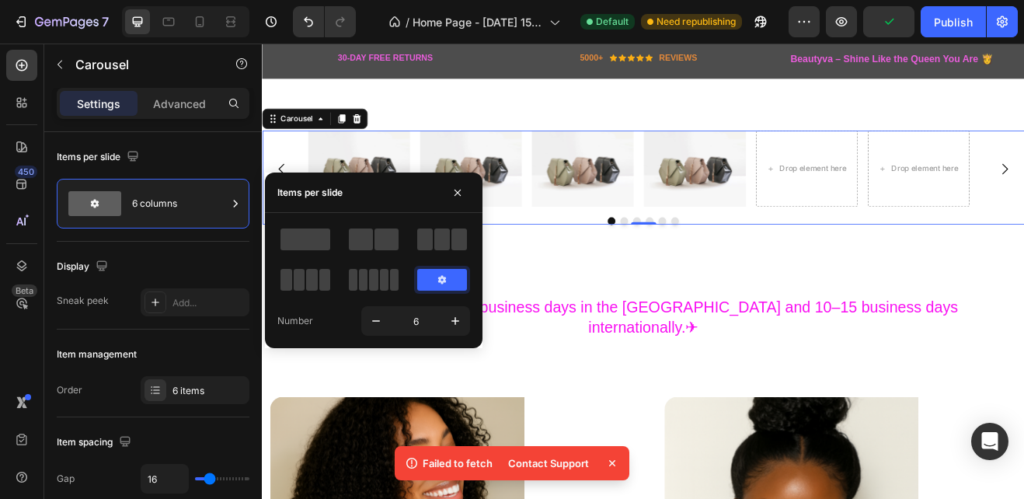
click at [437, 282] on icon at bounding box center [442, 279] width 12 height 12
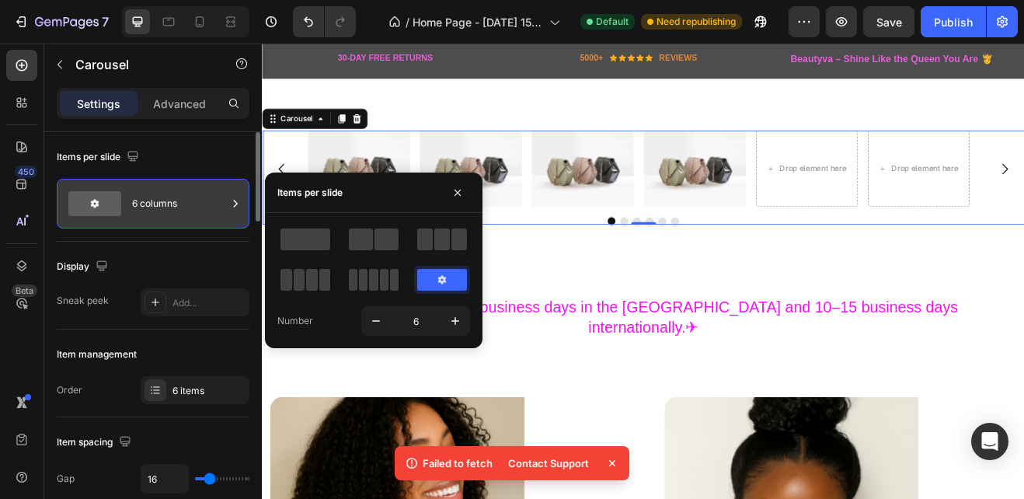
click at [235, 202] on icon at bounding box center [236, 204] width 16 height 16
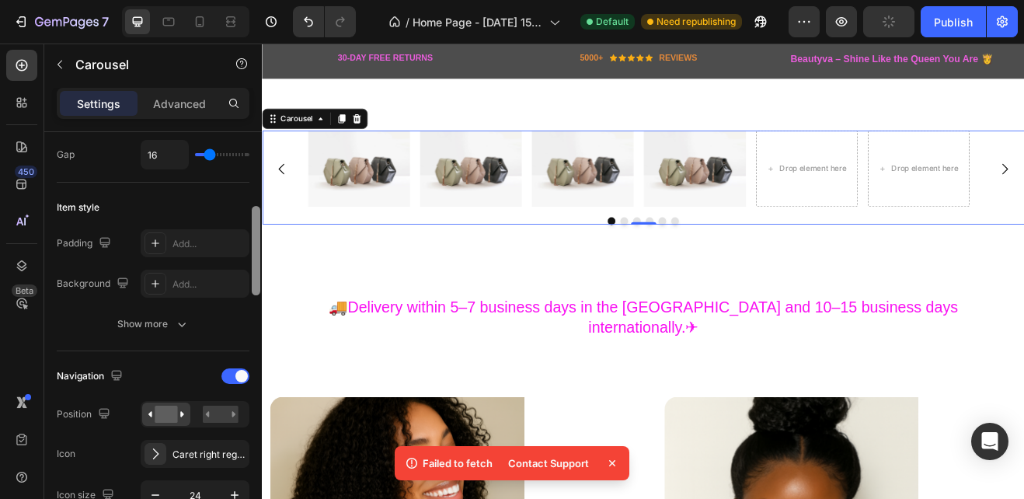
scroll to position [341, 0]
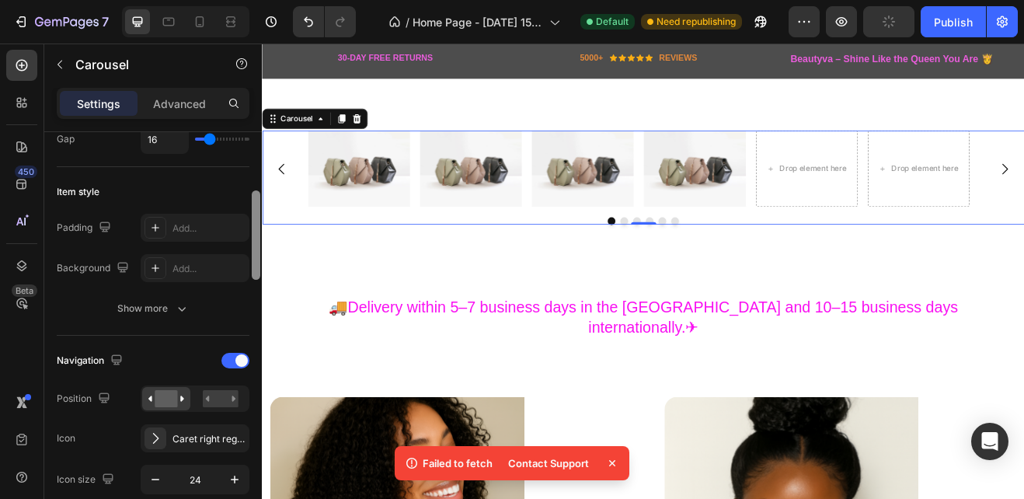
drag, startPoint x: 256, startPoint y: 207, endPoint x: 256, endPoint y: 281, distance: 74.6
click at [256, 279] on div at bounding box center [256, 234] width 9 height 89
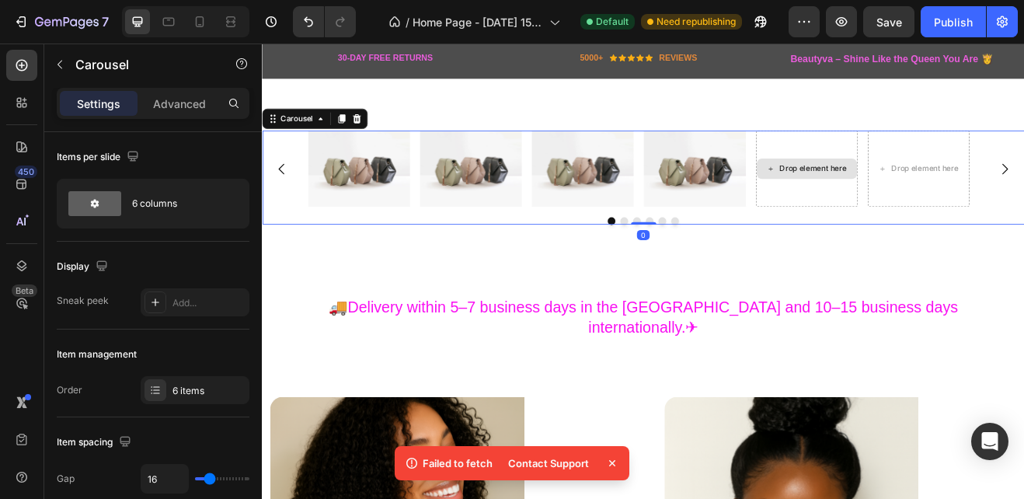
click at [918, 190] on div "Drop element here" at bounding box center [935, 196] width 82 height 12
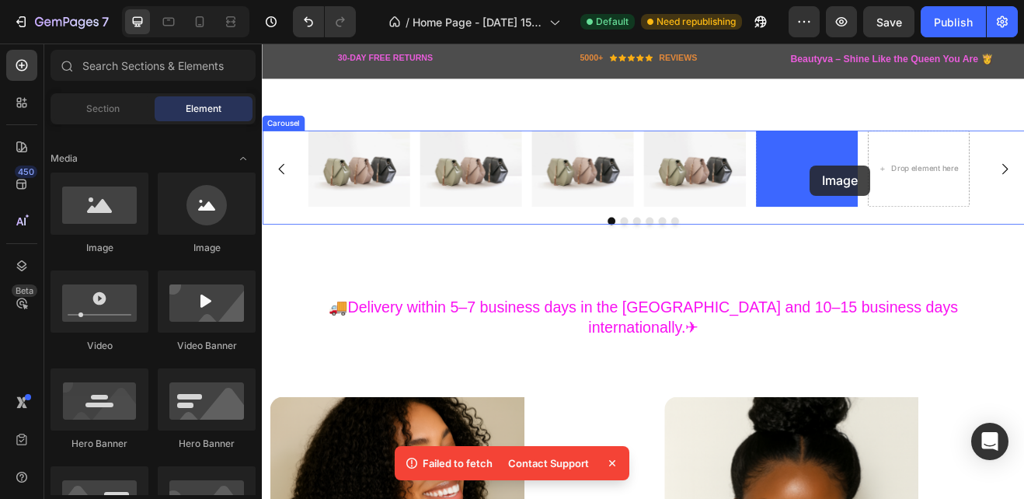
drag, startPoint x: 361, startPoint y: 266, endPoint x: 931, endPoint y: 193, distance: 575.0
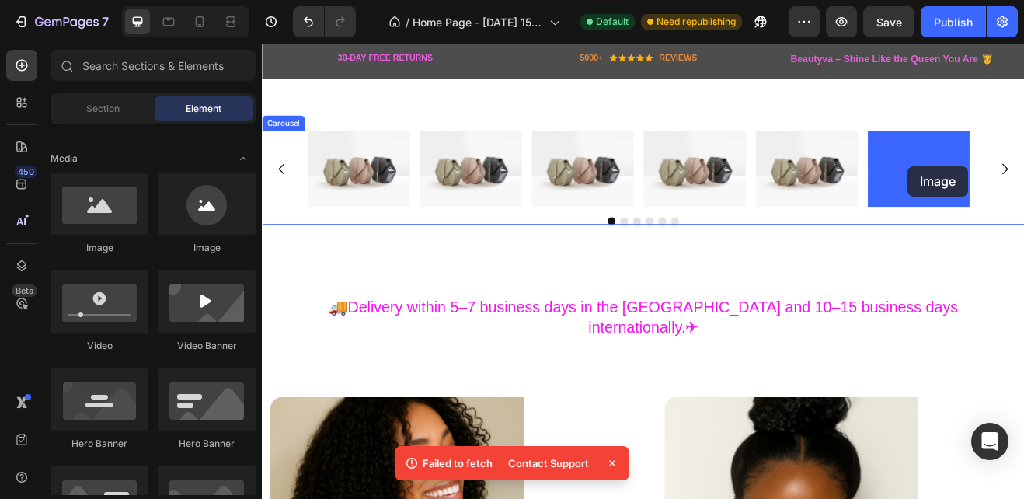
drag, startPoint x: 386, startPoint y: 247, endPoint x: 1053, endPoint y: 193, distance: 668.7
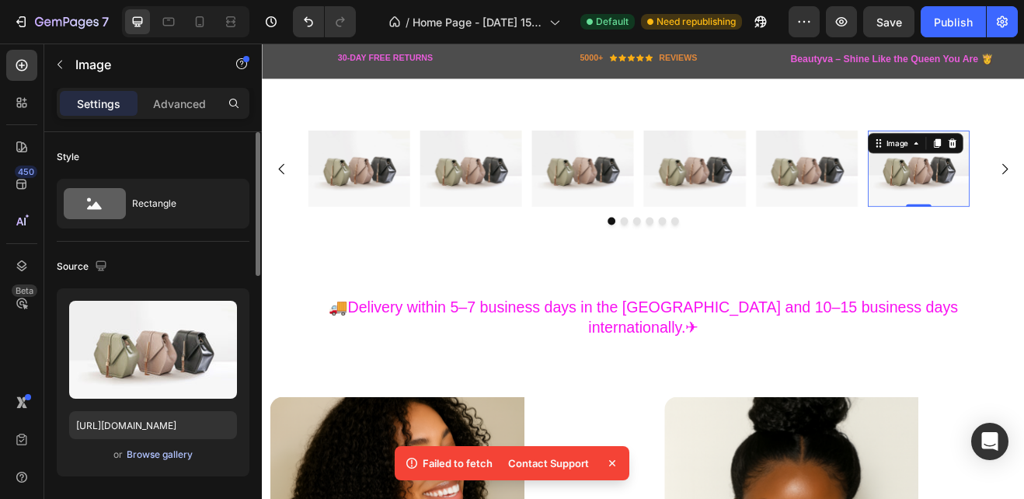
click at [136, 451] on div "Browse gallery" at bounding box center [160, 454] width 66 height 14
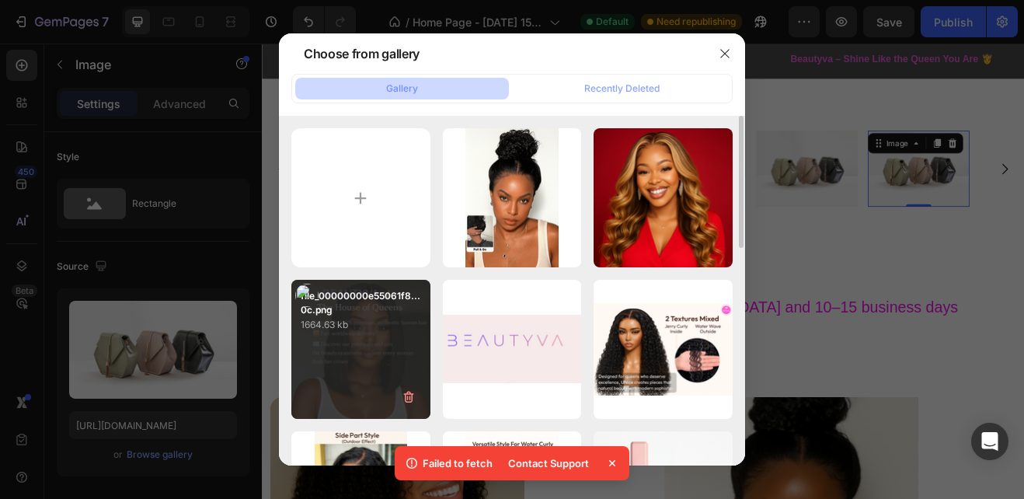
click at [327, 373] on div "file_00000000e55061f8...0c.png 1664.63 kb" at bounding box center [360, 349] width 139 height 139
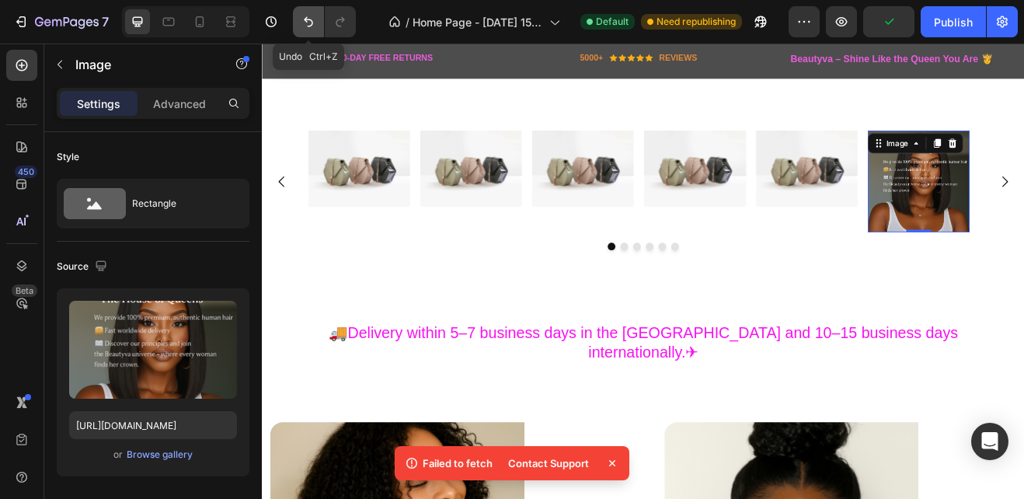
click at [307, 22] on icon "Undo/Redo" at bounding box center [308, 22] width 9 height 10
type input "[URL][DOMAIN_NAME]"
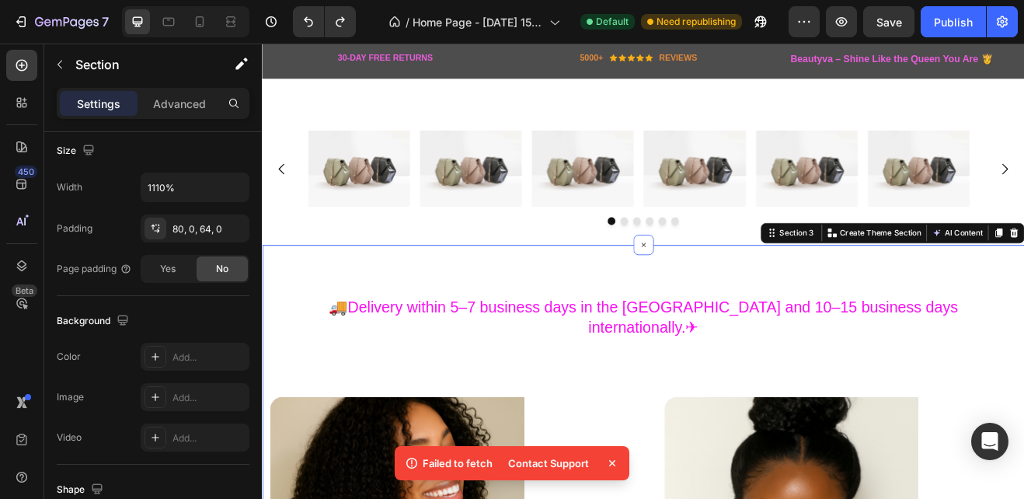
scroll to position [0, 0]
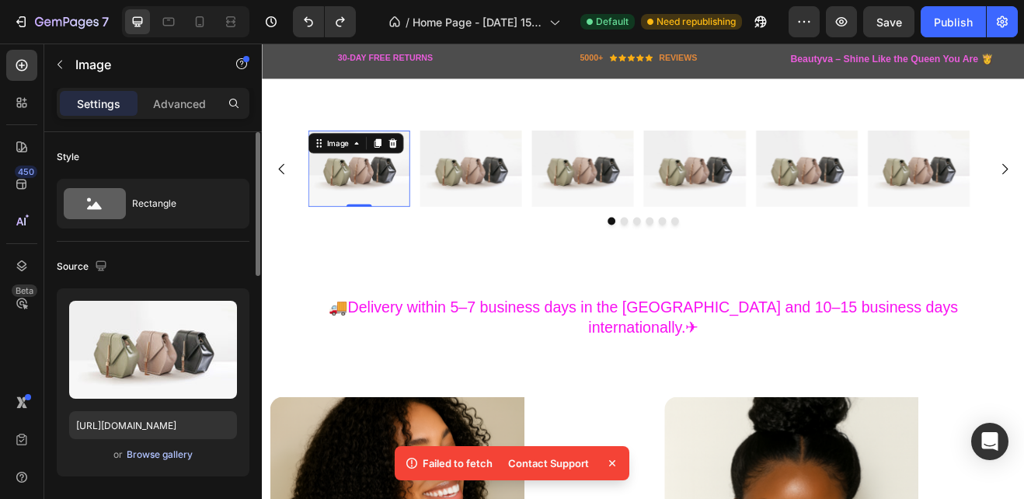
click at [159, 455] on div "Browse gallery" at bounding box center [160, 454] width 66 height 14
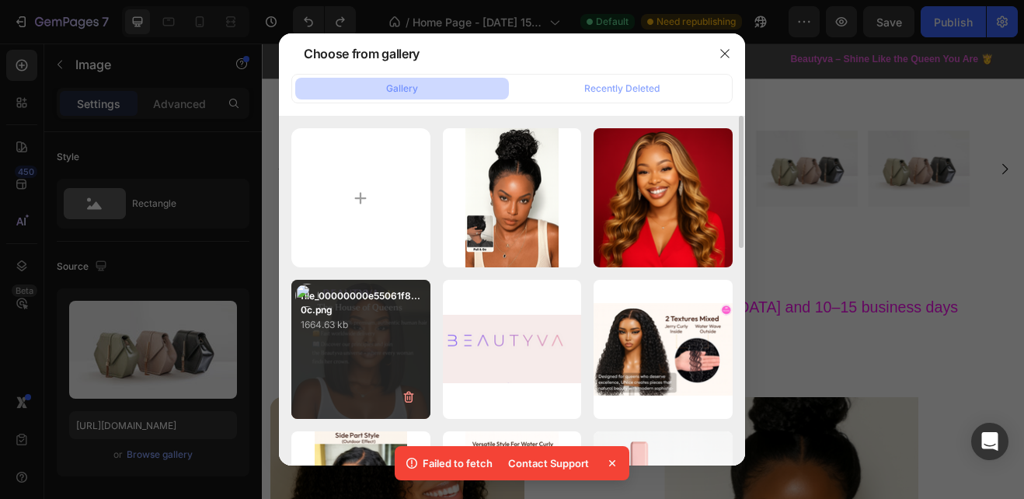
click at [323, 362] on div "file_00000000e55061f8...0c.png 1664.63 kb" at bounding box center [360, 349] width 139 height 139
type input "[URL][DOMAIN_NAME]"
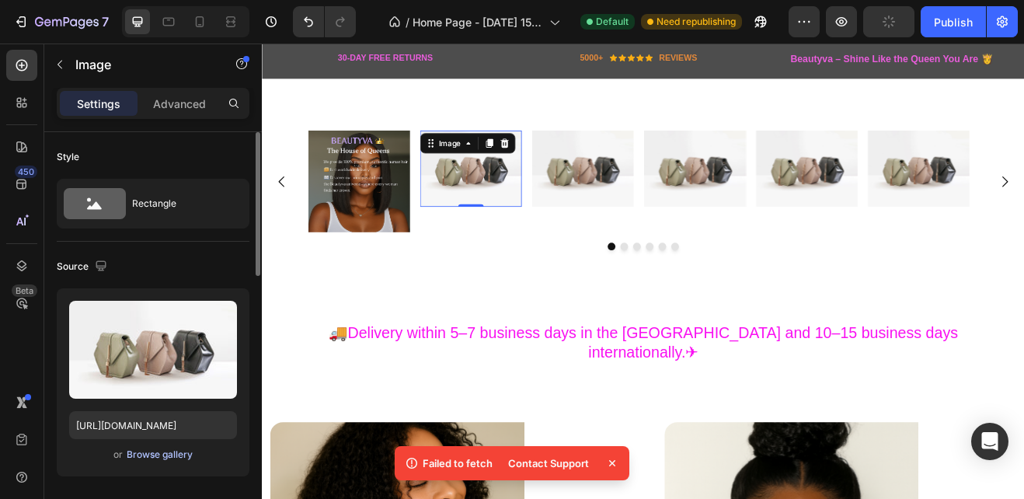
click at [173, 449] on div "Browse gallery" at bounding box center [160, 454] width 66 height 14
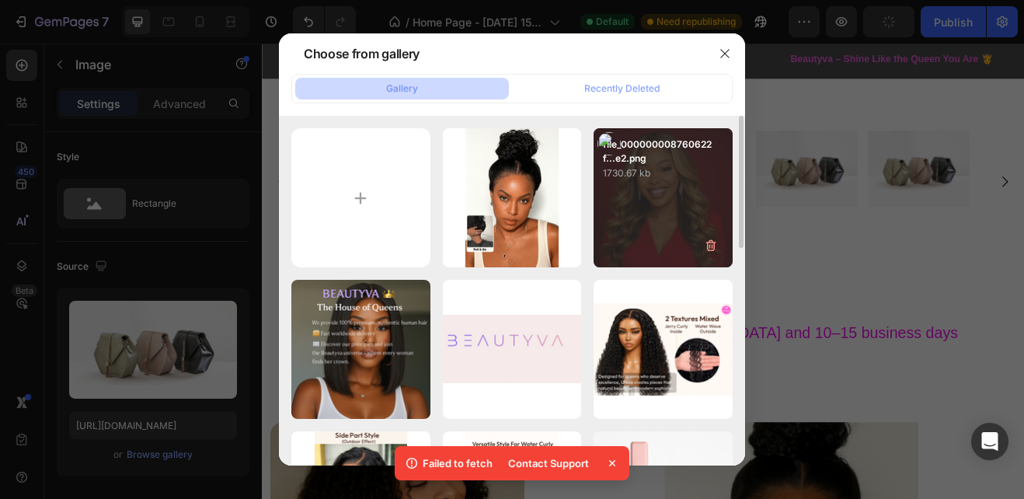
click at [631, 184] on div "file_000000008760622f...e2.png 1730.67 kb" at bounding box center [663, 197] width 139 height 139
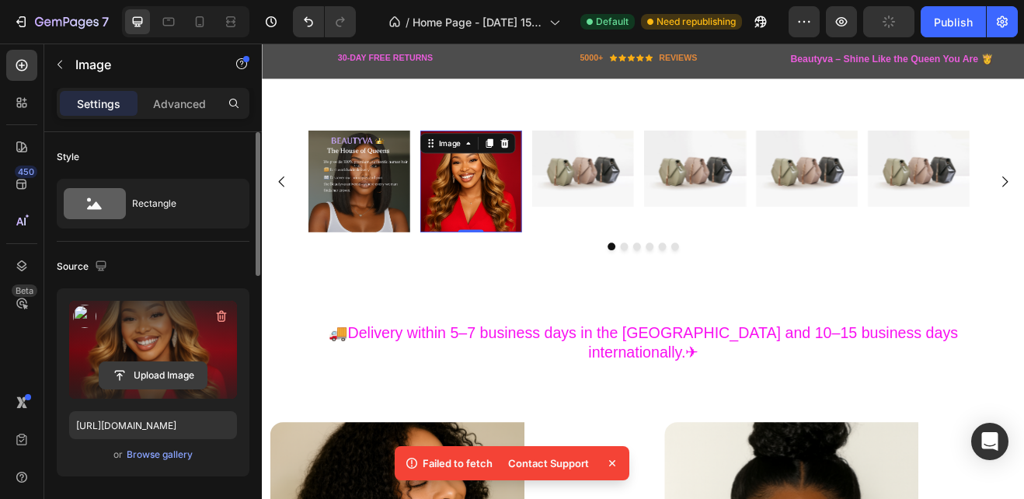
click at [160, 379] on input "file" at bounding box center [152, 375] width 107 height 26
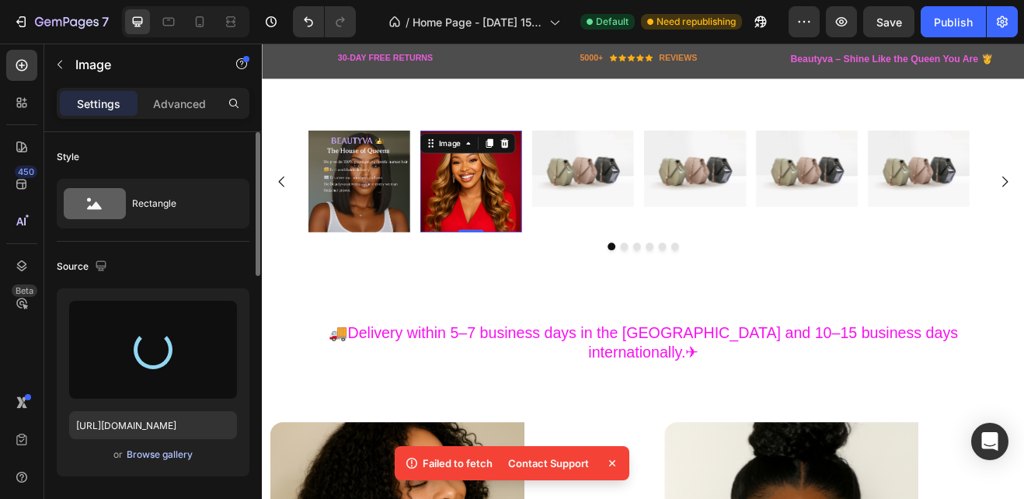
click at [158, 452] on div "Browse gallery" at bounding box center [160, 454] width 66 height 14
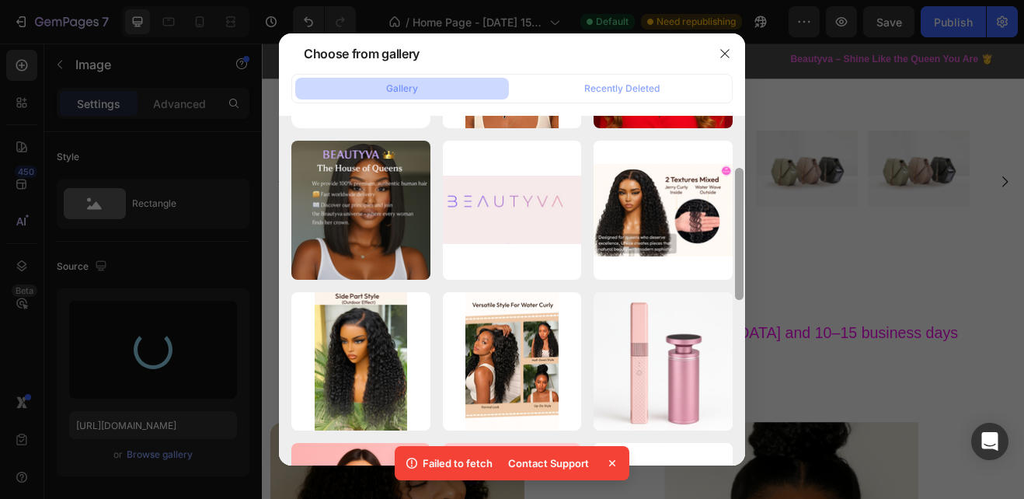
scroll to position [141, 0]
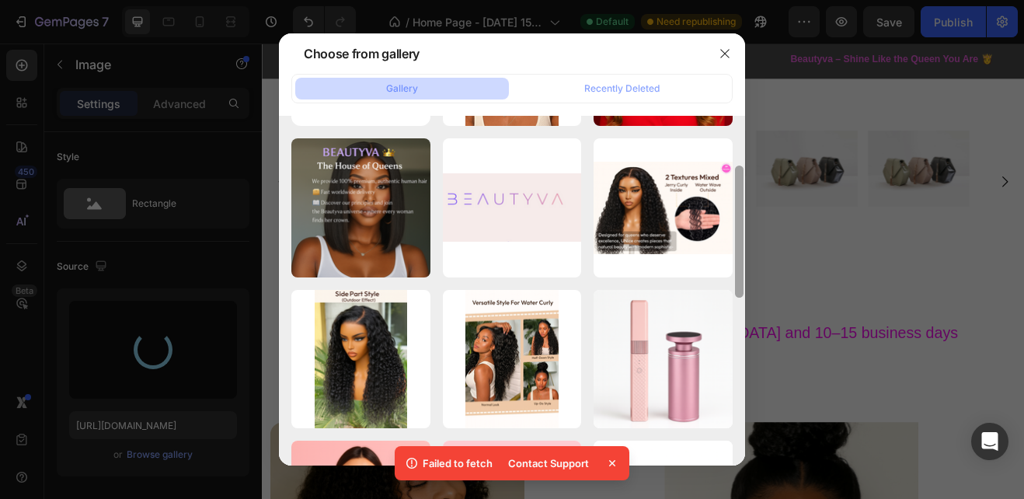
drag, startPoint x: 741, startPoint y: 218, endPoint x: 736, endPoint y: 272, distance: 53.8
click at [736, 272] on div at bounding box center [739, 231] width 9 height 132
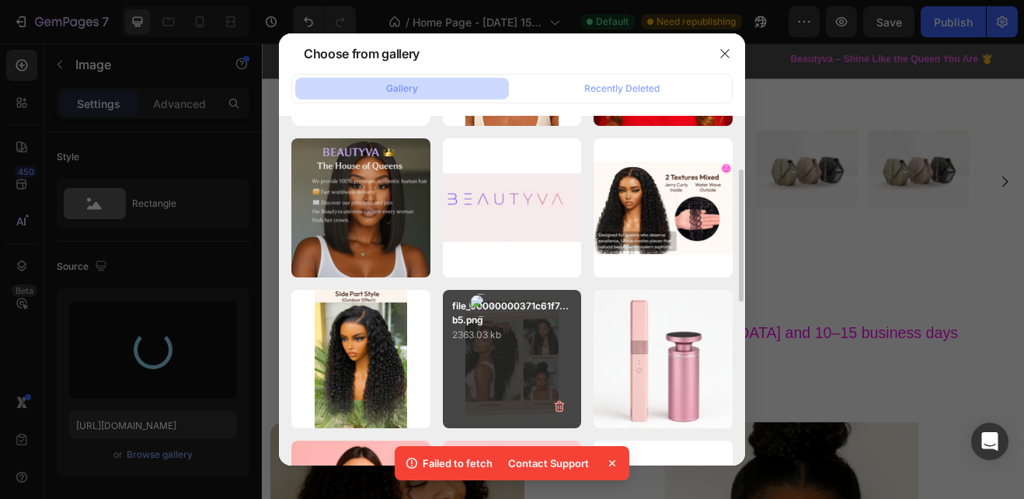
drag, startPoint x: 736, startPoint y: 272, endPoint x: 496, endPoint y: 373, distance: 260.4
click at [594, 373] on div "file_00000000371c61f7...b5.png 2363.03 kb" at bounding box center [663, 359] width 139 height 139
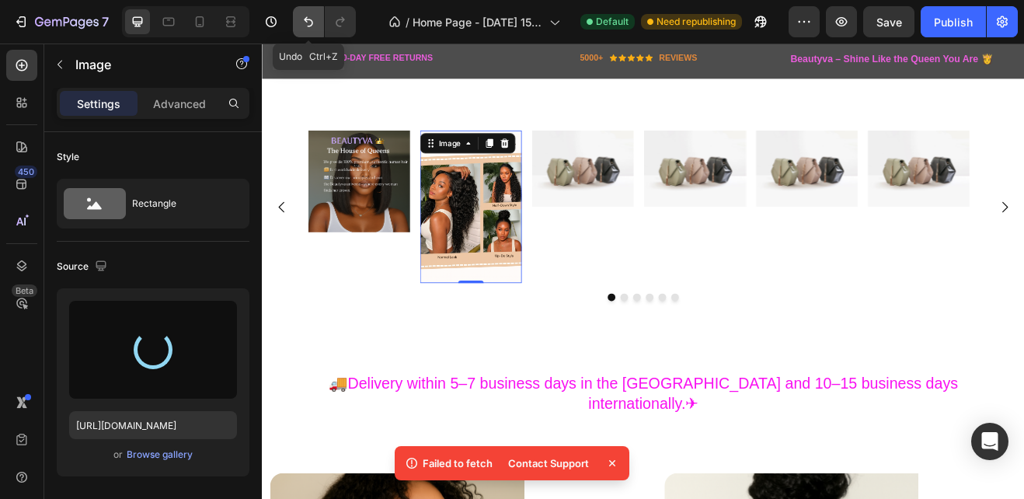
click at [308, 22] on icon "Undo/Redo" at bounding box center [309, 22] width 16 height 16
type input "[URL][DOMAIN_NAME]"
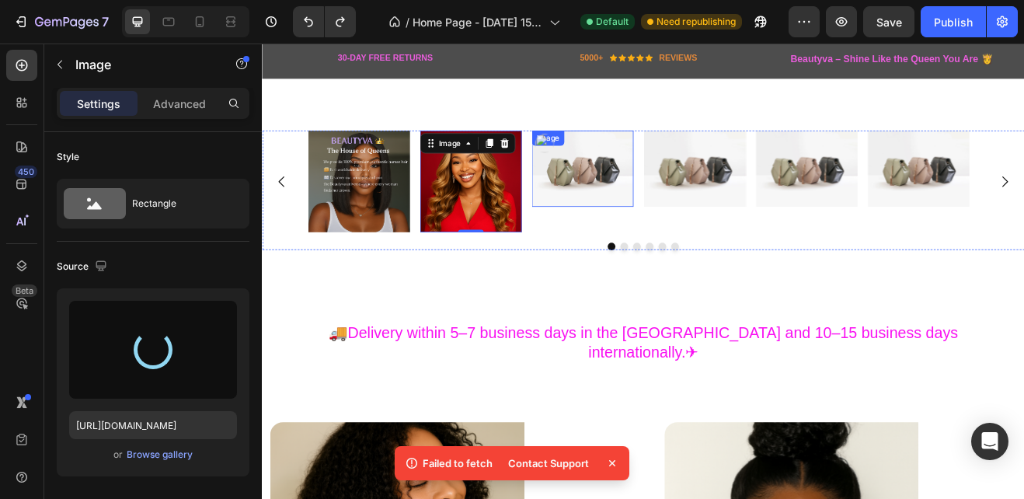
click at [621, 208] on img at bounding box center [653, 196] width 124 height 93
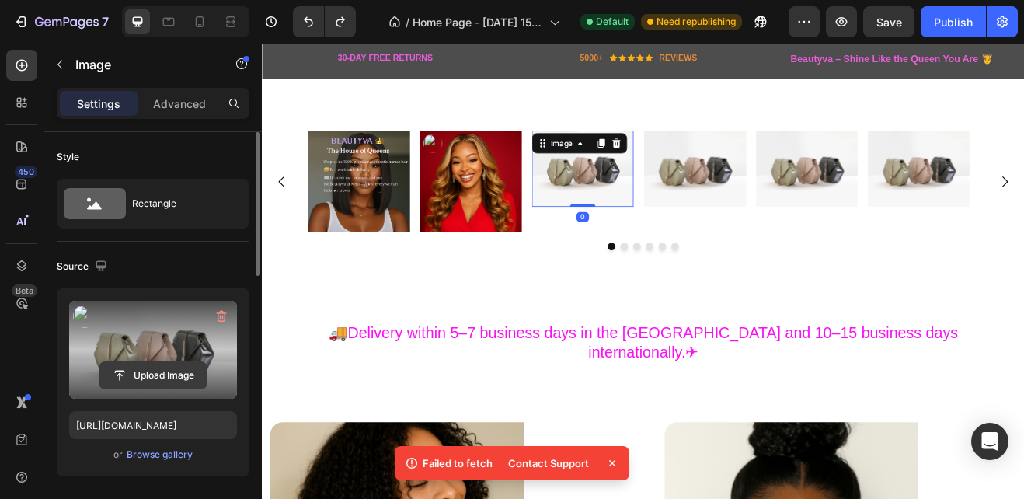
click at [151, 376] on input "file" at bounding box center [152, 375] width 107 height 26
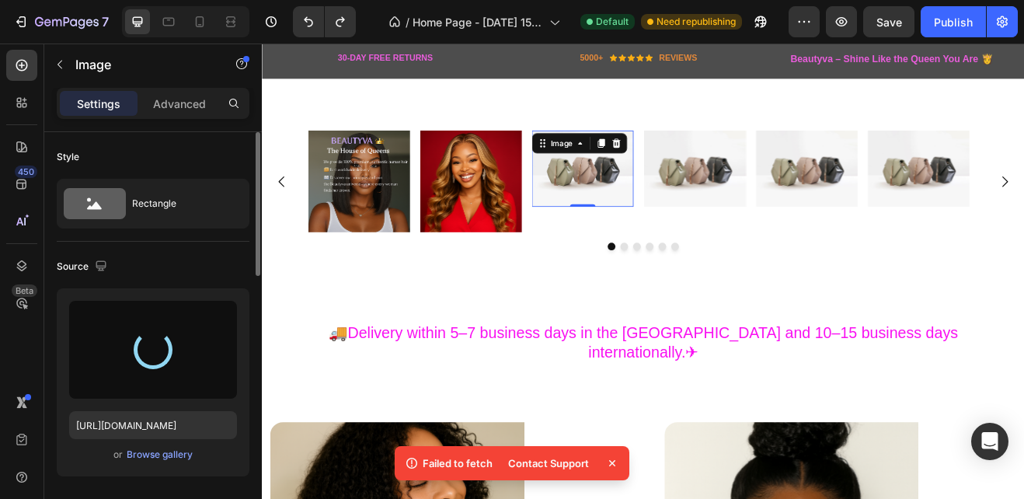
click at [610, 461] on icon at bounding box center [612, 463] width 6 height 6
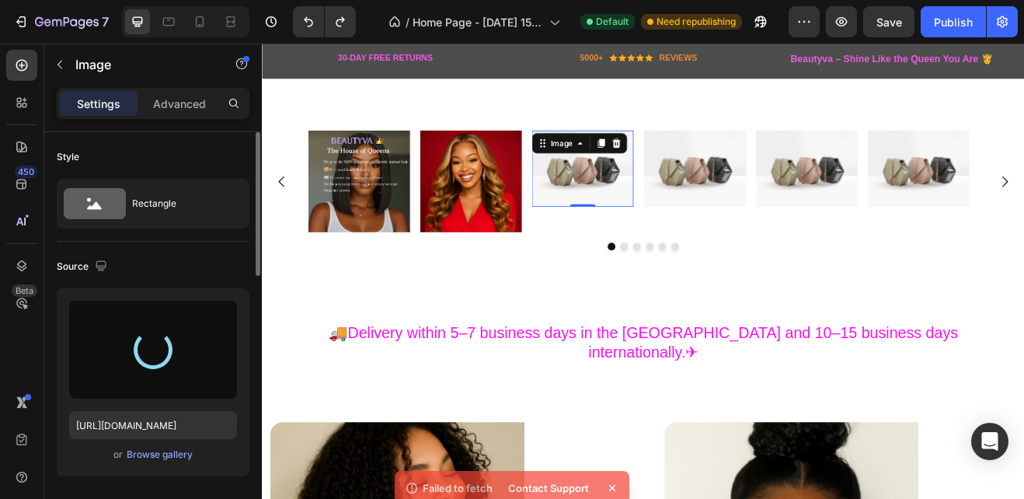
click at [610, 461] on div "Failed to fetch Contact Support" at bounding box center [512, 466] width 235 height 40
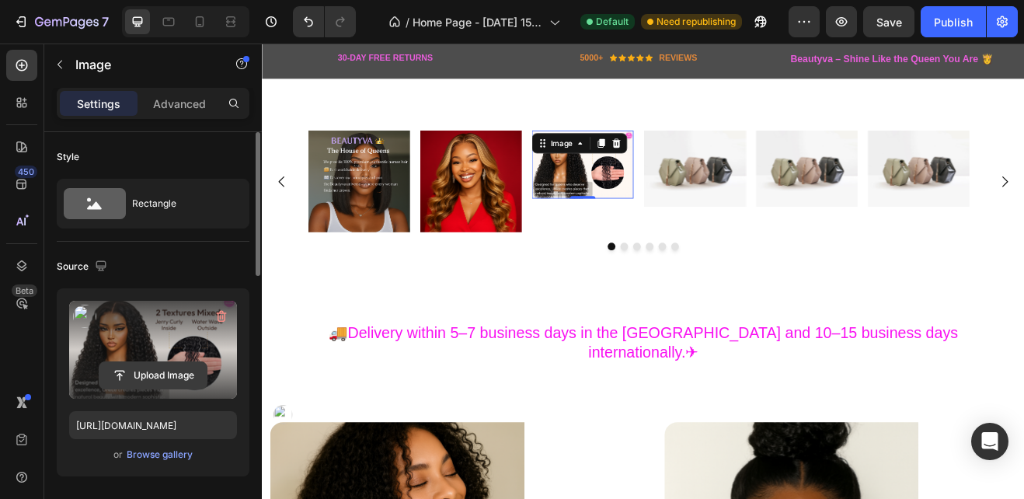
click at [166, 377] on input "file" at bounding box center [152, 375] width 107 height 26
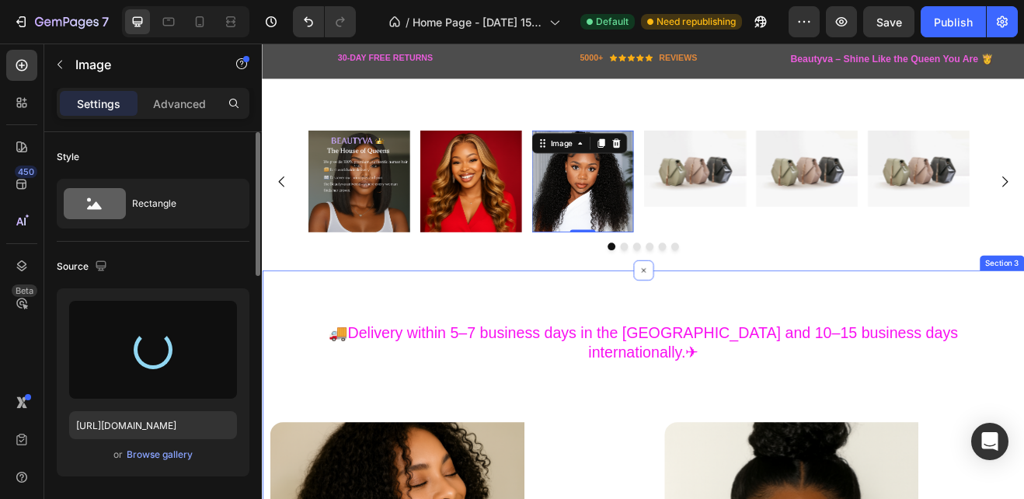
type input "[URL][DOMAIN_NAME]"
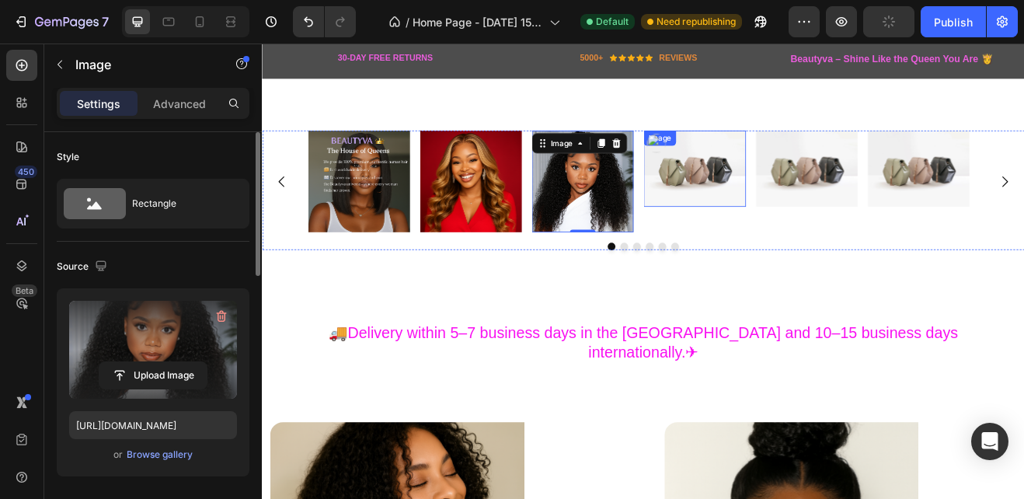
click at [792, 193] on img at bounding box center [790, 196] width 124 height 93
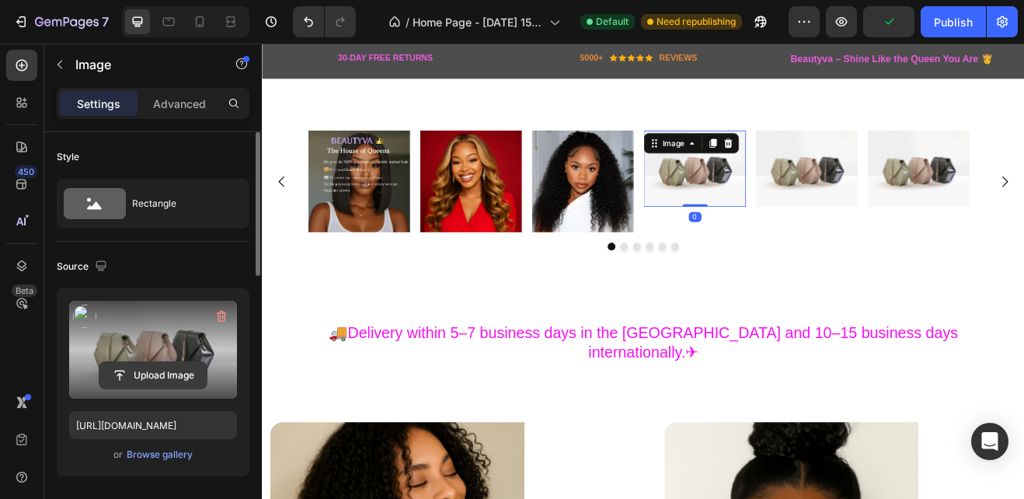
click at [141, 367] on input "file" at bounding box center [152, 375] width 107 height 26
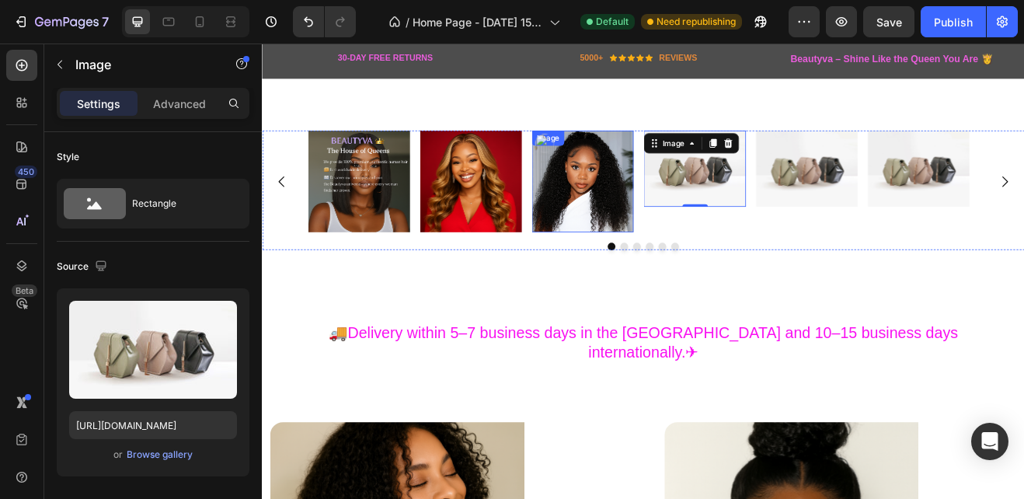
click at [667, 198] on img at bounding box center [653, 212] width 124 height 124
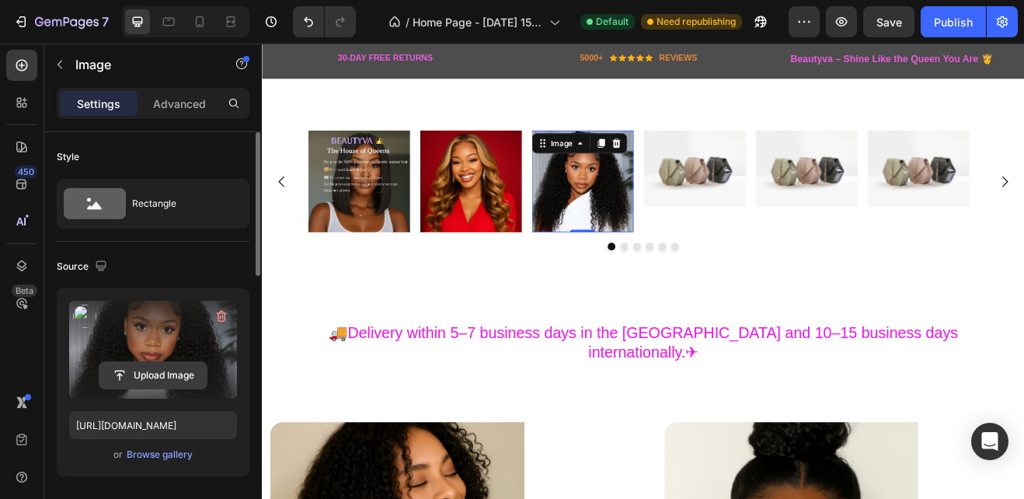
click at [168, 369] on input "file" at bounding box center [152, 375] width 107 height 26
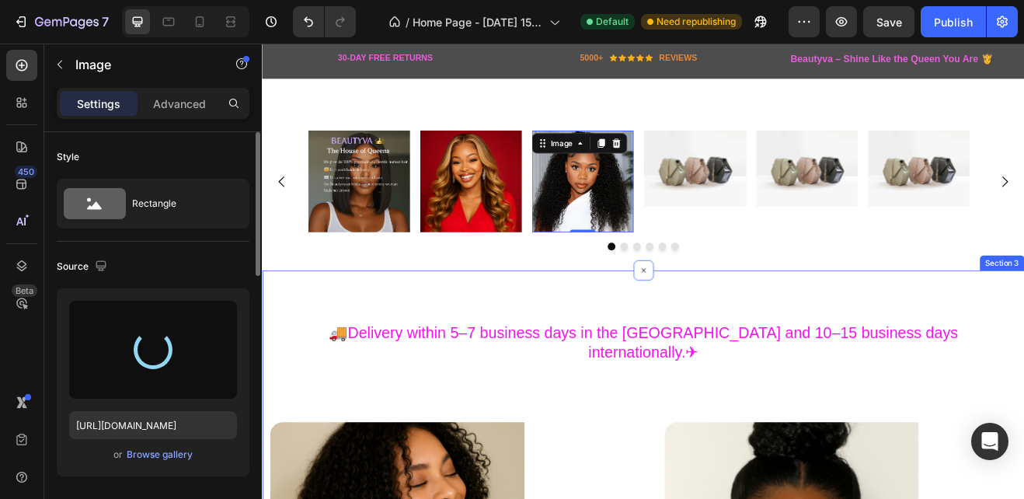
type input "[URL][DOMAIN_NAME]"
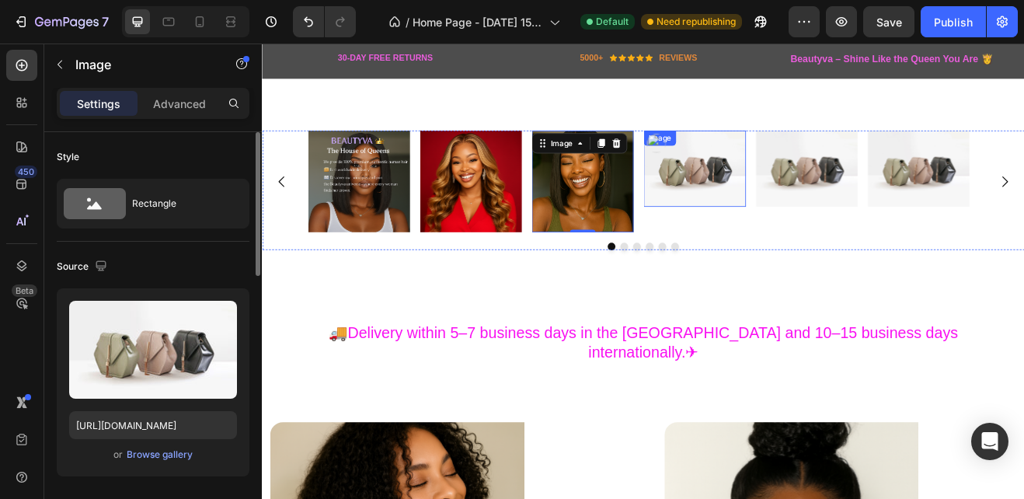
click at [763, 203] on img at bounding box center [790, 196] width 124 height 93
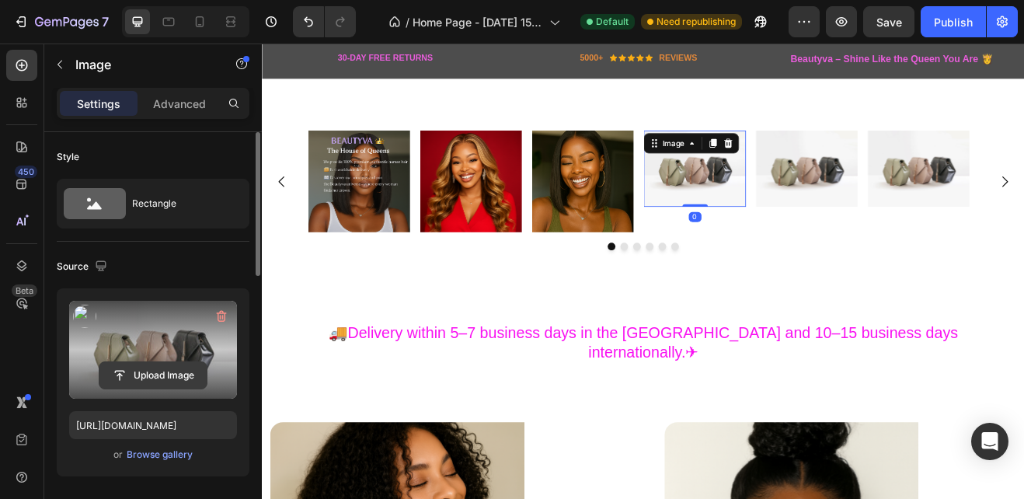
click at [181, 374] on input "file" at bounding box center [152, 375] width 107 height 26
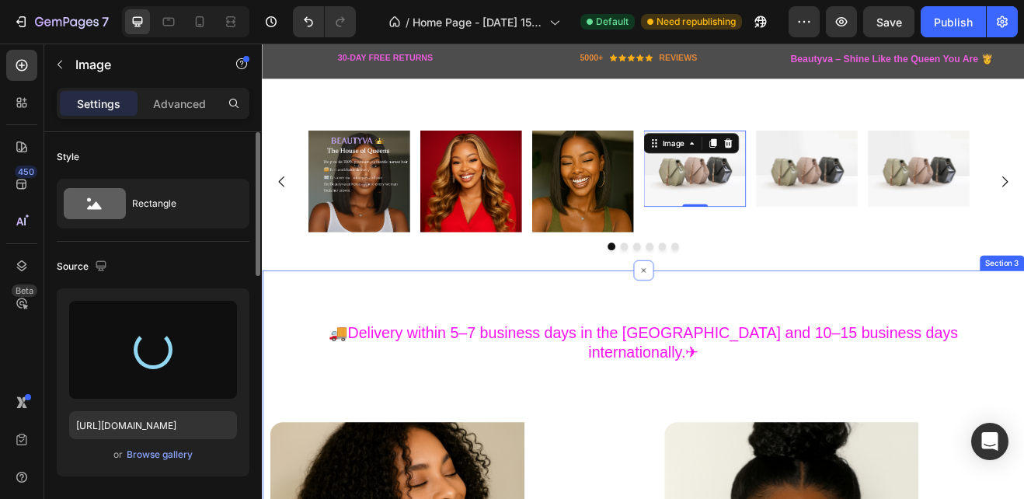
type input "[URL][DOMAIN_NAME]"
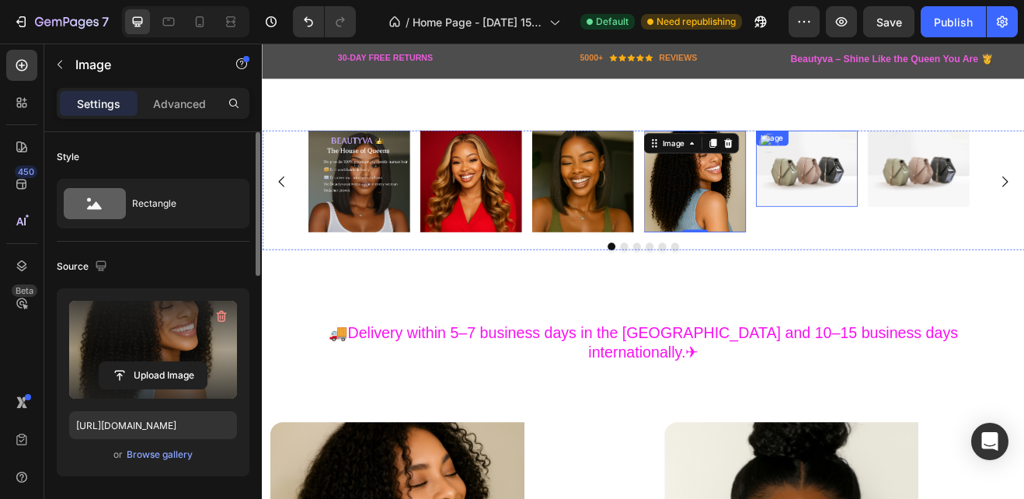
click at [929, 190] on img at bounding box center [927, 196] width 124 height 93
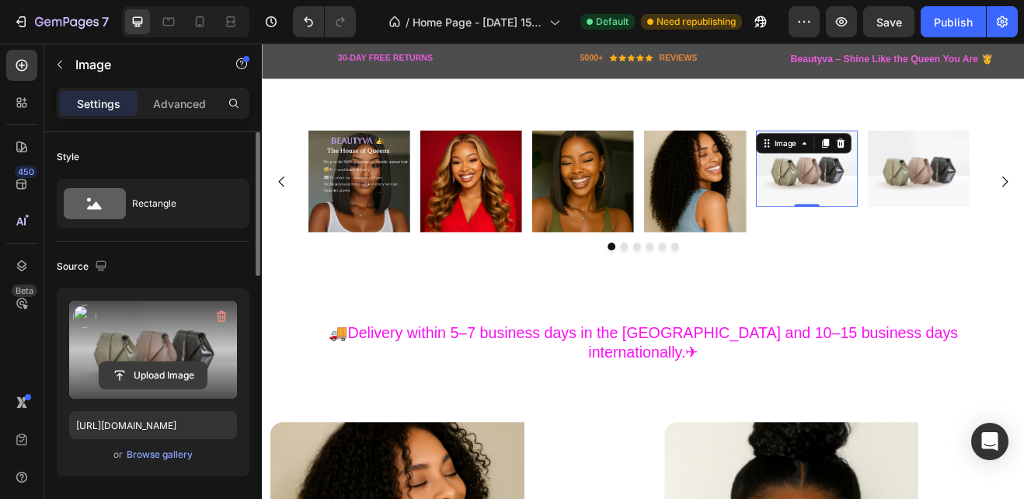
click at [155, 371] on input "file" at bounding box center [152, 375] width 107 height 26
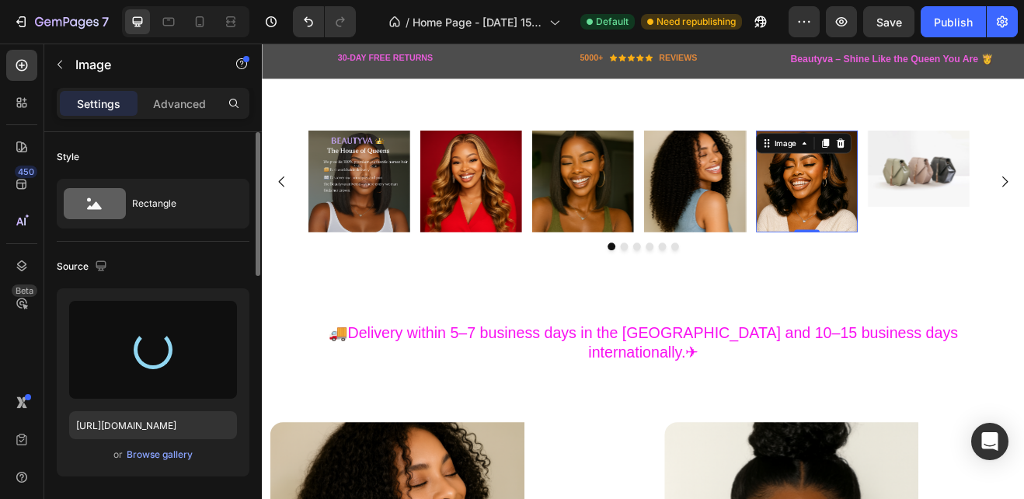
type input "[URL][DOMAIN_NAME]"
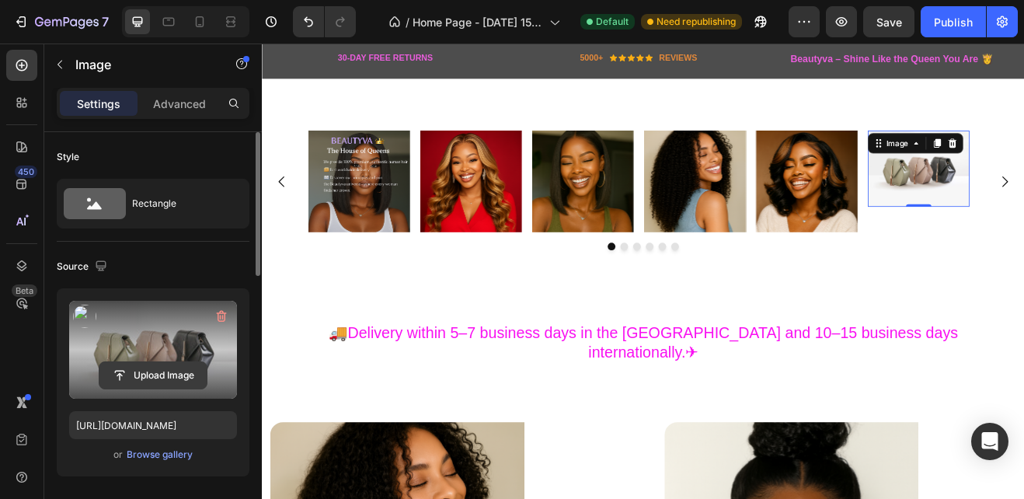
click at [184, 374] on input "file" at bounding box center [152, 375] width 107 height 26
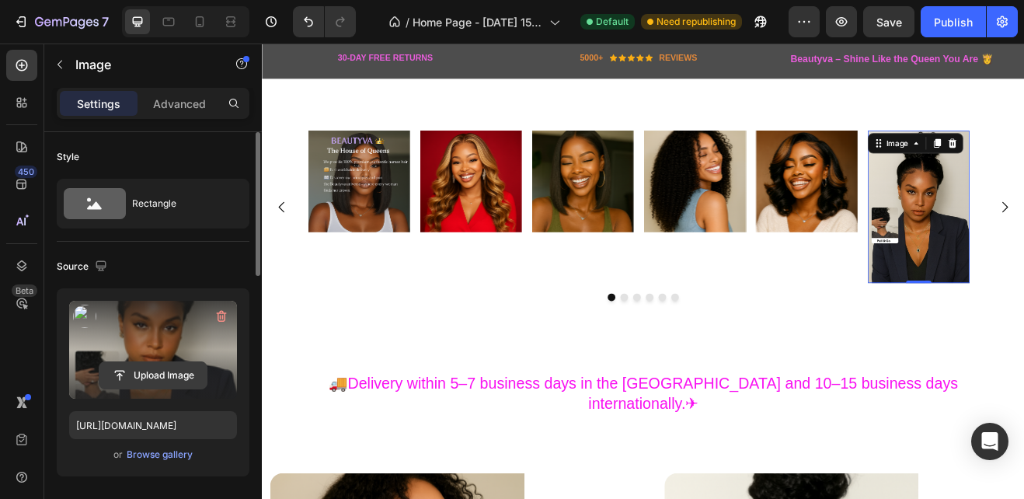
click at [161, 370] on input "file" at bounding box center [152, 375] width 107 height 26
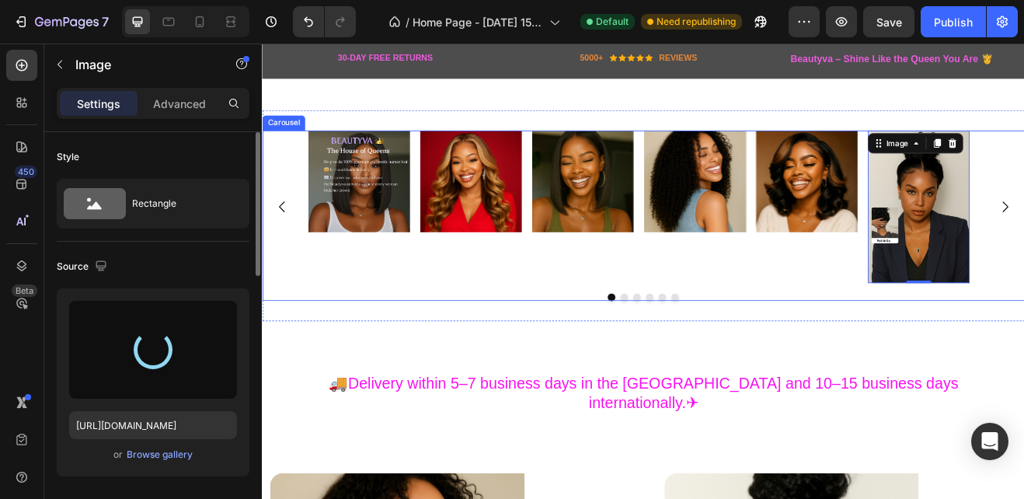
type input "[URL][DOMAIN_NAME]"
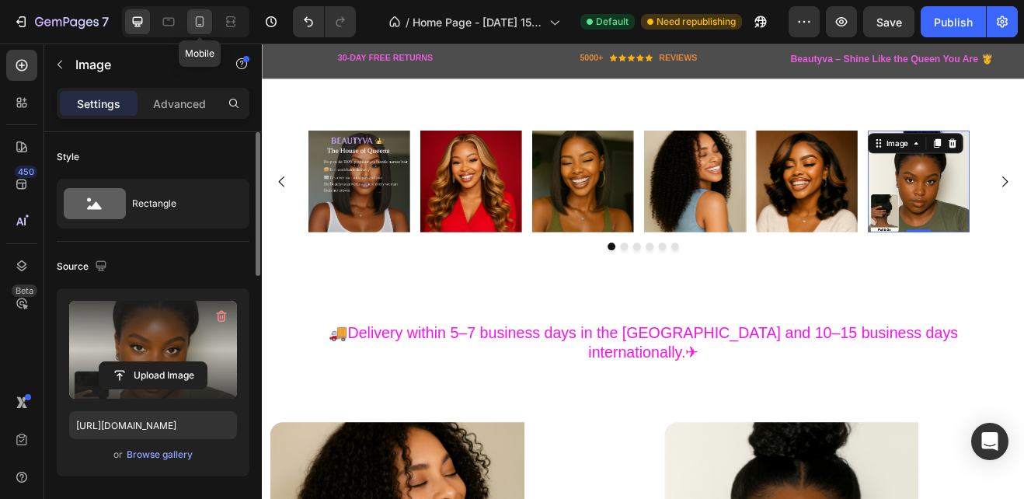
click at [197, 18] on icon at bounding box center [200, 22] width 16 height 16
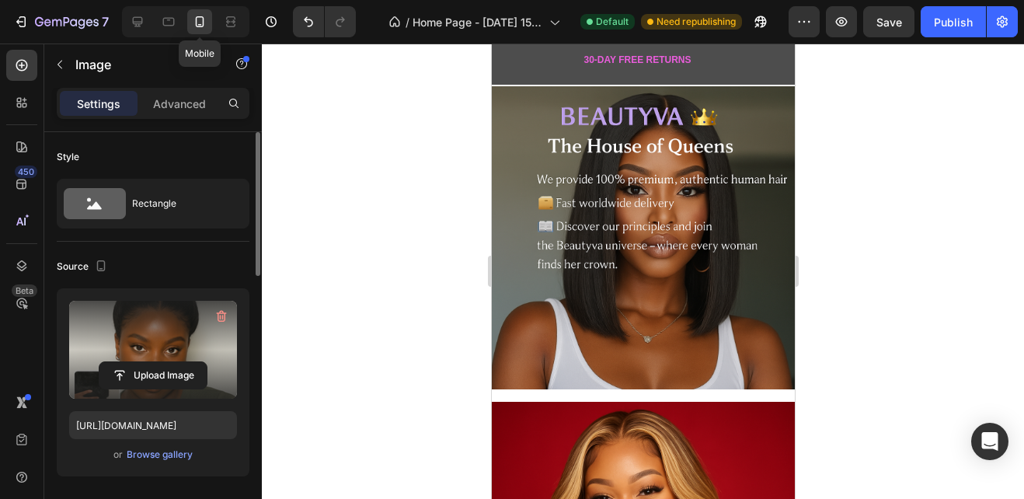
scroll to position [951, 0]
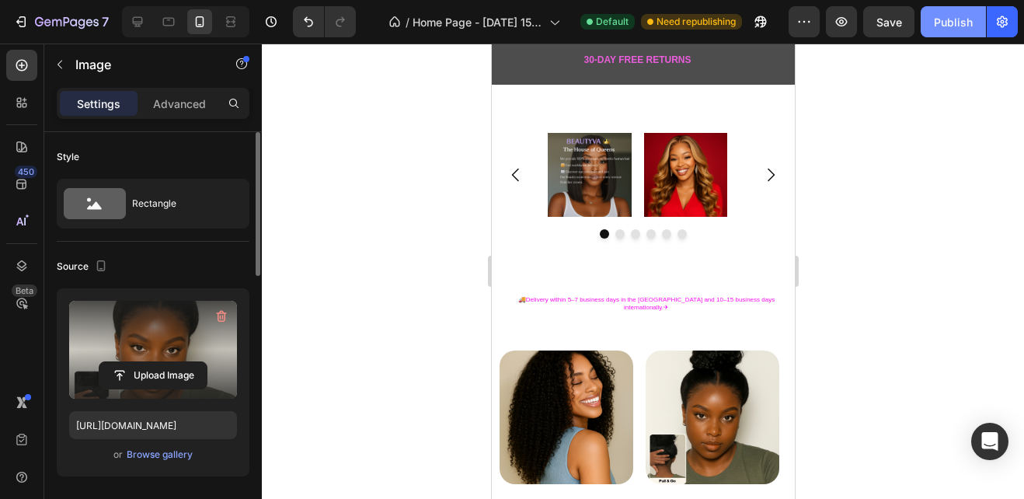
click at [931, 18] on button "Publish" at bounding box center [953, 21] width 65 height 31
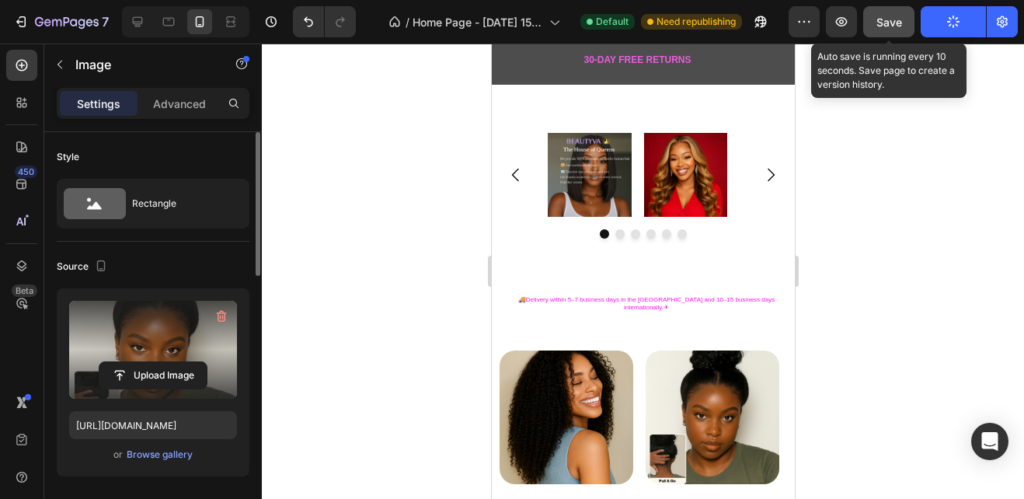
click at [906, 24] on button "Save" at bounding box center [888, 21] width 51 height 31
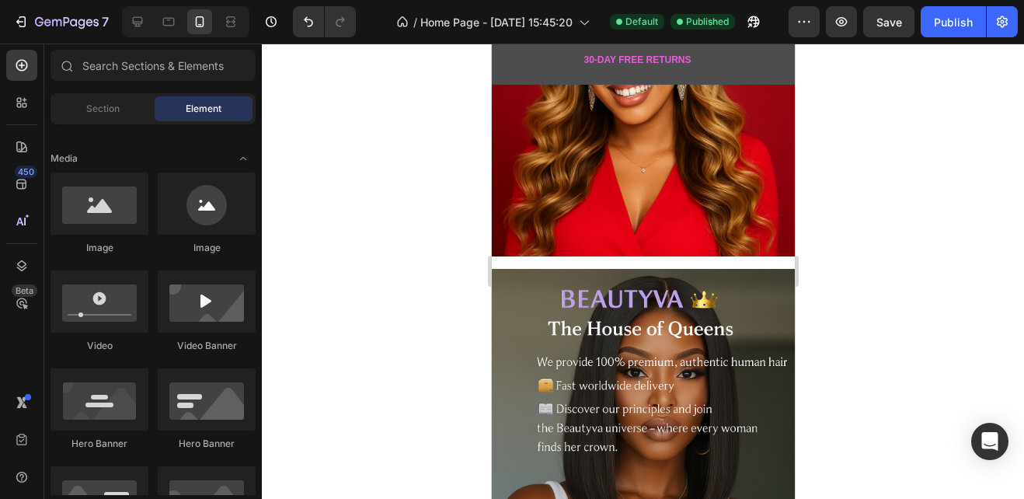
scroll to position [457, 0]
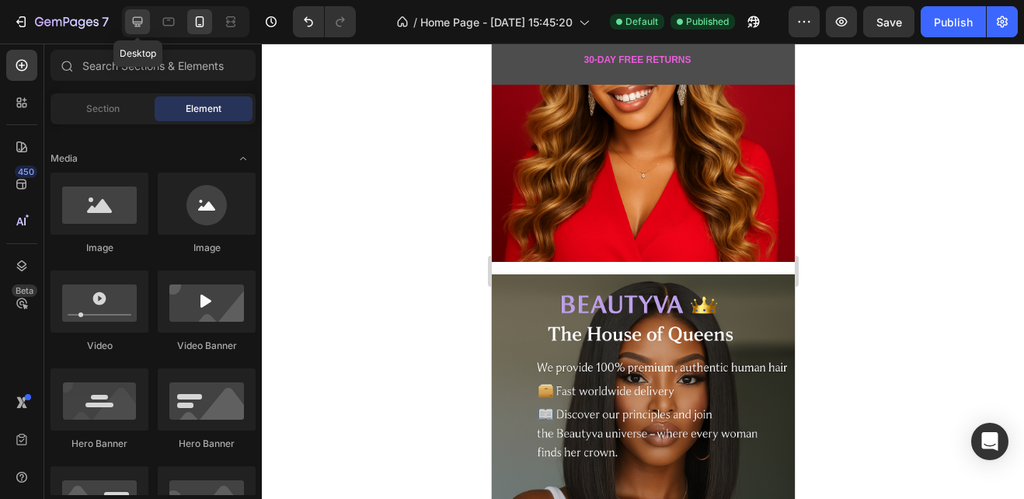
click at [136, 26] on icon at bounding box center [138, 22] width 10 height 10
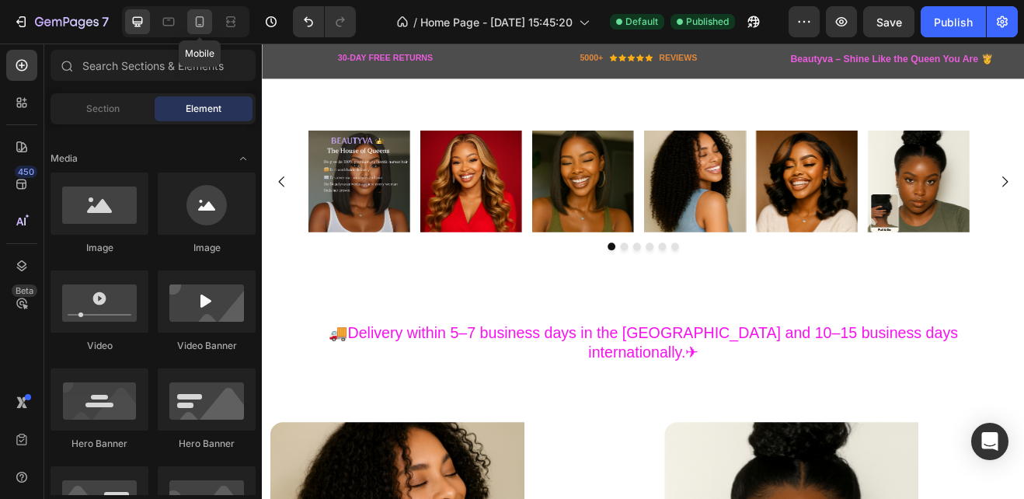
click at [197, 28] on icon at bounding box center [200, 22] width 16 height 16
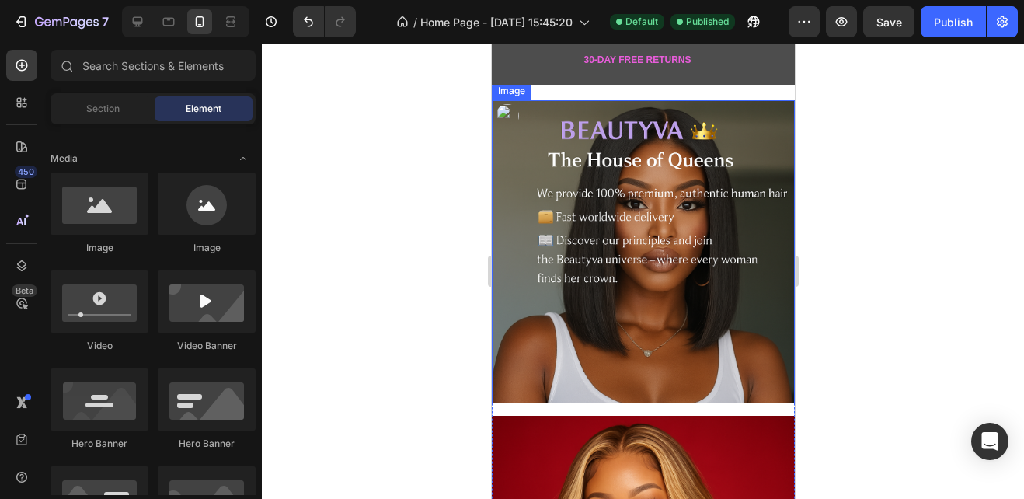
click at [552, 193] on img at bounding box center [642, 251] width 303 height 303
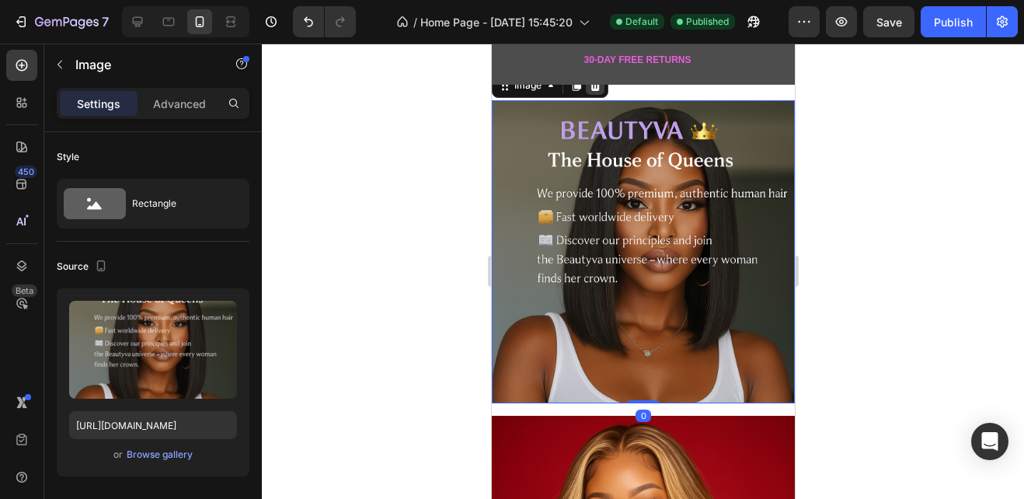
click at [590, 90] on icon at bounding box center [594, 85] width 12 height 12
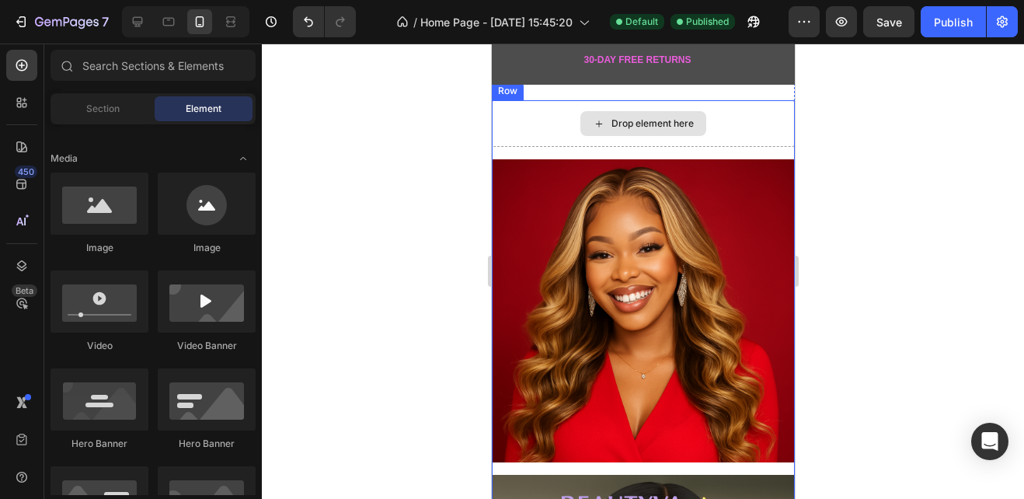
click at [566, 120] on div "Drop element here" at bounding box center [642, 123] width 303 height 47
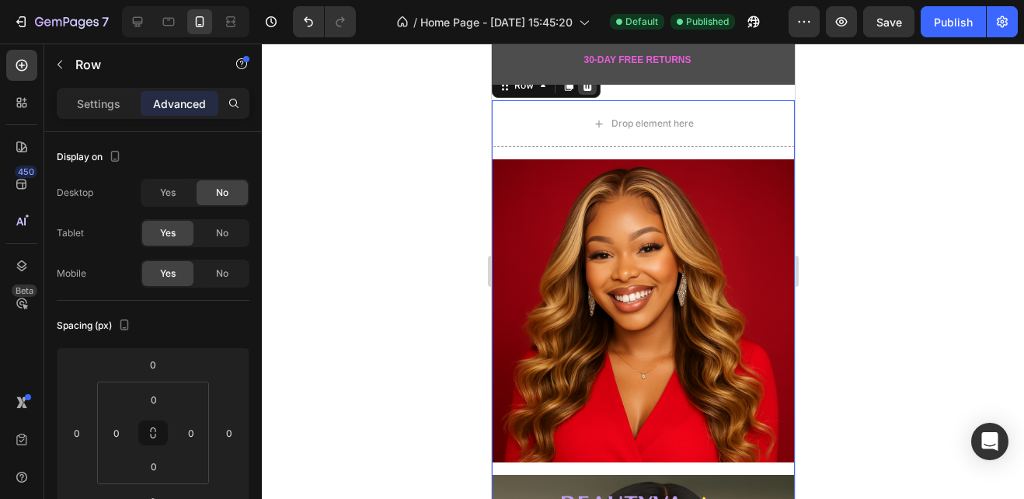
click at [587, 90] on icon at bounding box center [587, 85] width 10 height 11
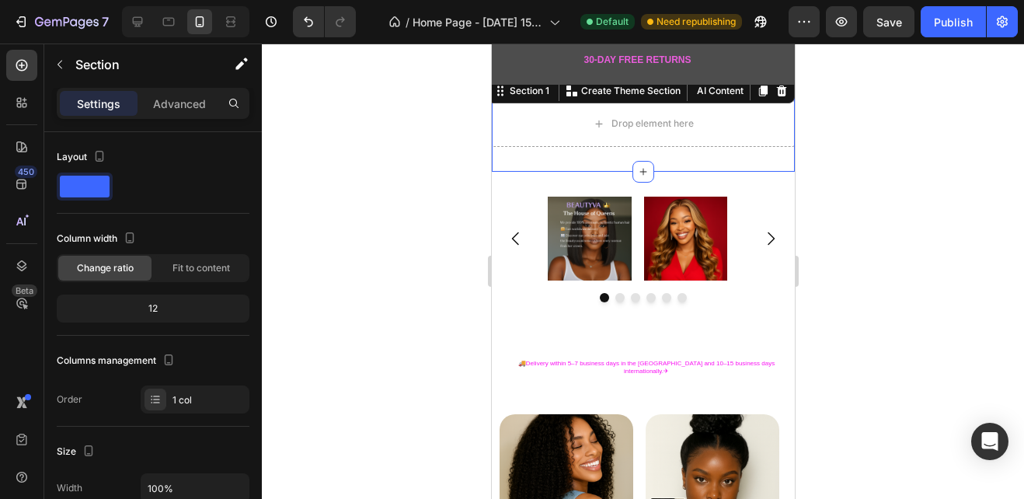
click at [517, 154] on div "Drop element here Section 1 You can create reusable sections Create Theme Secti…" at bounding box center [642, 123] width 303 height 96
click at [776, 95] on icon at bounding box center [781, 90] width 10 height 11
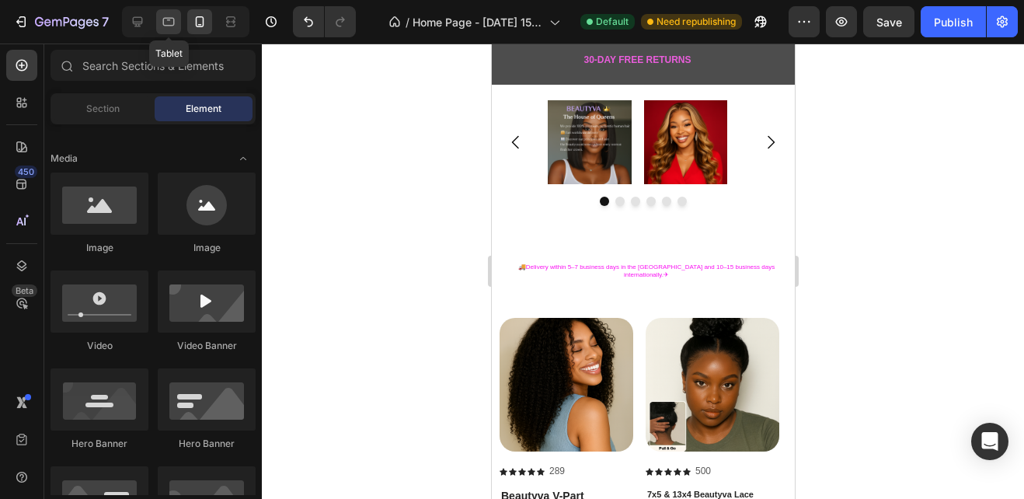
click at [168, 27] on icon at bounding box center [169, 22] width 16 height 16
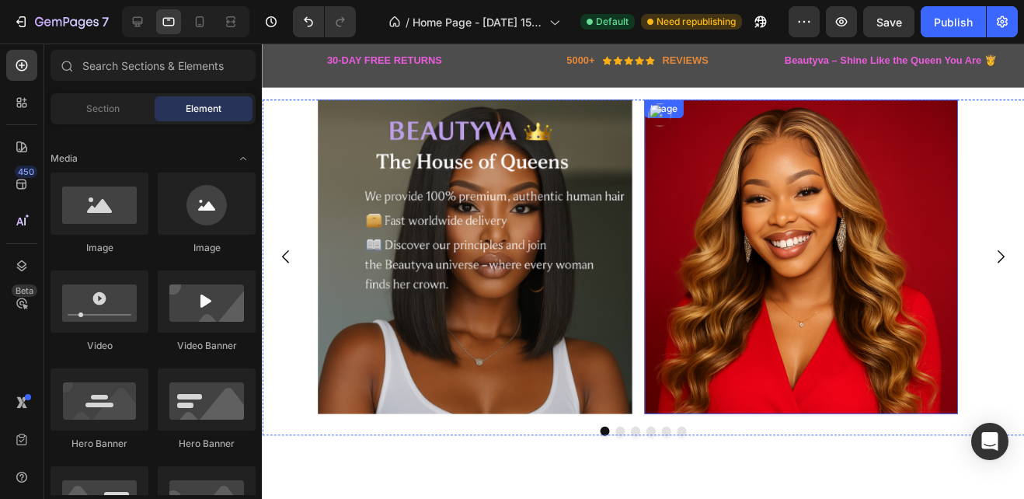
click at [798, 190] on img at bounding box center [807, 259] width 318 height 318
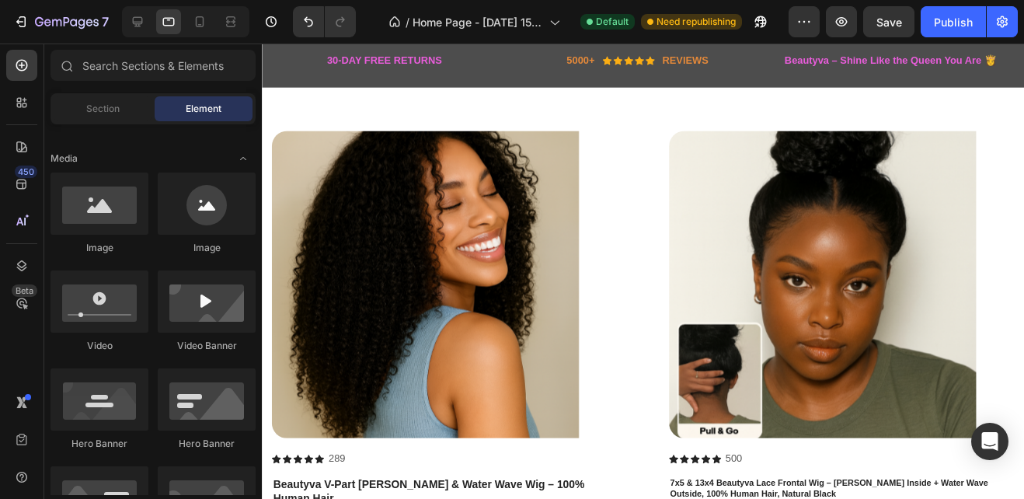
scroll to position [517, 0]
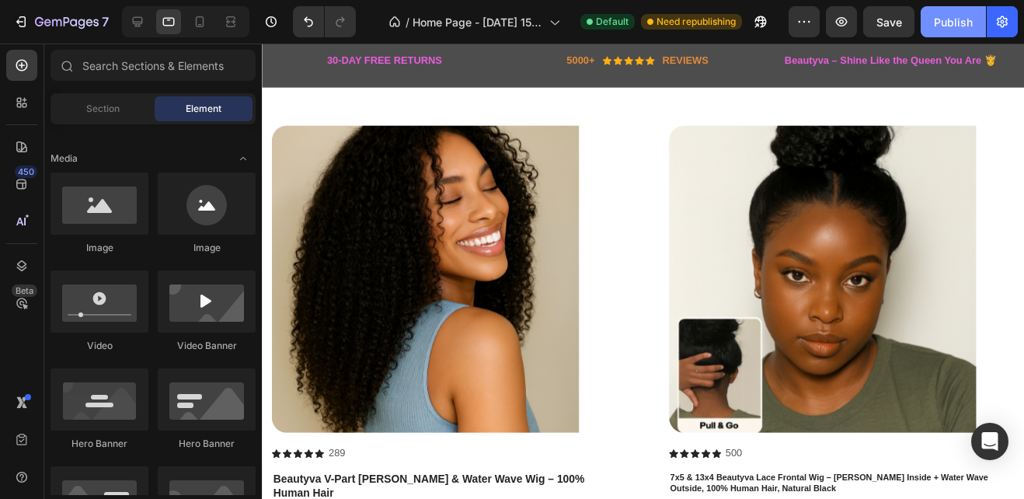
click at [952, 26] on div "Publish" at bounding box center [953, 22] width 39 height 16
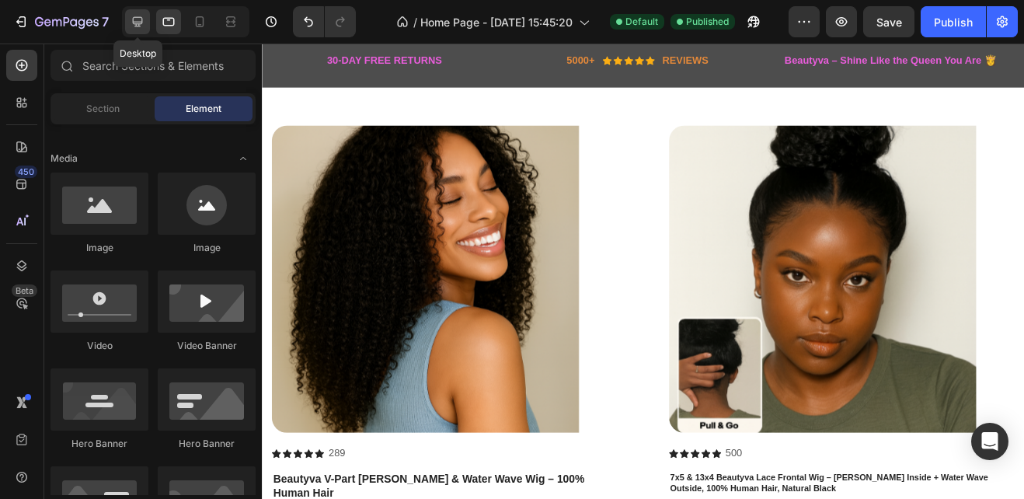
click at [144, 15] on icon at bounding box center [138, 22] width 16 height 16
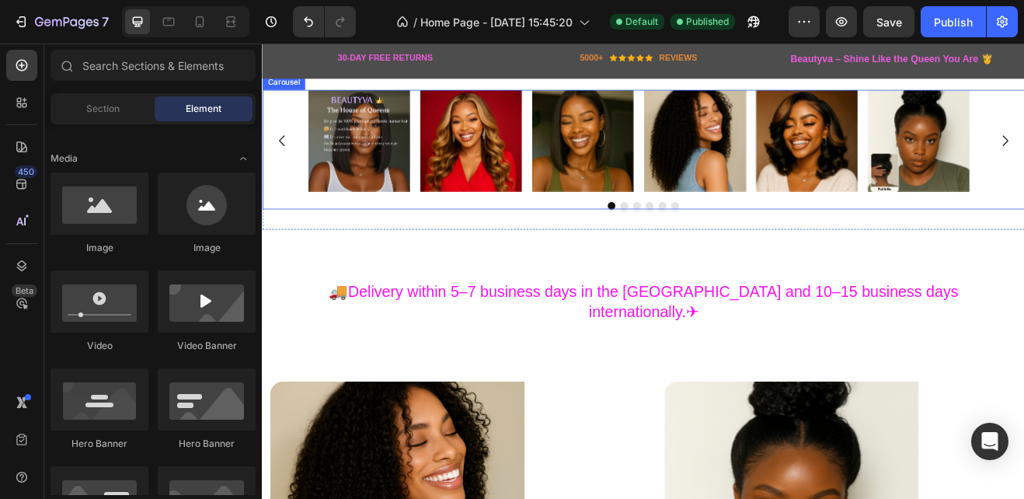
click at [554, 238] on div at bounding box center [728, 241] width 932 height 9
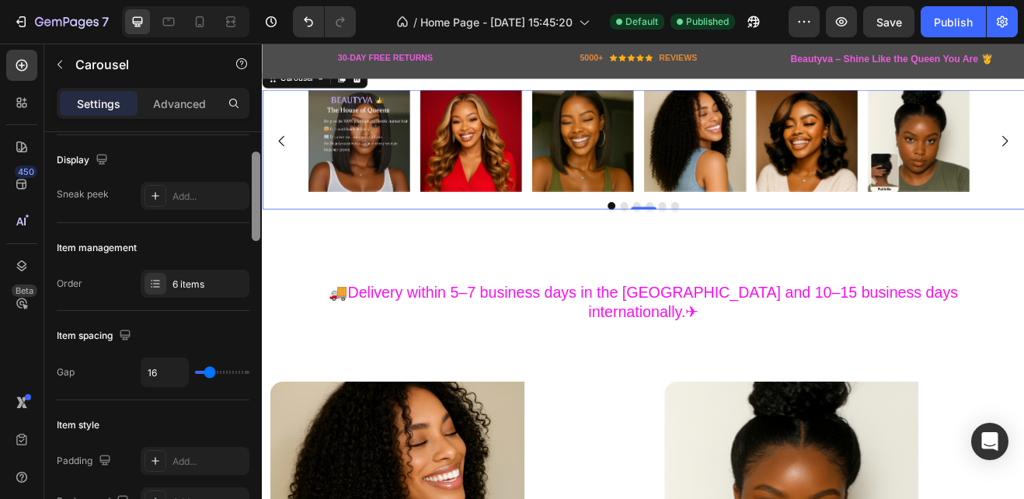
scroll to position [99, 0]
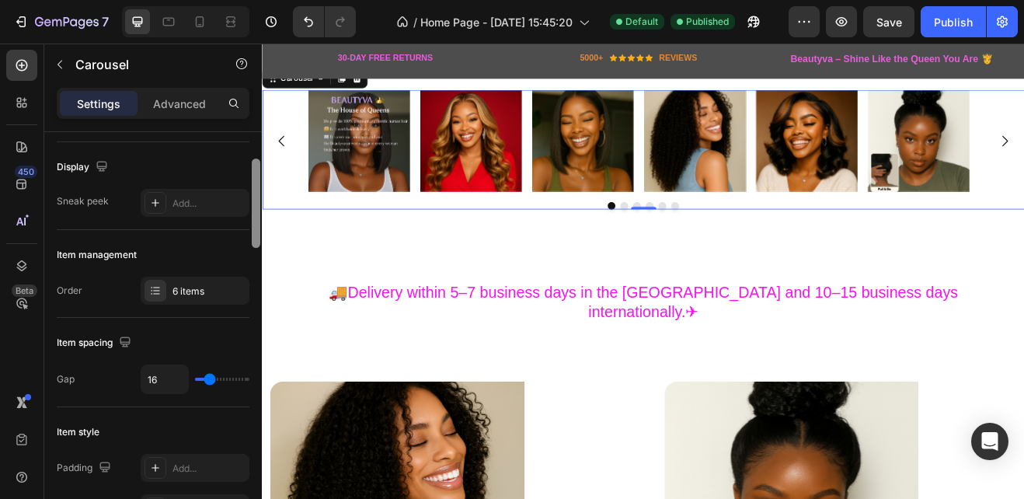
drag, startPoint x: 258, startPoint y: 165, endPoint x: 253, endPoint y: 187, distance: 22.2
click at [253, 187] on div at bounding box center [256, 202] width 9 height 89
click at [152, 200] on icon at bounding box center [155, 203] width 12 height 12
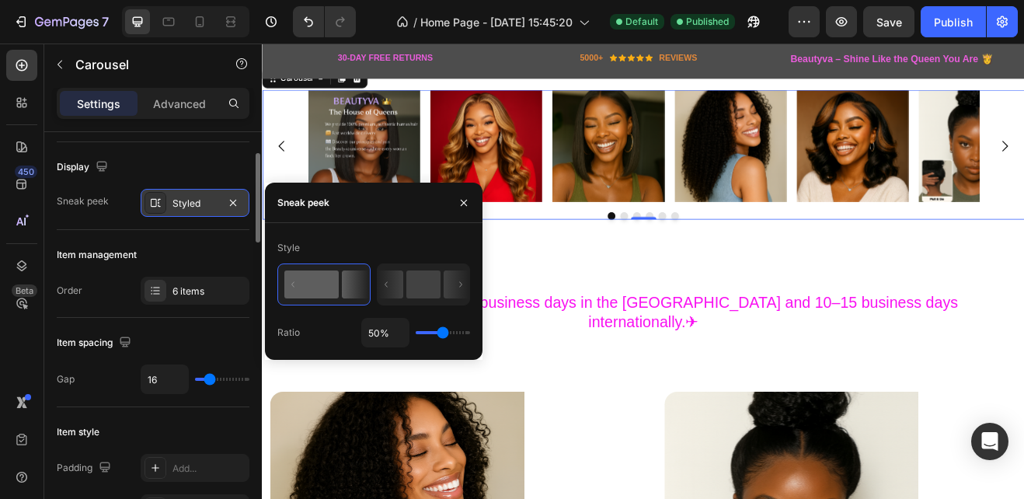
type input "58%"
type input "58"
type input "74%"
type input "74"
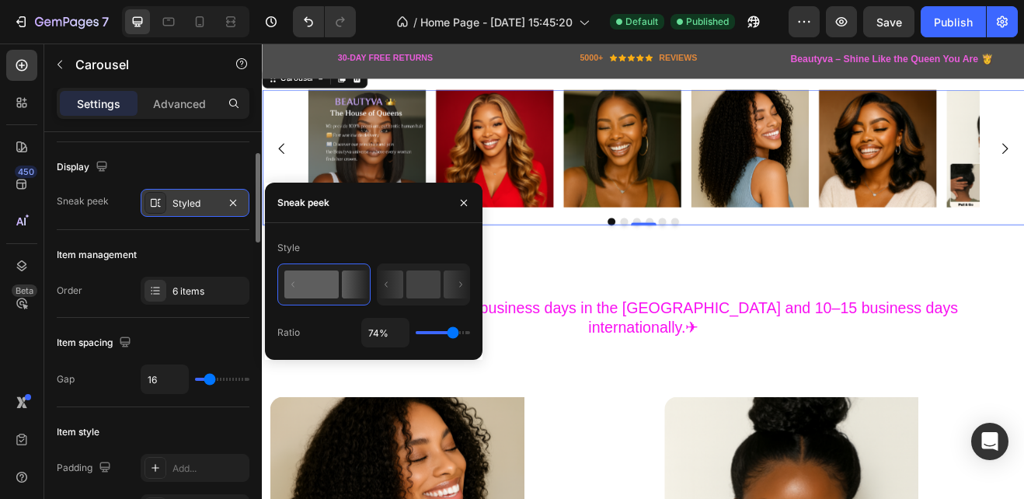
type input "76%"
type input "76"
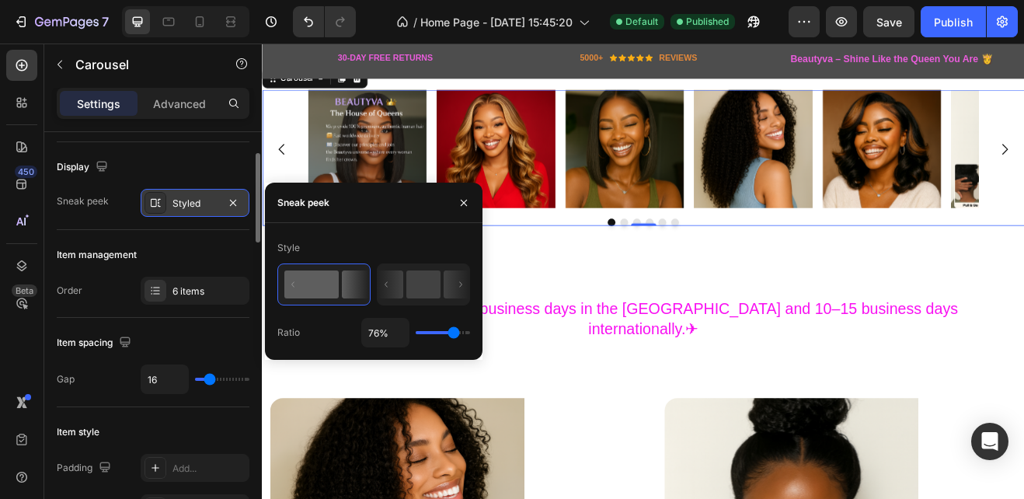
type input "78%"
type input "78"
type input "80%"
type input "80"
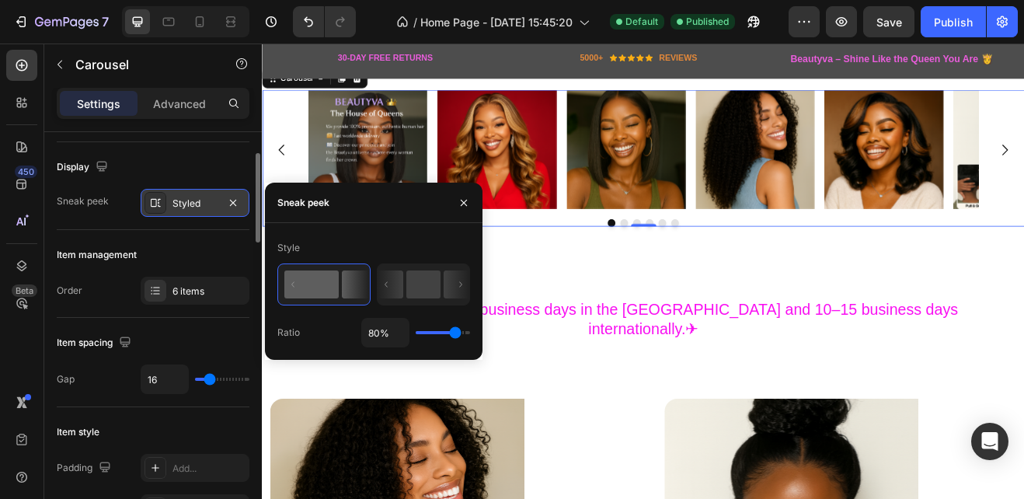
type input "82%"
type input "82"
type input "84%"
type input "84"
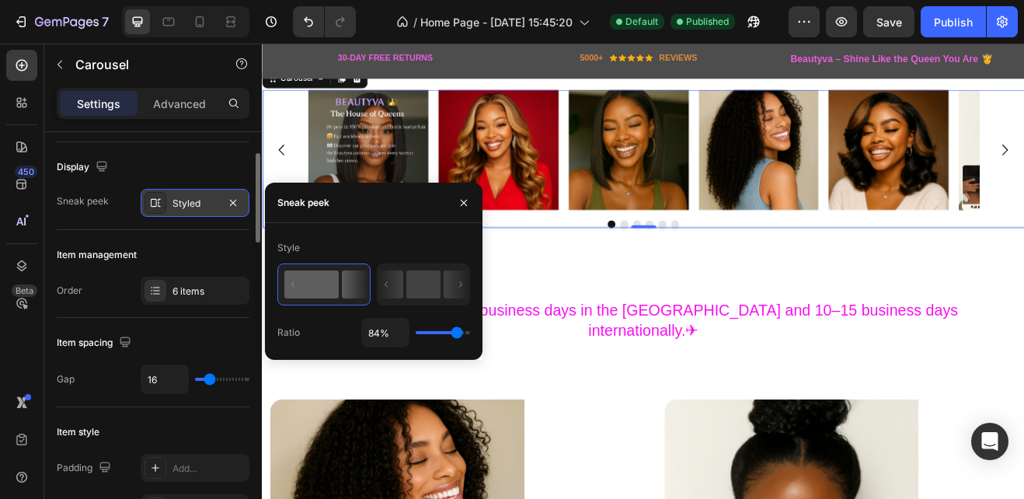
type input "87%"
type input "87"
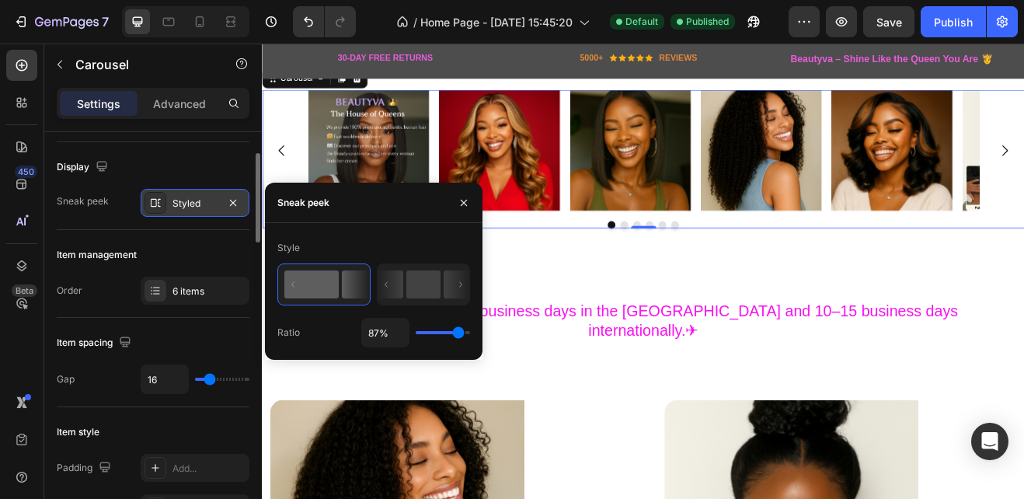
type input "89%"
type input "89"
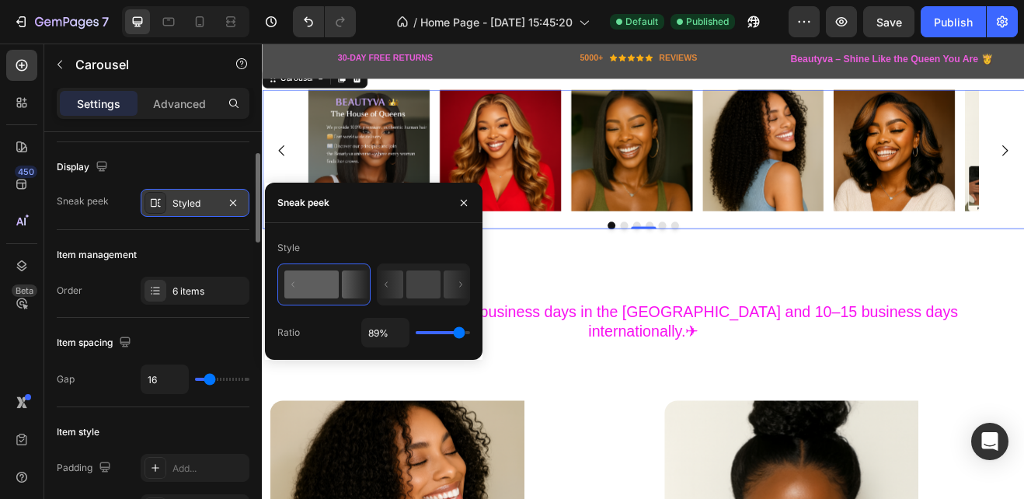
type input "93%"
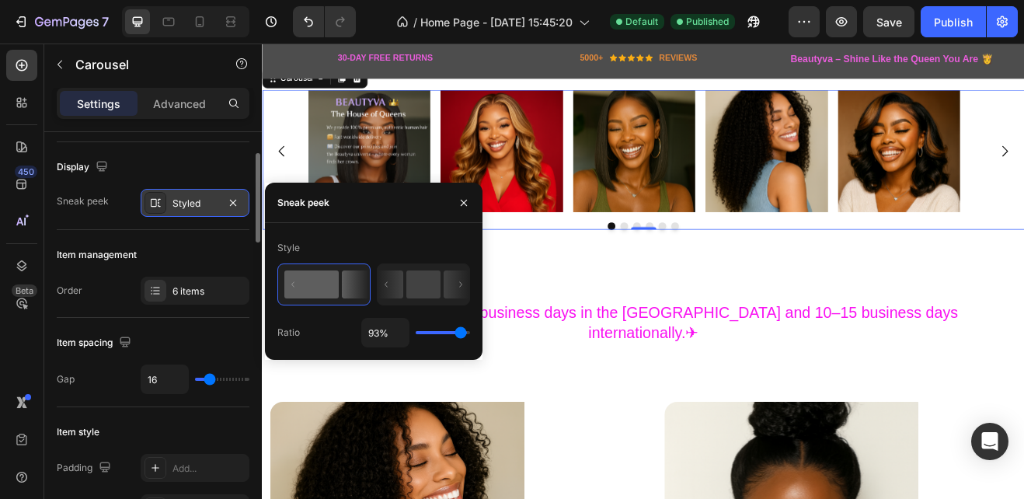
drag, startPoint x: 441, startPoint y: 329, endPoint x: 461, endPoint y: 326, distance: 19.6
type input "93"
click at [461, 331] on input "range" at bounding box center [443, 332] width 54 height 3
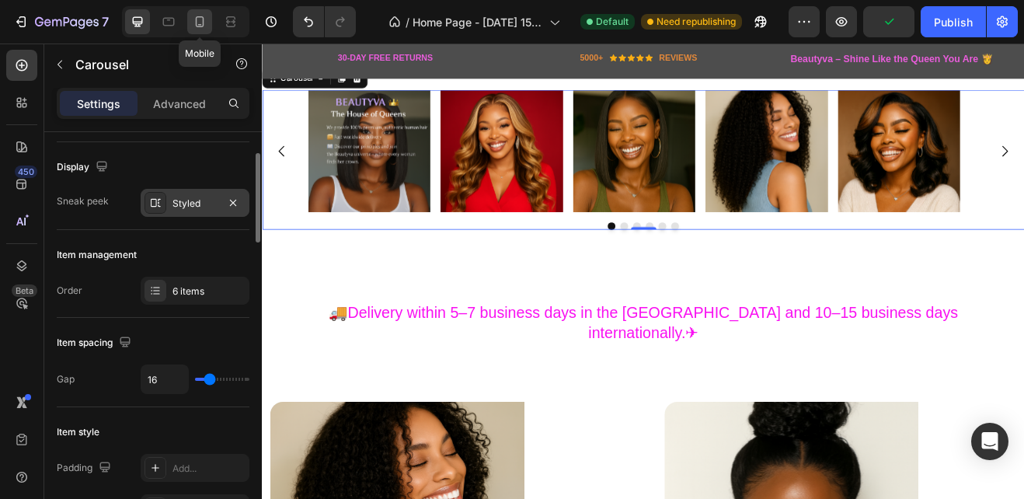
click at [209, 20] on div at bounding box center [199, 21] width 25 height 25
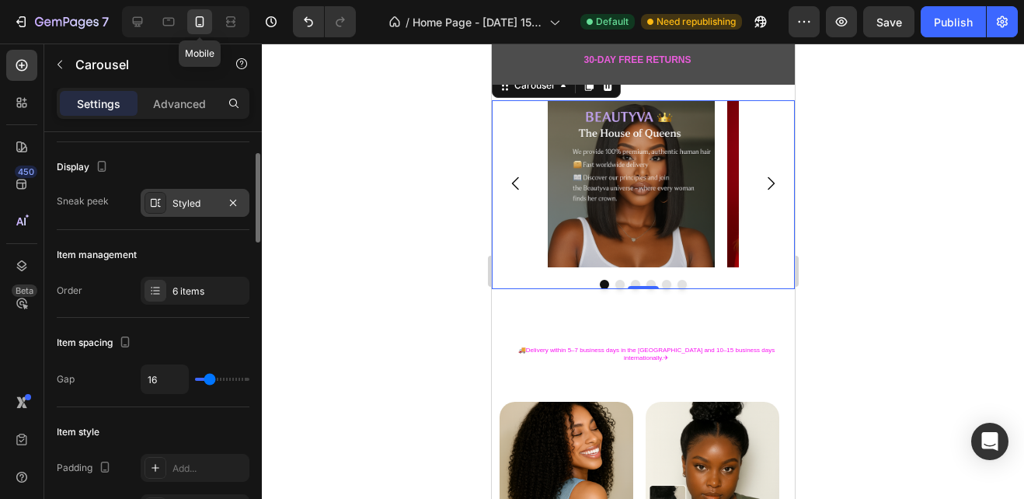
scroll to position [2, 0]
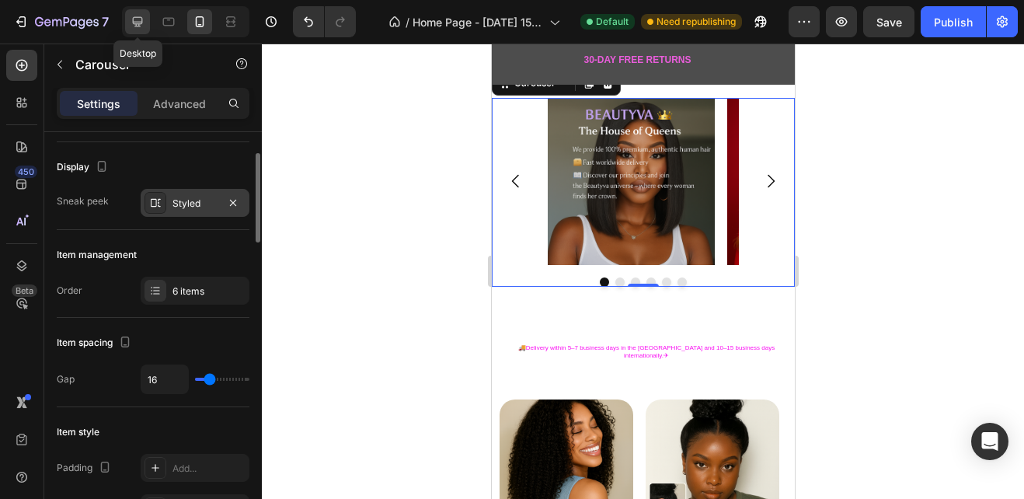
click at [134, 21] on icon at bounding box center [138, 22] width 10 height 10
type input "1200"
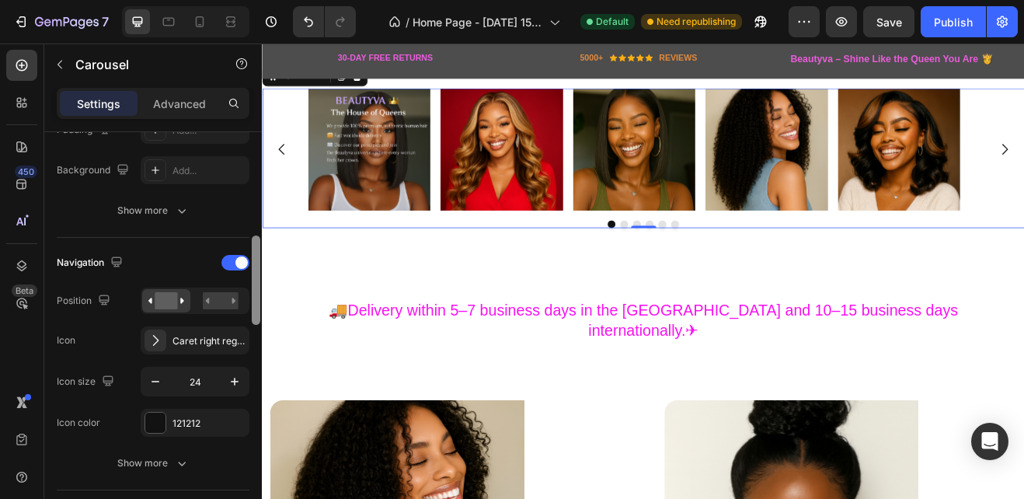
scroll to position [444, 0]
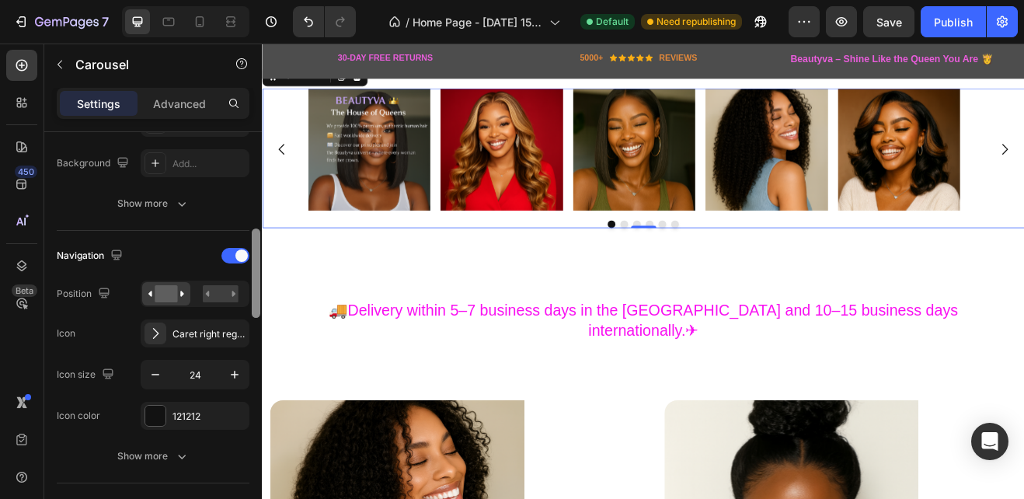
drag, startPoint x: 258, startPoint y: 225, endPoint x: 260, endPoint y: 300, distance: 75.4
click at [260, 300] on div at bounding box center [256, 337] width 12 height 411
click at [156, 377] on icon "button" at bounding box center [156, 375] width 16 height 16
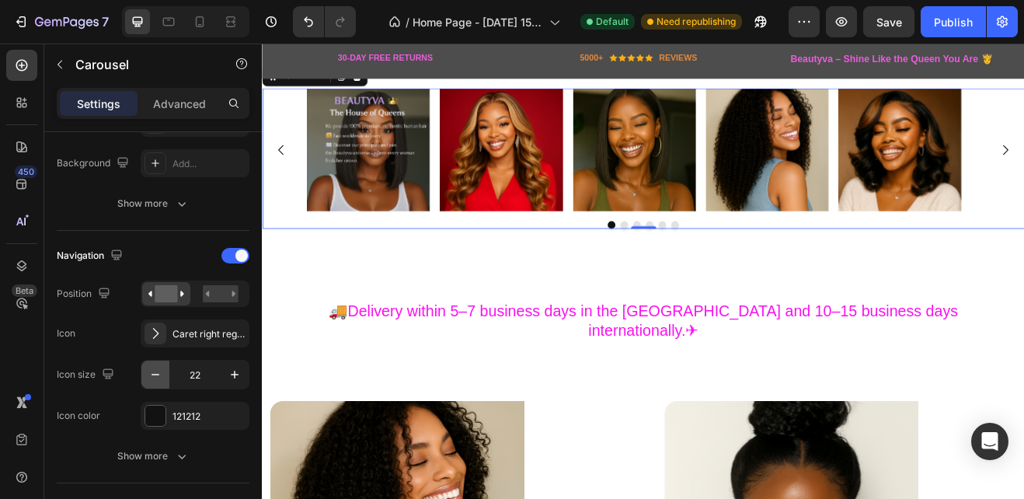
click at [156, 377] on icon "button" at bounding box center [156, 375] width 16 height 16
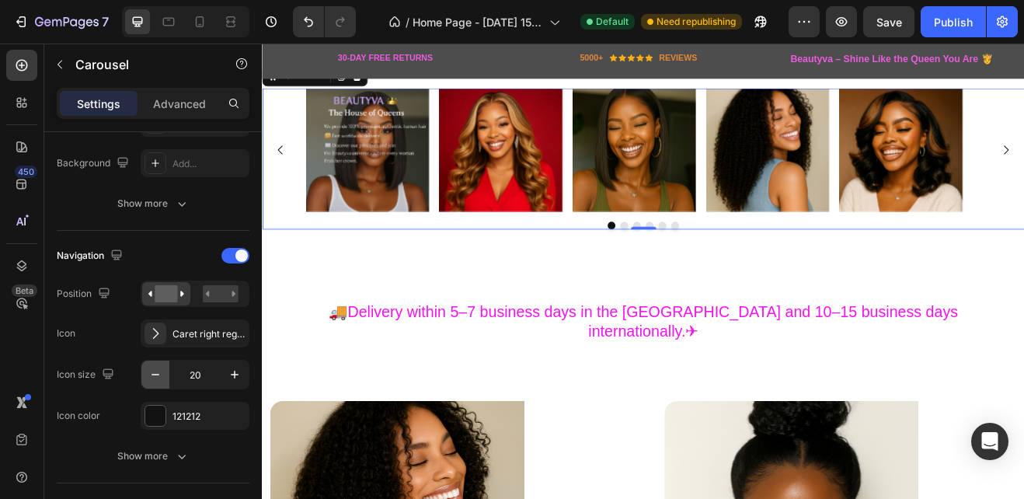
click at [156, 377] on icon "button" at bounding box center [156, 375] width 16 height 16
type input "19"
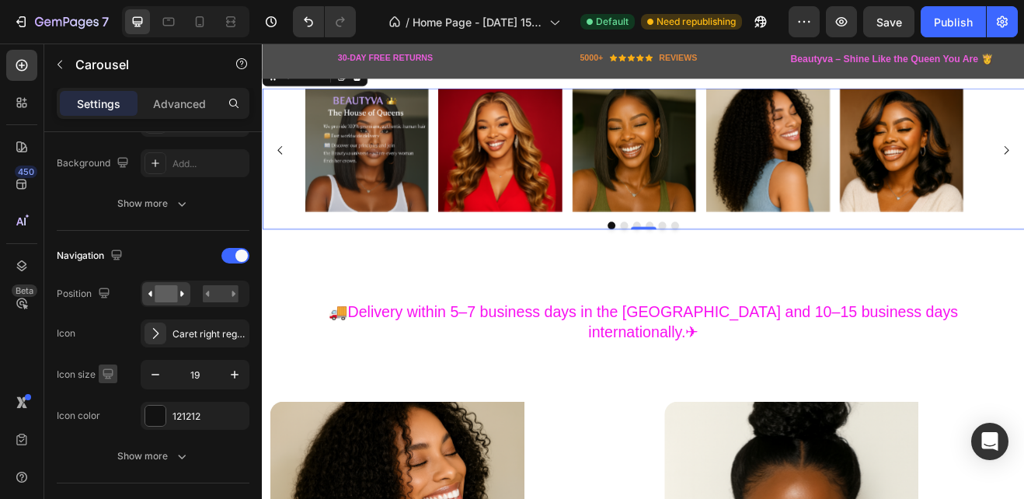
click at [112, 371] on icon "button" at bounding box center [108, 374] width 16 height 16
click at [112, 335] on button "button" at bounding box center [111, 344] width 25 height 25
type input "100%"
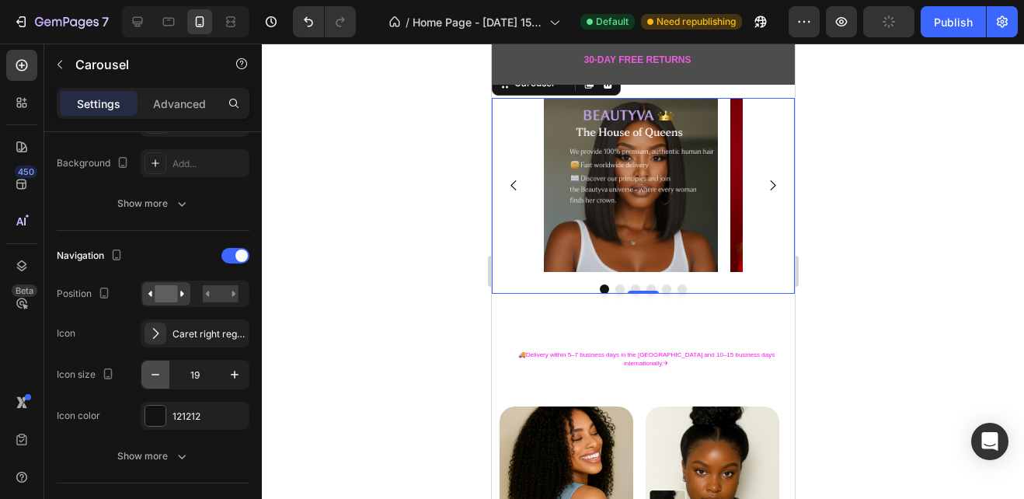
click at [152, 371] on icon "button" at bounding box center [156, 375] width 16 height 16
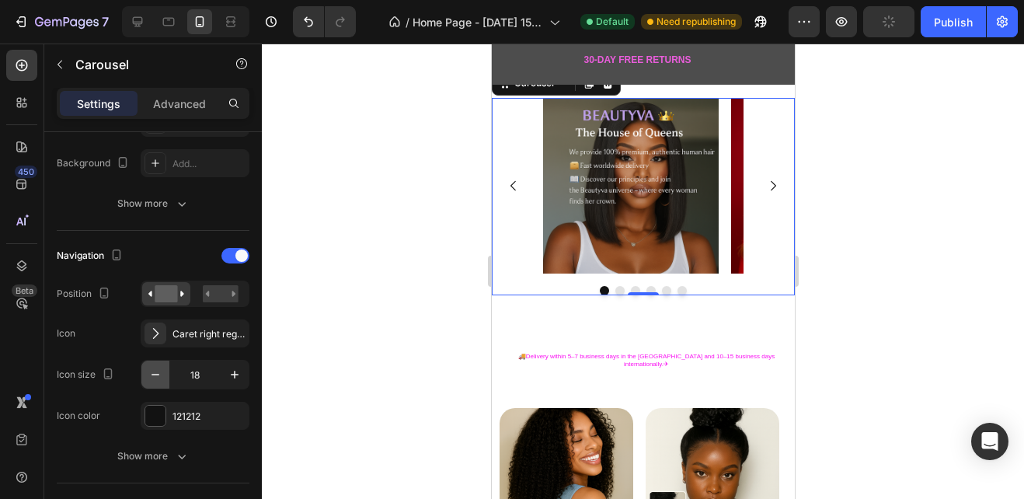
click at [152, 371] on icon "button" at bounding box center [156, 375] width 16 height 16
type input "17"
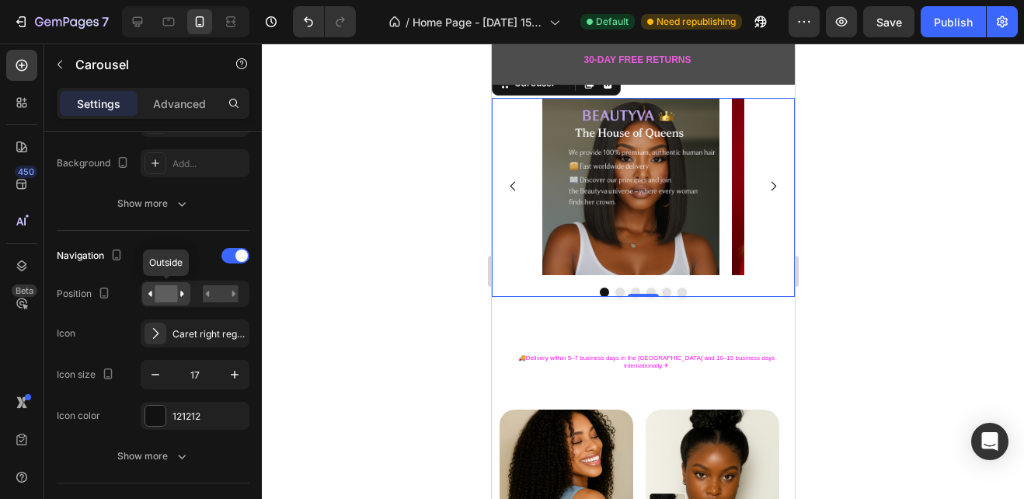
click at [179, 296] on icon at bounding box center [166, 293] width 36 height 17
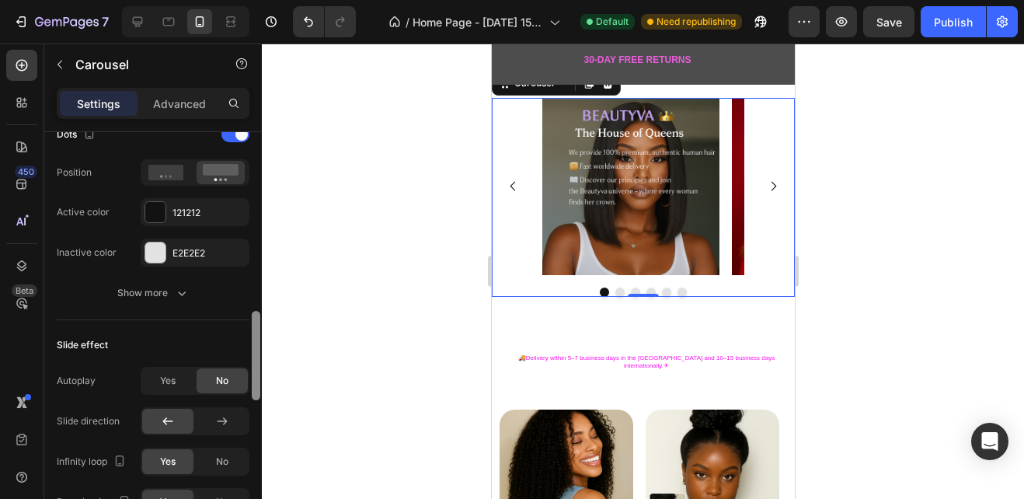
scroll to position [821, 0]
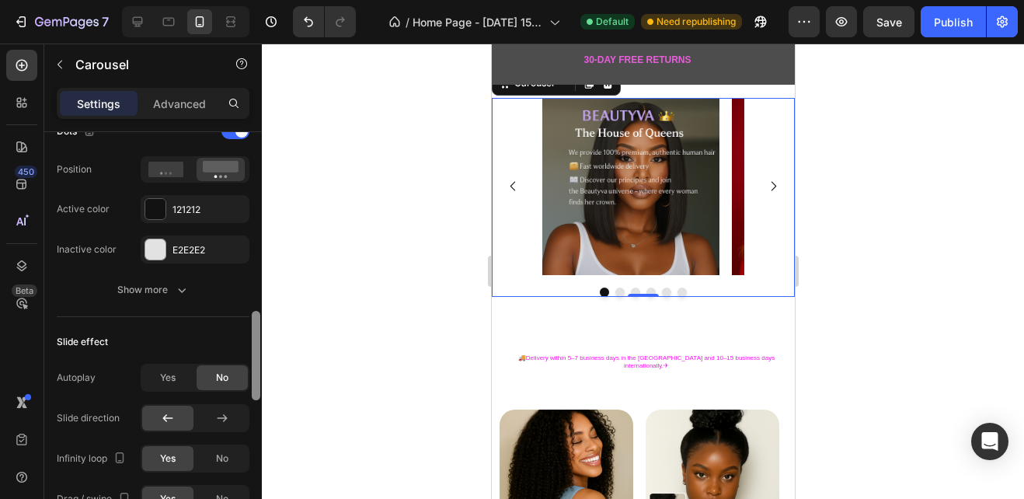
drag, startPoint x: 254, startPoint y: 302, endPoint x: 260, endPoint y: 385, distance: 82.6
click at [260, 385] on div at bounding box center [256, 337] width 12 height 411
click at [172, 380] on span "Yes" at bounding box center [168, 378] width 16 height 14
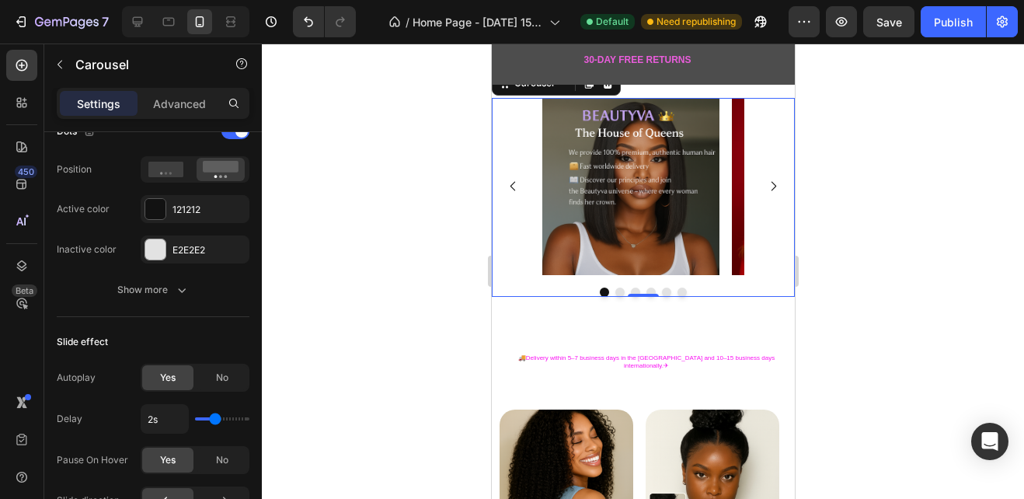
type input "1.7s"
type input "1.7"
type input "1s"
drag, startPoint x: 213, startPoint y: 422, endPoint x: 194, endPoint y: 422, distance: 18.6
type input "1"
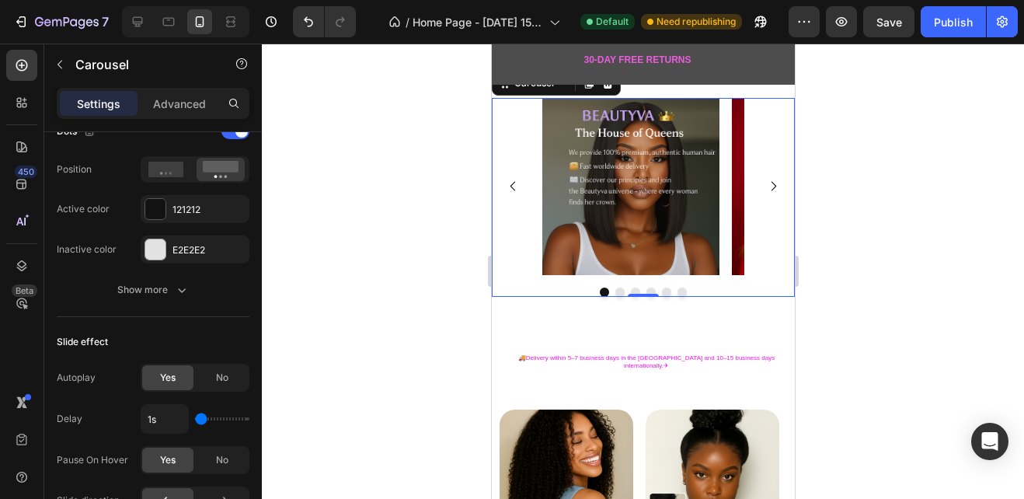
click at [195, 420] on input "range" at bounding box center [222, 418] width 54 height 3
click at [130, 20] on icon at bounding box center [138, 22] width 16 height 16
type input "19"
type input "1200"
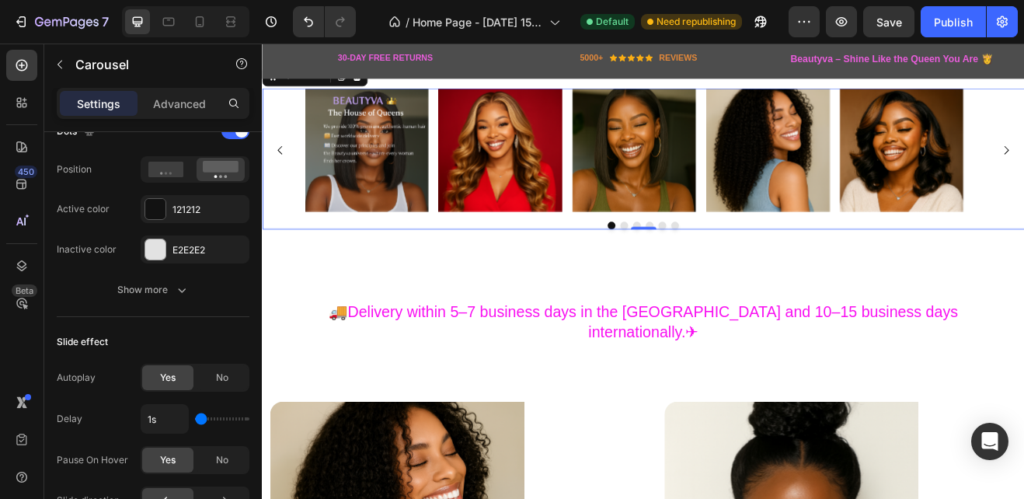
scroll to position [1232, 0]
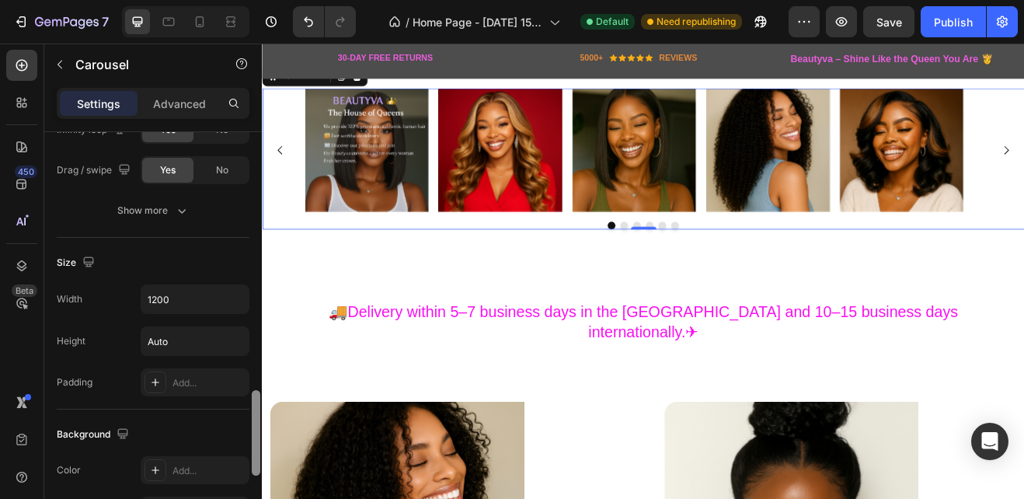
drag, startPoint x: 261, startPoint y: 339, endPoint x: 256, endPoint y: 354, distance: 15.5
click at [256, 354] on div at bounding box center [256, 337] width 12 height 411
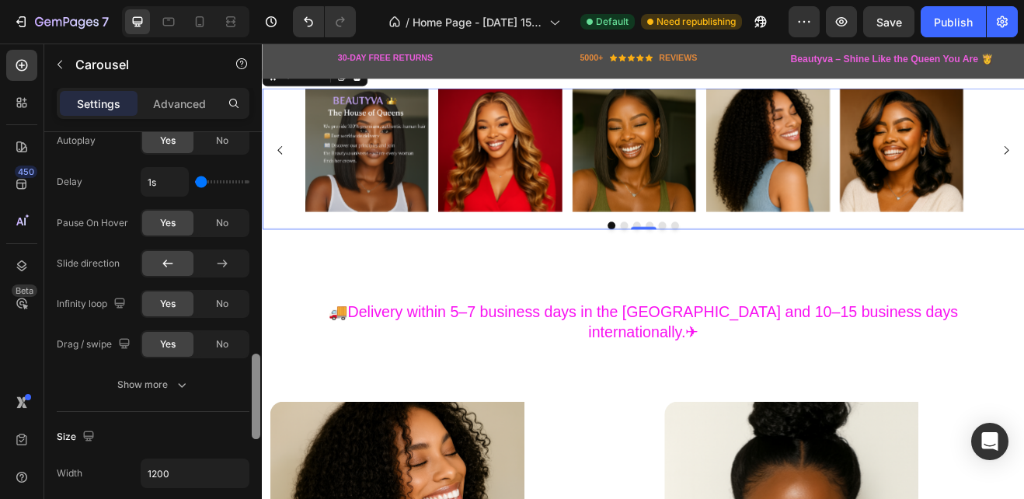
scroll to position [1054, 0]
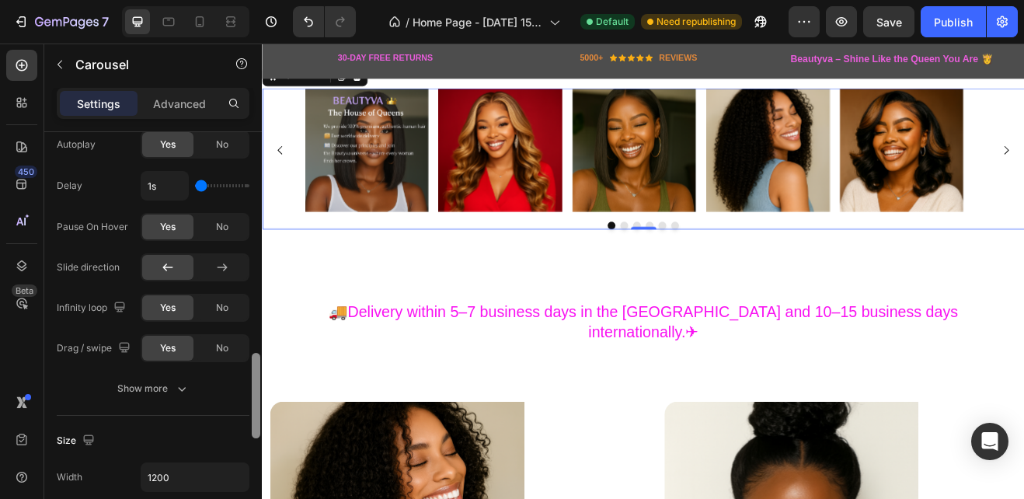
drag, startPoint x: 254, startPoint y: 404, endPoint x: 252, endPoint y: 367, distance: 37.3
click at [252, 367] on div at bounding box center [256, 395] width 9 height 85
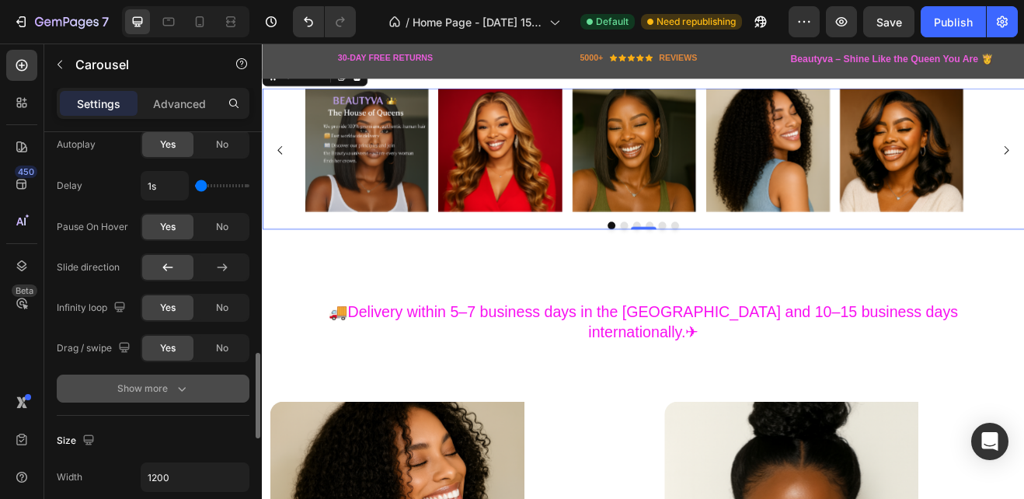
click at [179, 388] on icon "button" at bounding box center [182, 389] width 8 height 5
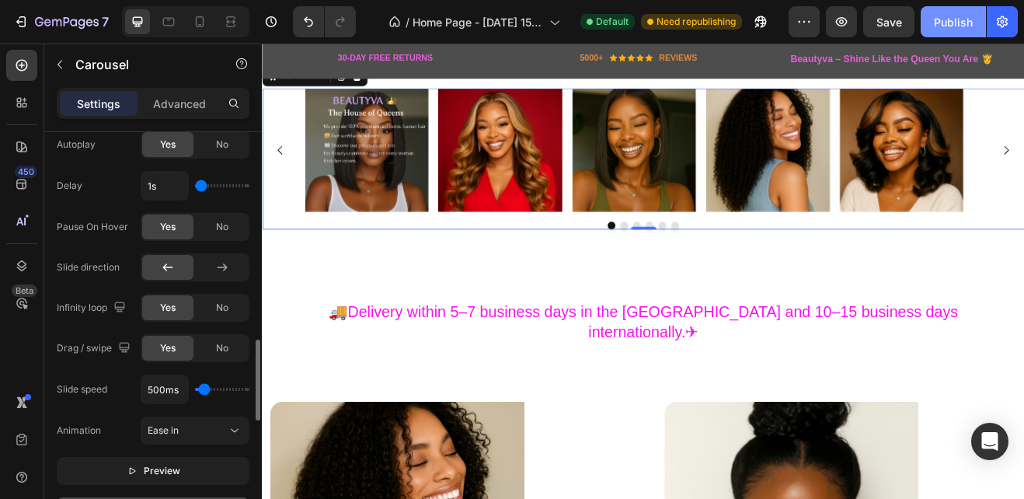
click at [941, 26] on div "Publish" at bounding box center [953, 22] width 39 height 16
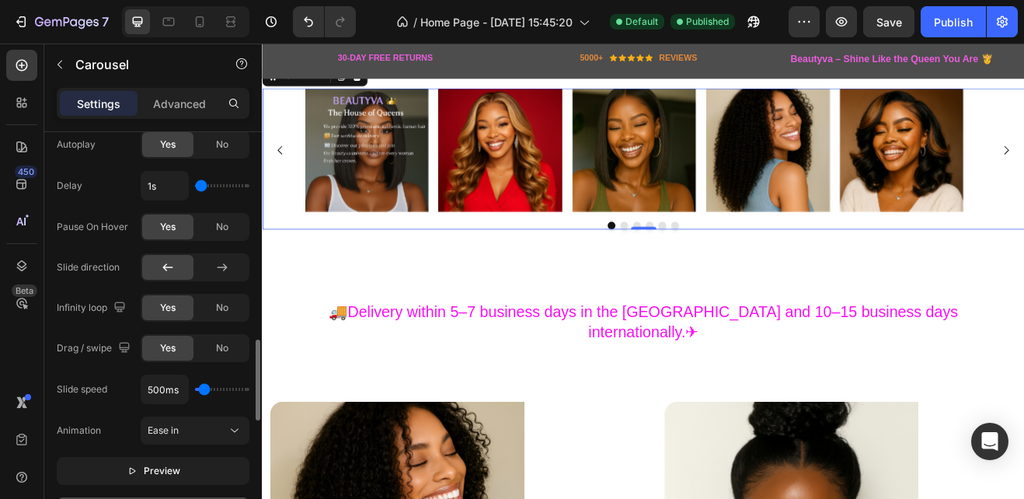
type input "1.3s"
type input "1.3"
type input "1.4s"
type input "1.4"
click at [207, 184] on input "range" at bounding box center [222, 185] width 54 height 3
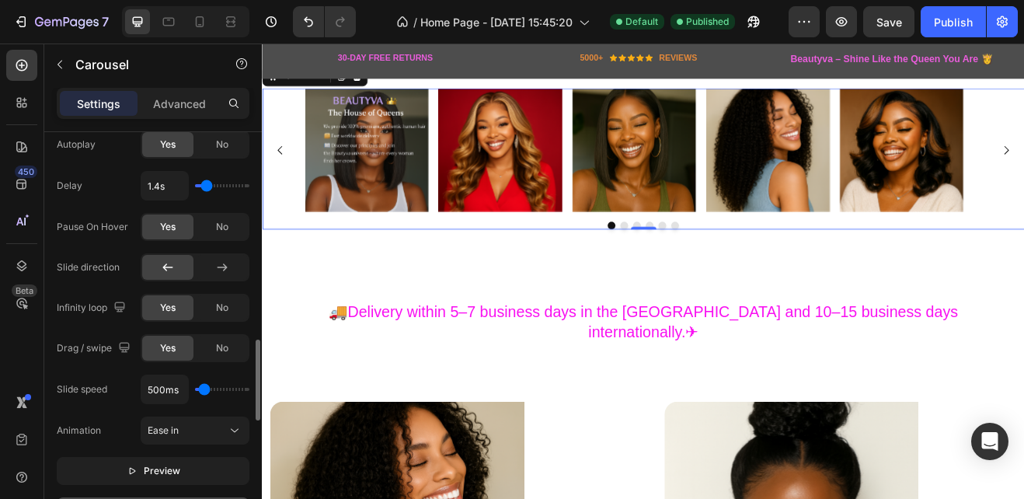
type input "1.5s"
type input "1.5"
type input "1.6s"
type input "1.6"
type input "1.7s"
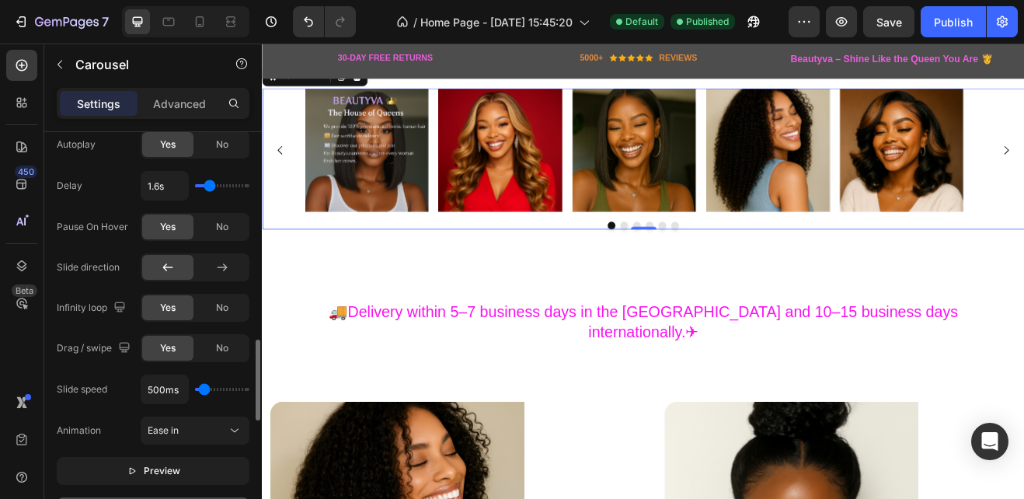
type input "1.7"
type input "1.8s"
type input "1.8"
type input "1.9s"
type input "1.9"
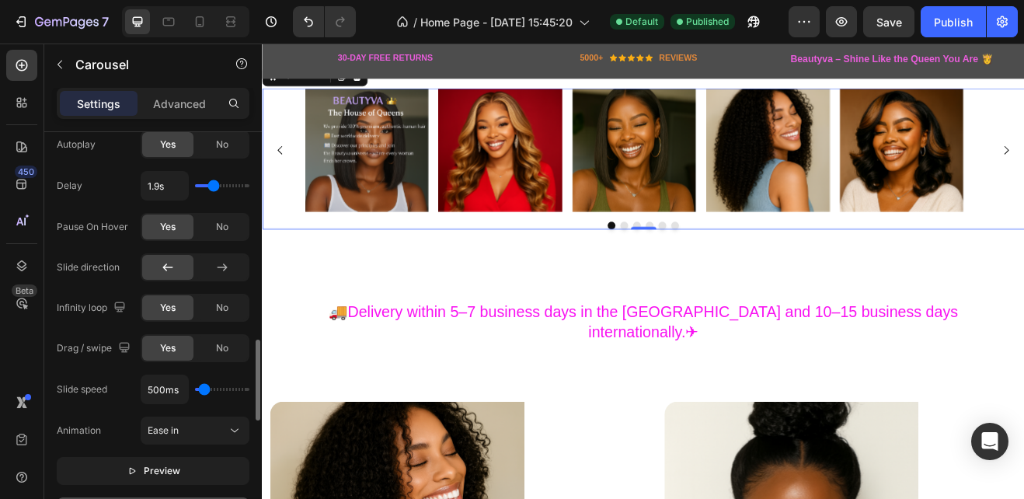
type input "2s"
type input "2"
click at [215, 184] on input "range" at bounding box center [222, 185] width 54 height 3
click at [945, 21] on div "Publish" at bounding box center [953, 22] width 39 height 16
click at [843, 26] on icon "button" at bounding box center [842, 21] width 12 height 9
